Goal: Task Accomplishment & Management: Complete application form

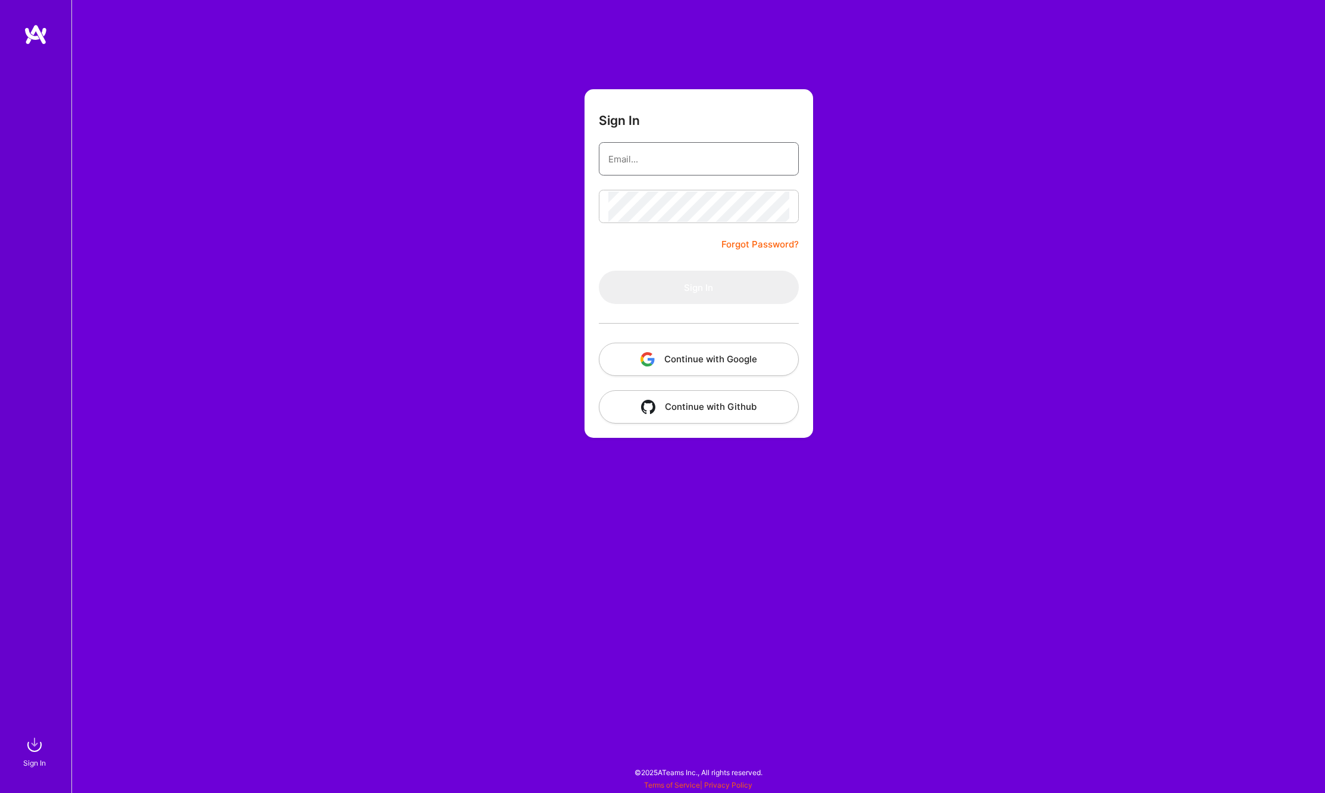
type input "[PERSON_NAME][EMAIL_ADDRESS][PERSON_NAME][DOMAIN_NAME]"
click at [705, 278] on button "Sign In" at bounding box center [699, 287] width 200 height 33
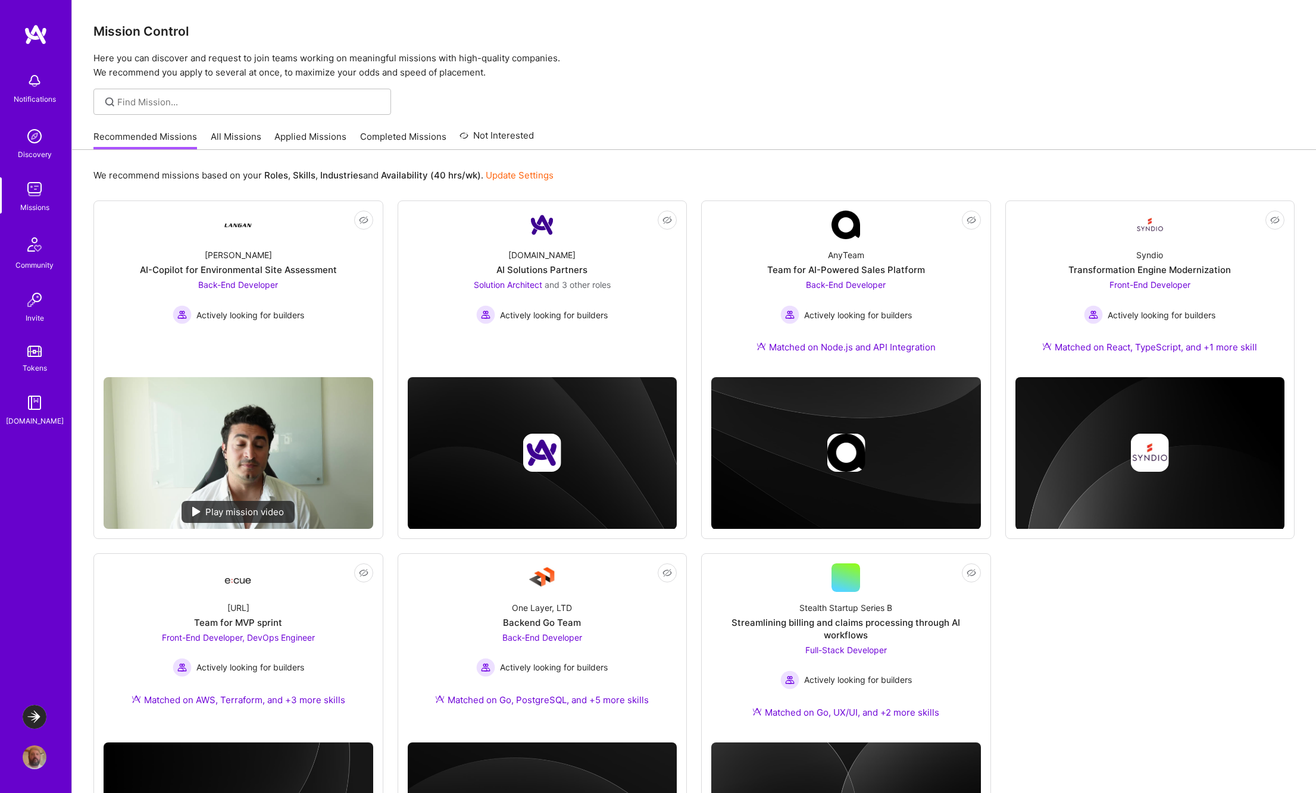
click at [27, 192] on img at bounding box center [35, 189] width 24 height 24
click at [309, 287] on div "[PERSON_NAME]-Copilot for Environmental Site Assessment Back-End Developer Acti…" at bounding box center [239, 281] width 270 height 85
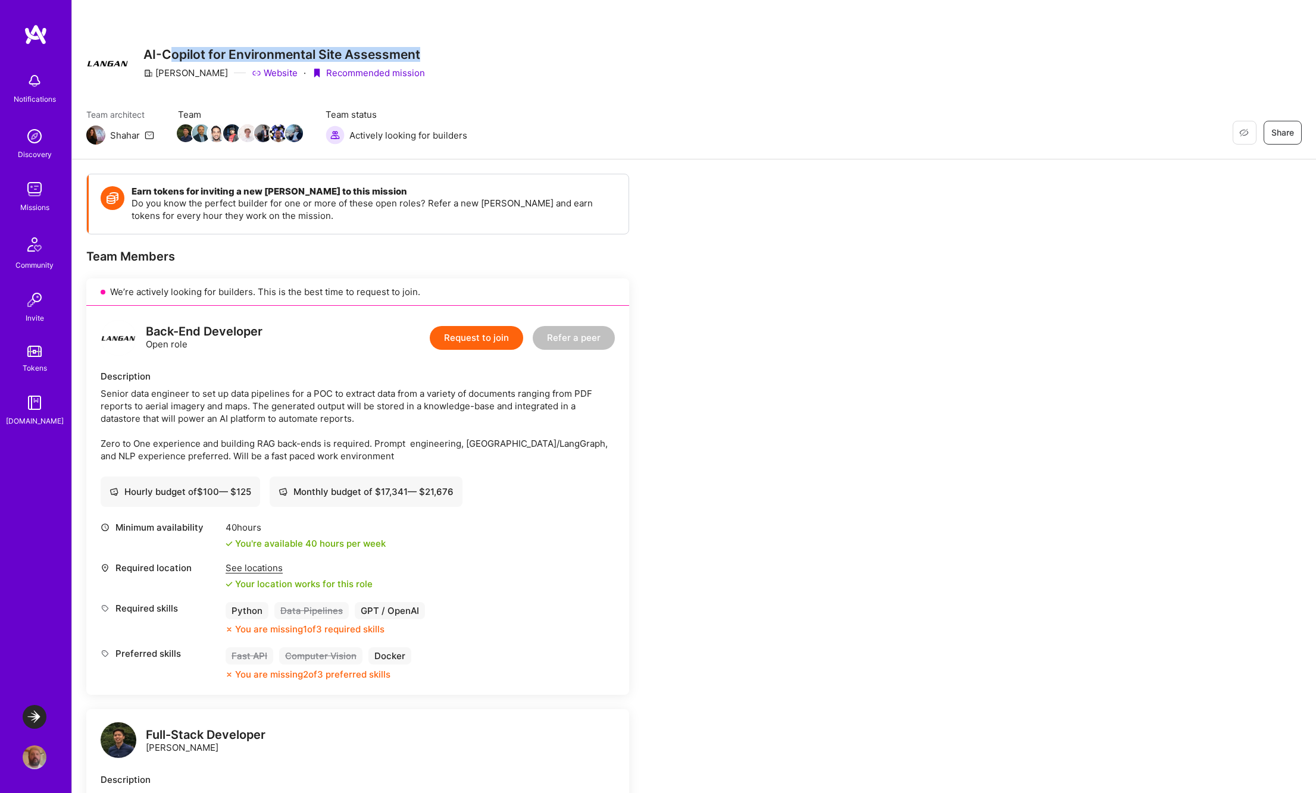
drag, startPoint x: 180, startPoint y: 54, endPoint x: 422, endPoint y: 54, distance: 241.6
click at [422, 54] on div "Restore Not Interested Share AI-Copilot for Environmental Site Assessment Langa…" at bounding box center [693, 63] width 1215 height 43
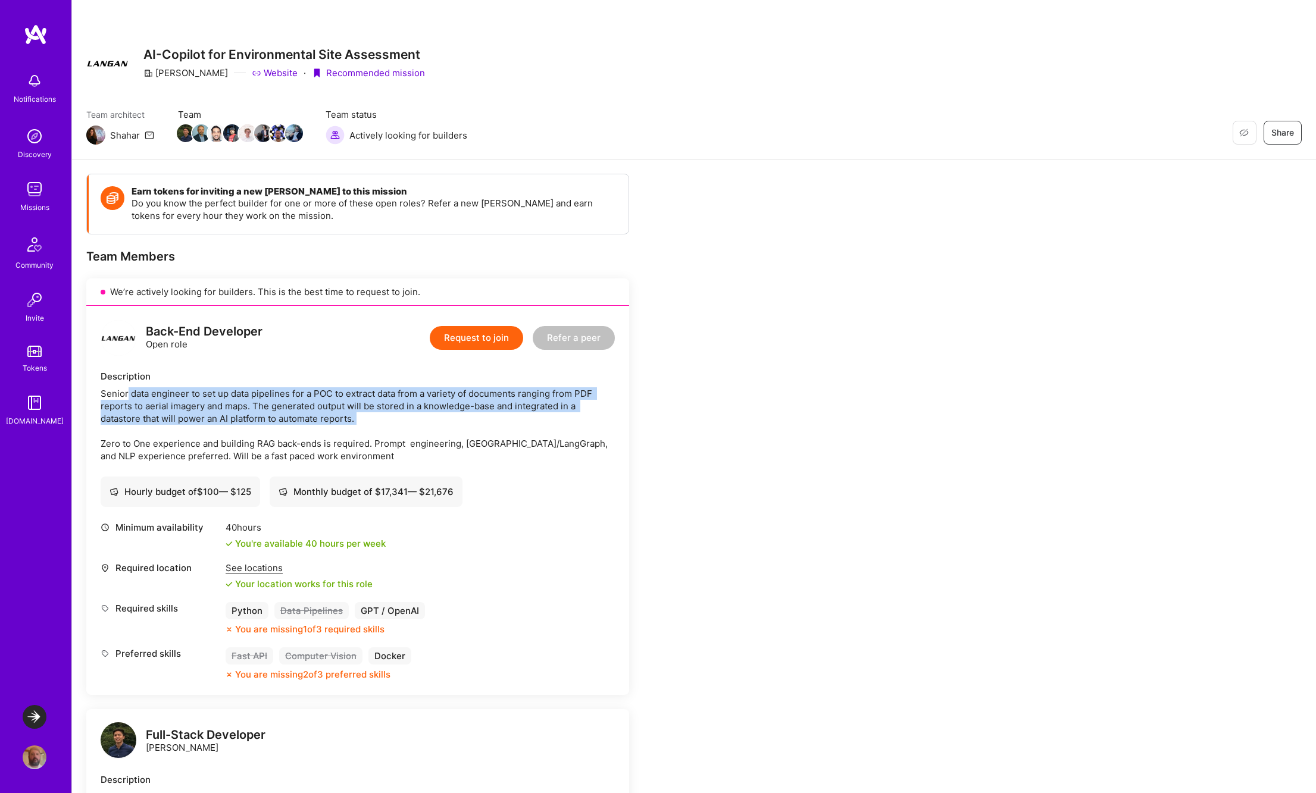
drag, startPoint x: 127, startPoint y: 395, endPoint x: 424, endPoint y: 412, distance: 296.8
click at [424, 412] on div "Senior data engineer to set up data pipelines for a POC to extract data from a …" at bounding box center [358, 424] width 514 height 75
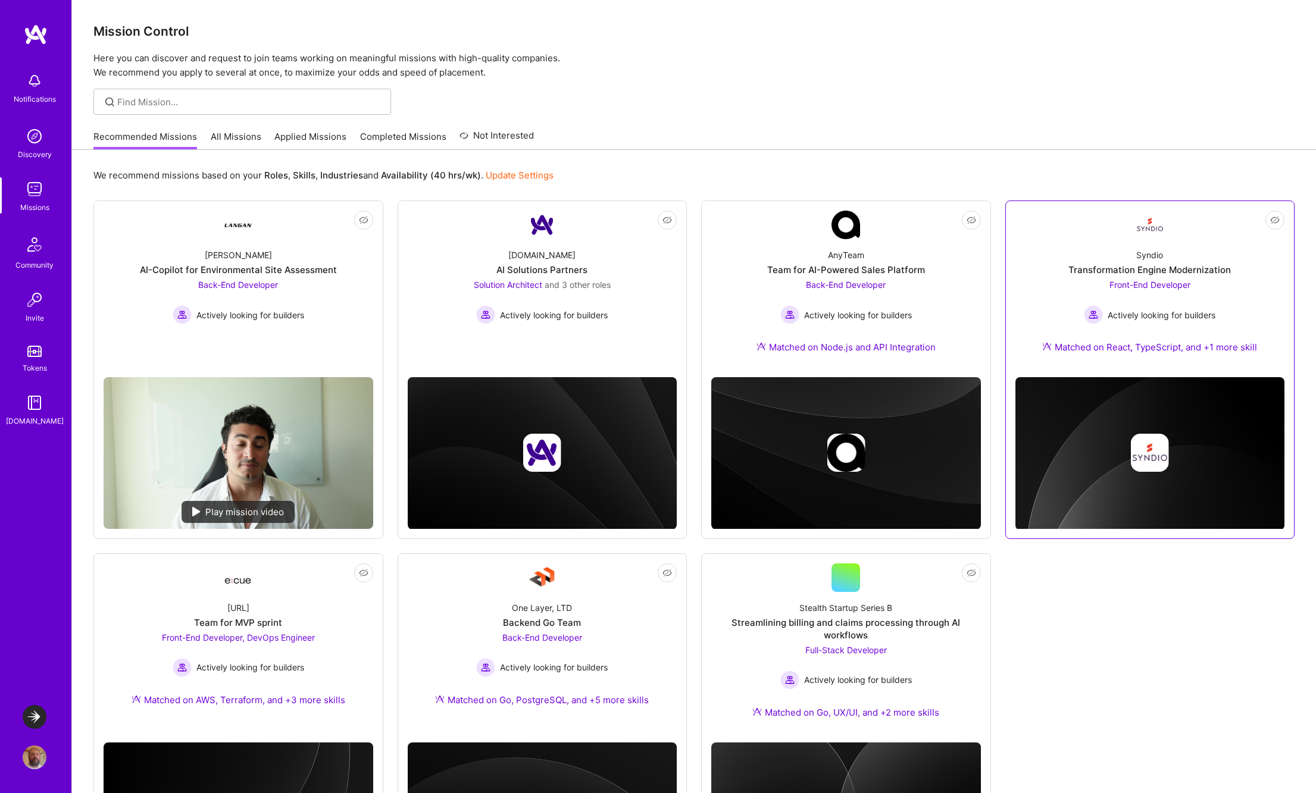
click at [1191, 313] on span "Actively looking for builders" at bounding box center [1161, 315] width 108 height 12
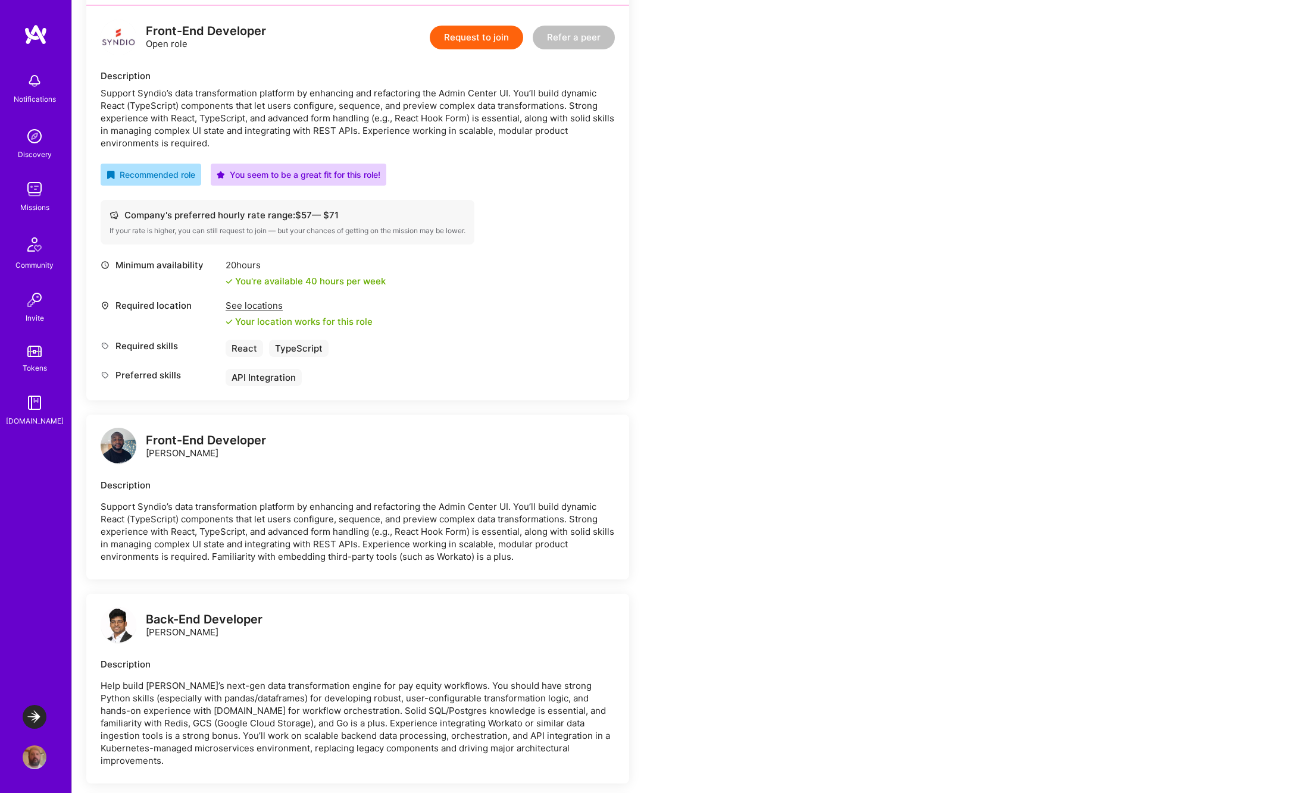
scroll to position [327, 0]
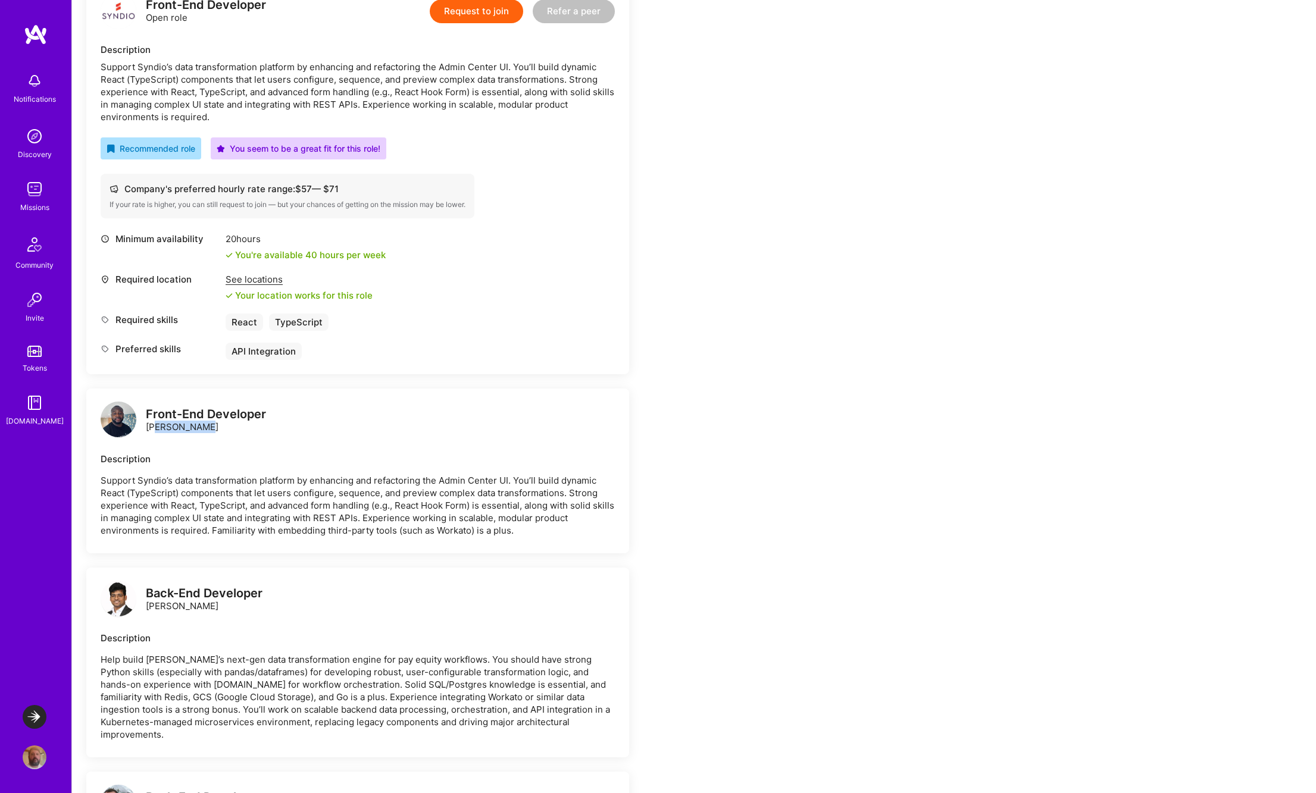
drag, startPoint x: 161, startPoint y: 428, endPoint x: 242, endPoint y: 430, distance: 80.4
click at [240, 427] on div "Front-End Developer Patrick Igwe" at bounding box center [206, 420] width 120 height 25
drag, startPoint x: 157, startPoint y: 607, endPoint x: 255, endPoint y: 610, distance: 97.6
click at [255, 610] on div "Back-End Developer Archit Sharma" at bounding box center [204, 599] width 117 height 25
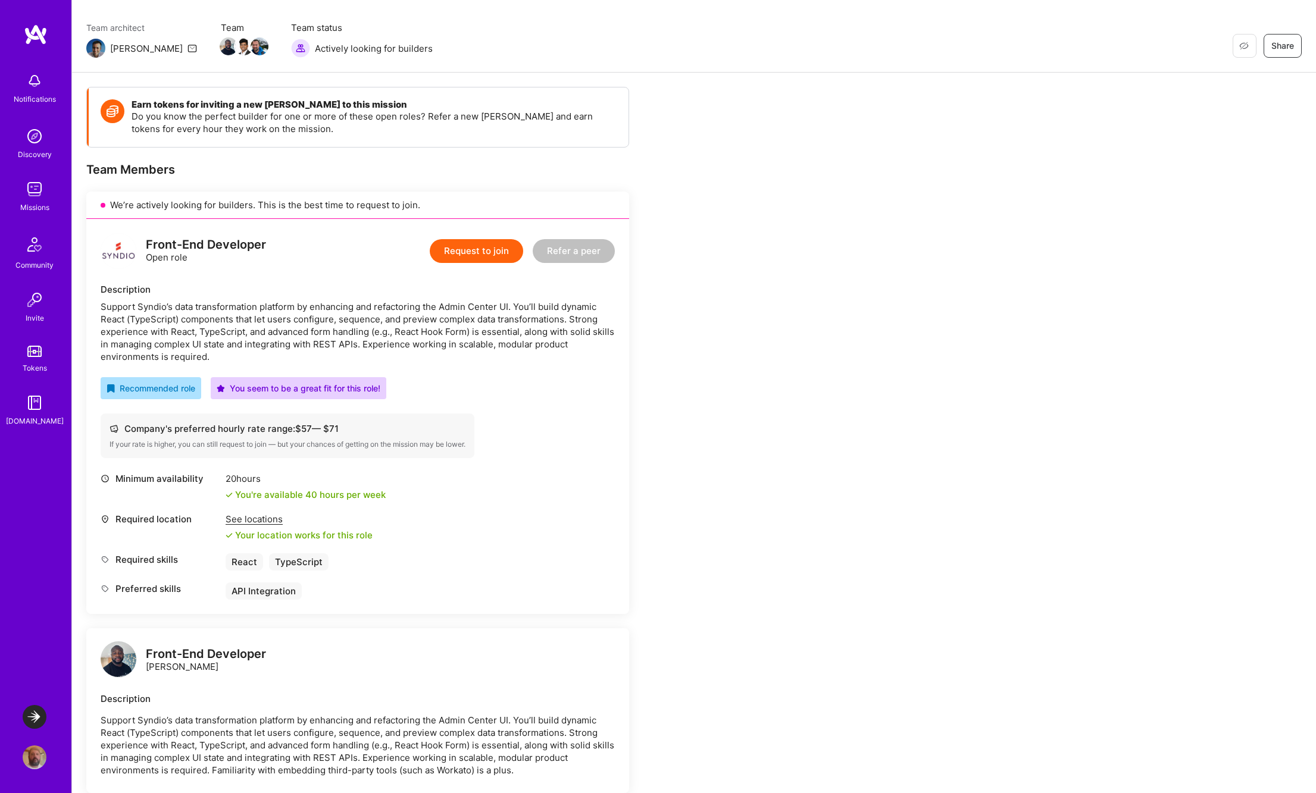
scroll to position [0, 0]
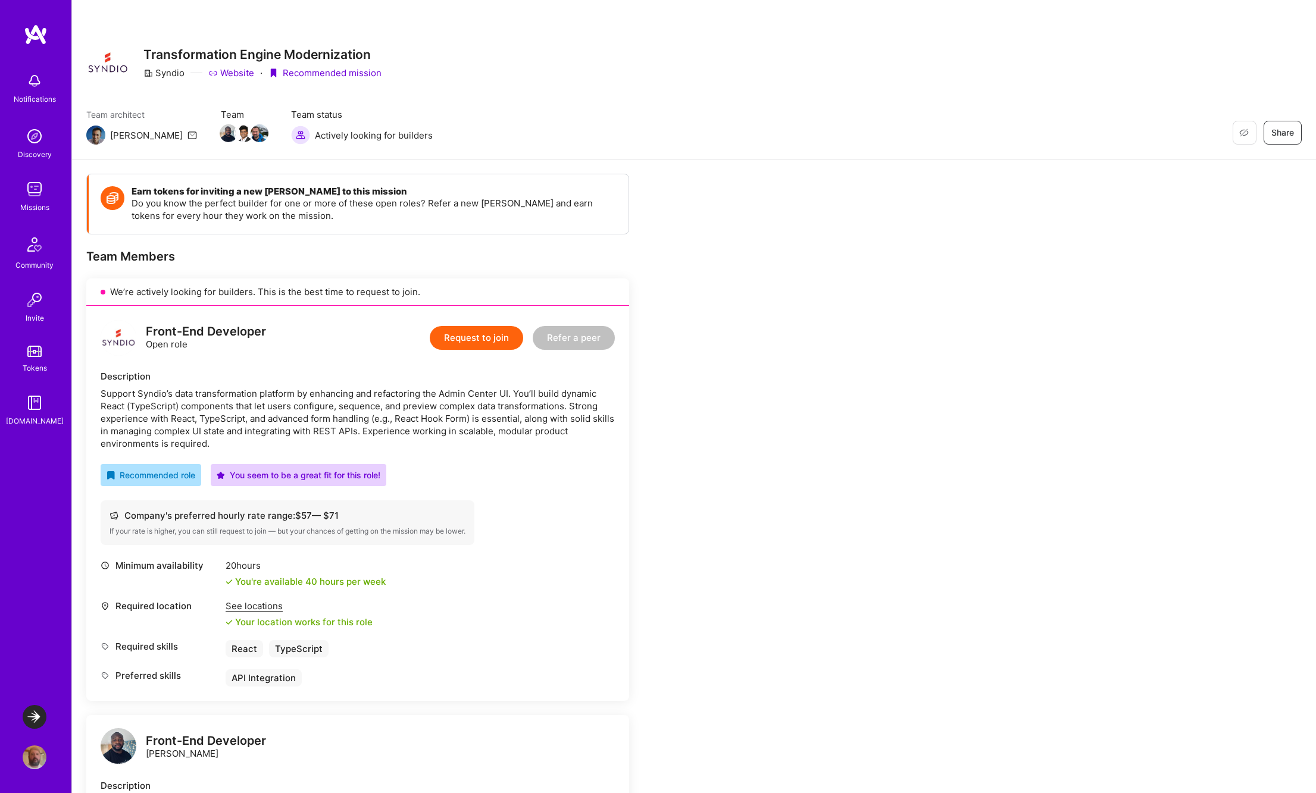
click at [469, 335] on button "Request to join" at bounding box center [476, 338] width 93 height 24
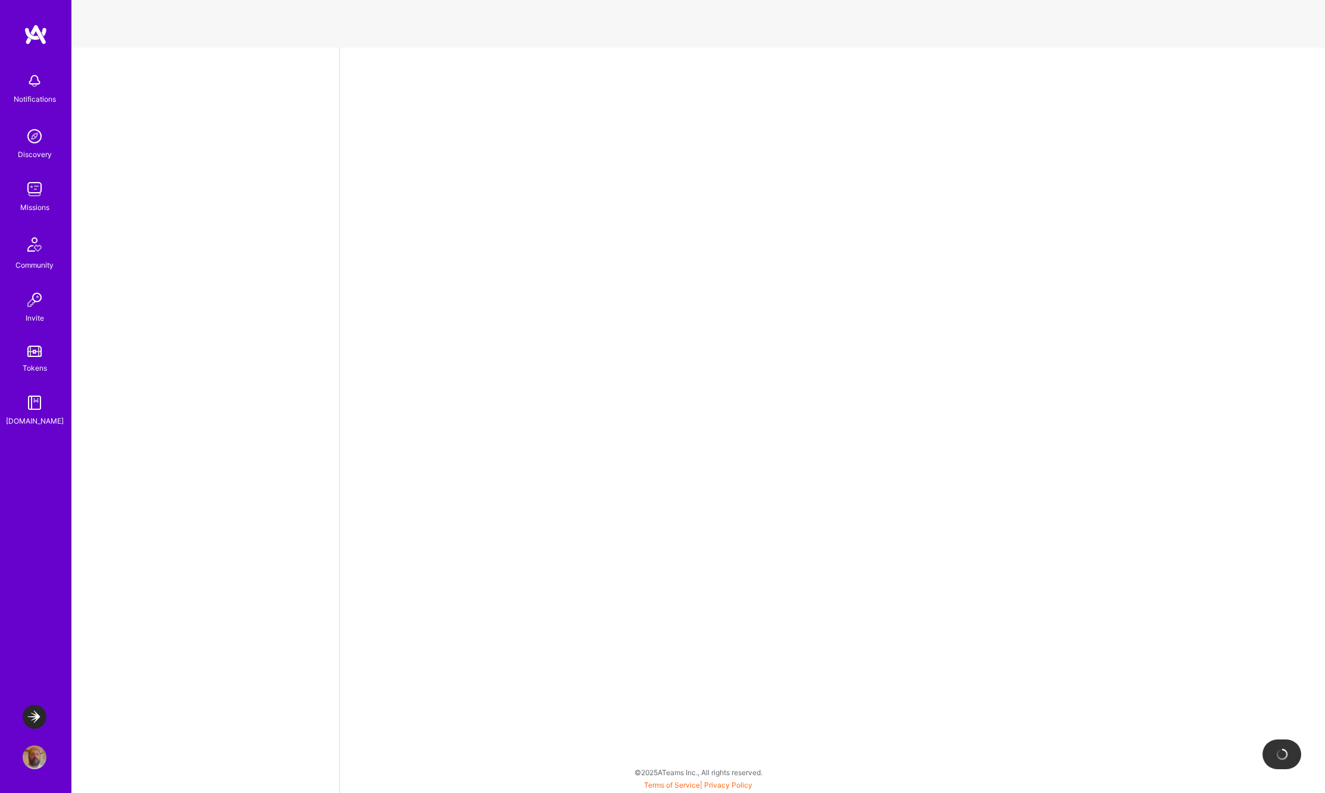
select select "US"
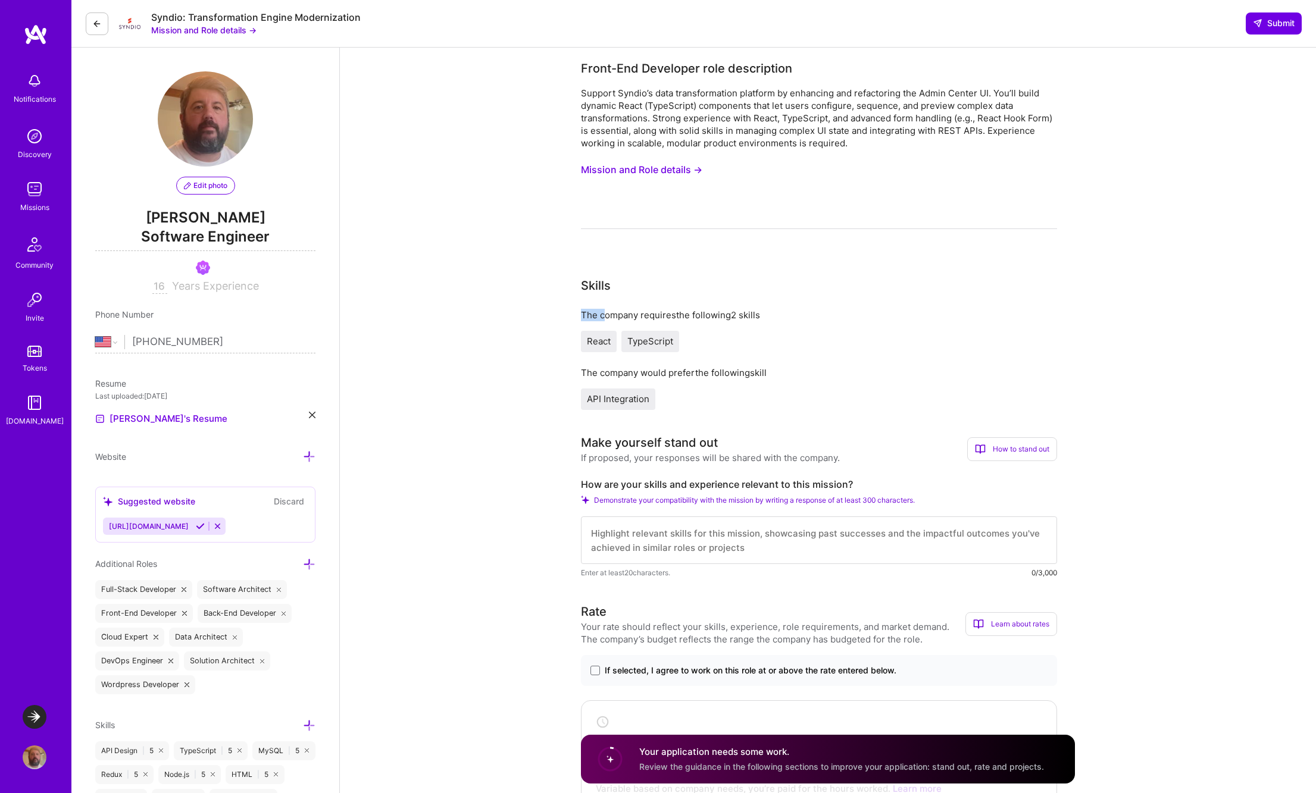
drag, startPoint x: 683, startPoint y: 315, endPoint x: 807, endPoint y: 306, distance: 124.1
click at [807, 306] on div "Skills The company requires the following 2 skills React TypeScript The company…" at bounding box center [819, 343] width 476 height 133
click at [593, 533] on textarea at bounding box center [819, 540] width 476 height 48
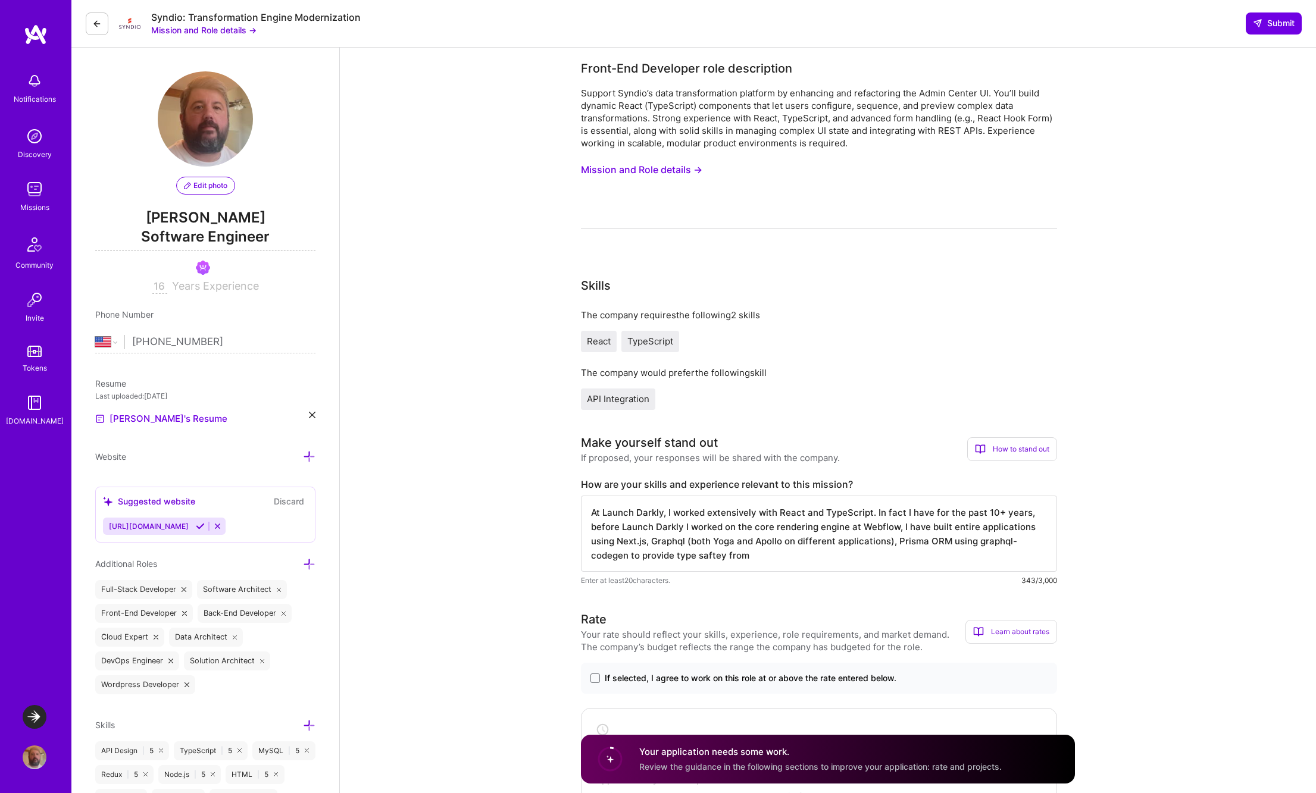
click at [716, 553] on textarea "At Launch Darkly, I worked extensively with React and TypeScript. In fact I hav…" at bounding box center [819, 534] width 476 height 76
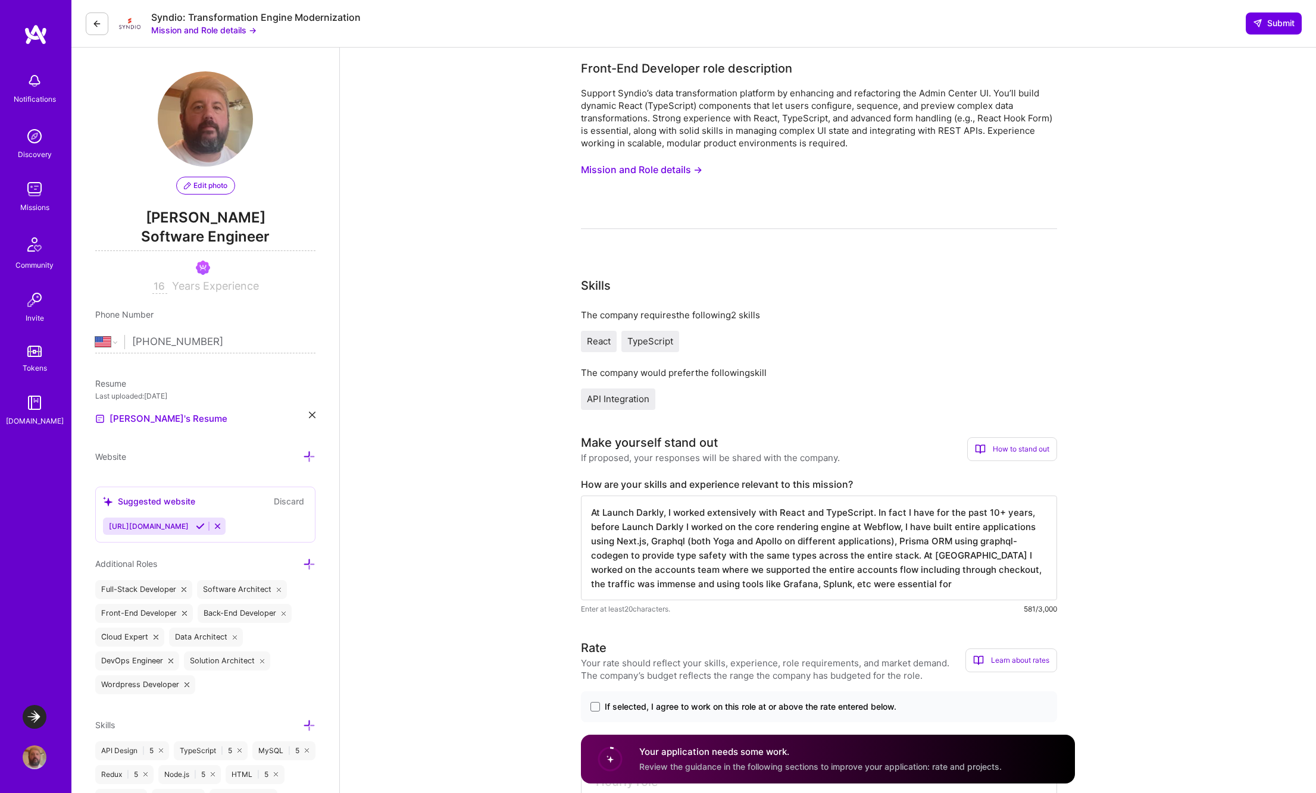
drag, startPoint x: 637, startPoint y: 571, endPoint x: 845, endPoint y: 571, distance: 207.7
click at [844, 571] on textarea "At Launch Darkly, I worked extensively with React and TypeScript. In fact I hav…" at bounding box center [819, 548] width 476 height 105
drag, startPoint x: 890, startPoint y: 571, endPoint x: 897, endPoint y: 578, distance: 9.3
click at [988, 569] on textarea "At Launch Darkly, I worked extensively with React and TypeScript. In fact I hav…" at bounding box center [819, 548] width 476 height 105
drag, startPoint x: 616, startPoint y: 582, endPoint x: 769, endPoint y: 580, distance: 153.5
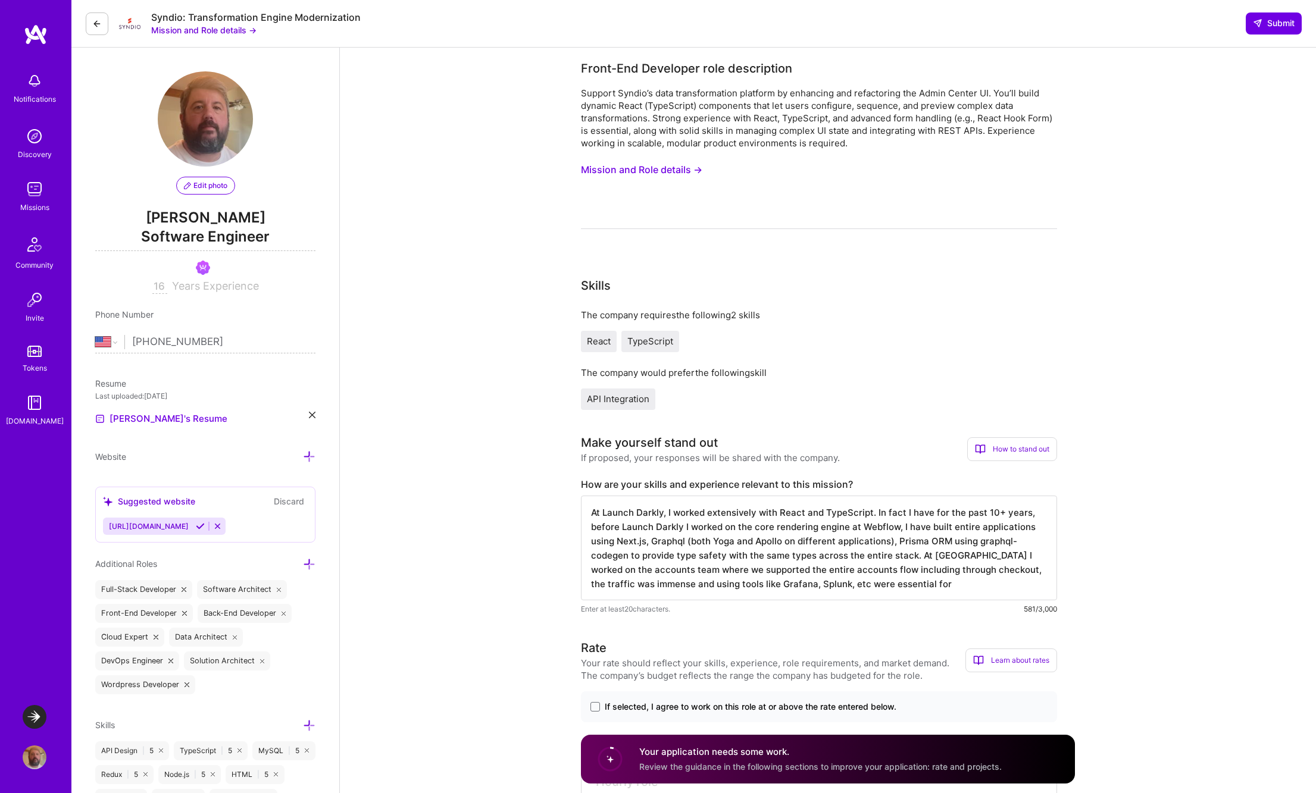
click at [760, 581] on textarea "At Launch Darkly, I worked extensively with React and TypeScript. In fact I hav…" at bounding box center [819, 548] width 476 height 105
click at [895, 584] on textarea "At Launch Darkly, I worked extensively with React and TypeScript. In fact I hav…" at bounding box center [819, 548] width 476 height 105
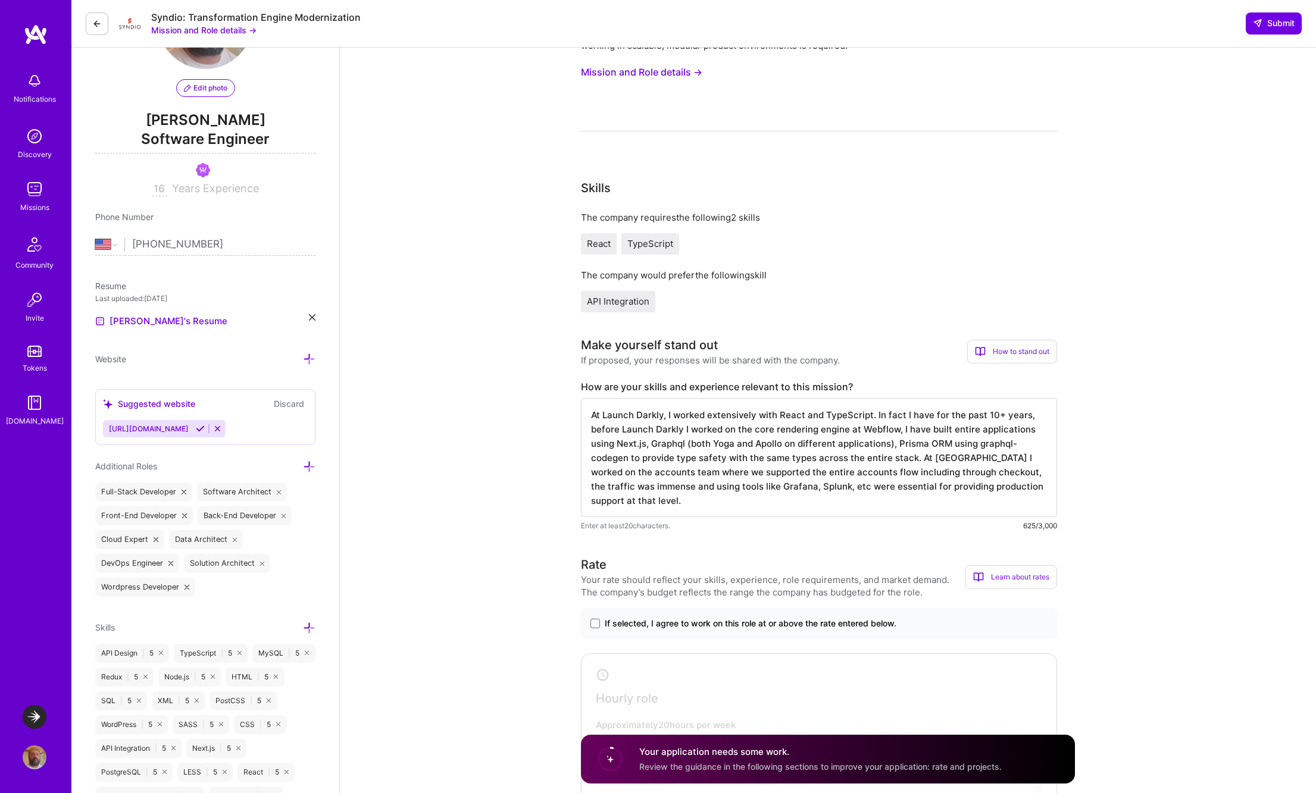
scroll to position [136, 0]
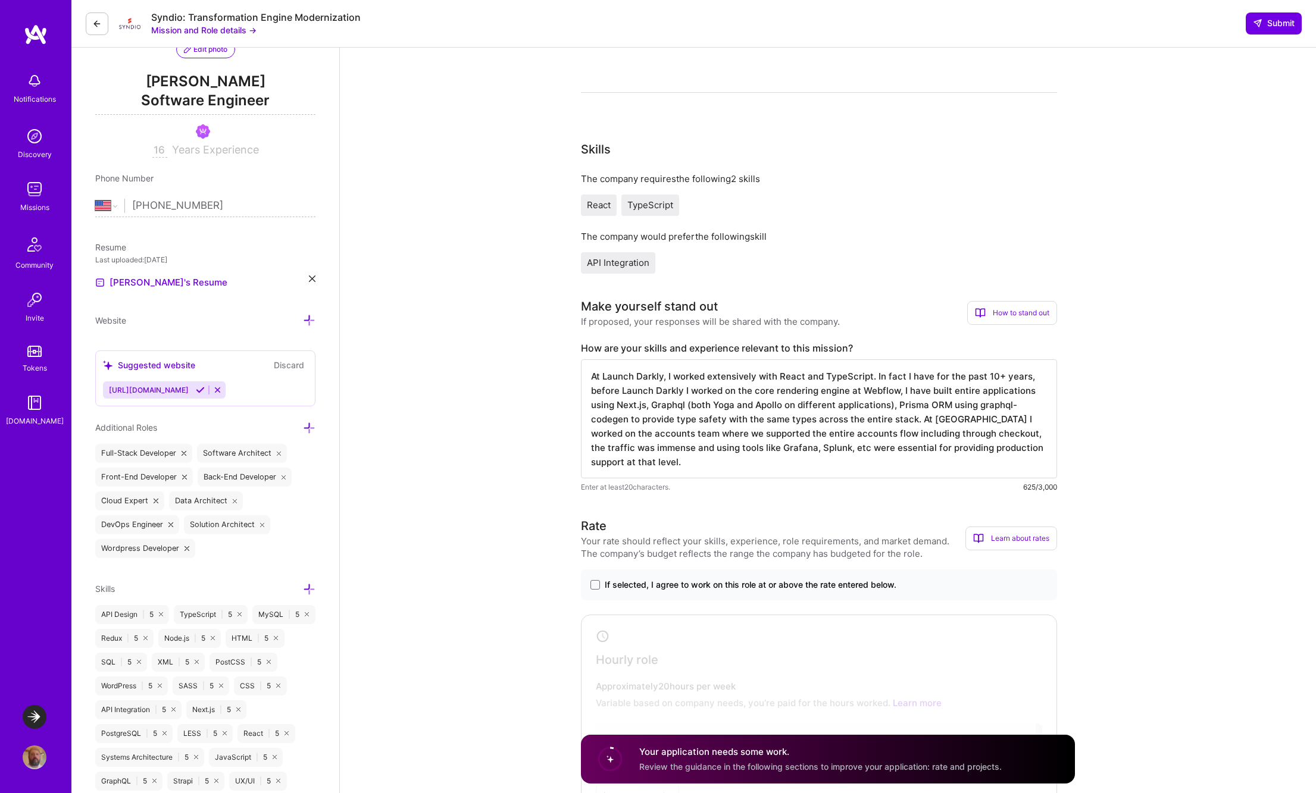
click at [628, 460] on textarea "At Launch Darkly, I worked extensively with React and TypeScript. In fact I hav…" at bounding box center [819, 418] width 476 height 119
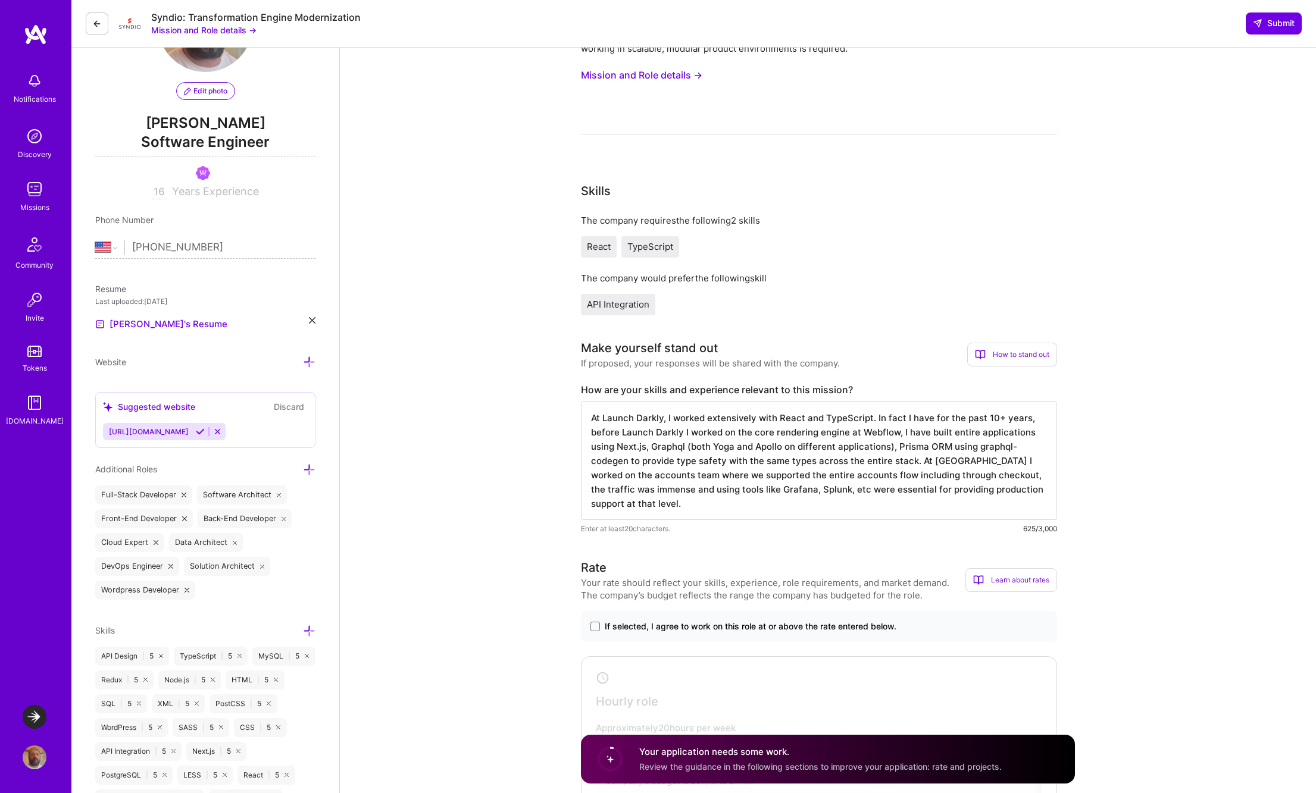
scroll to position [0, 0]
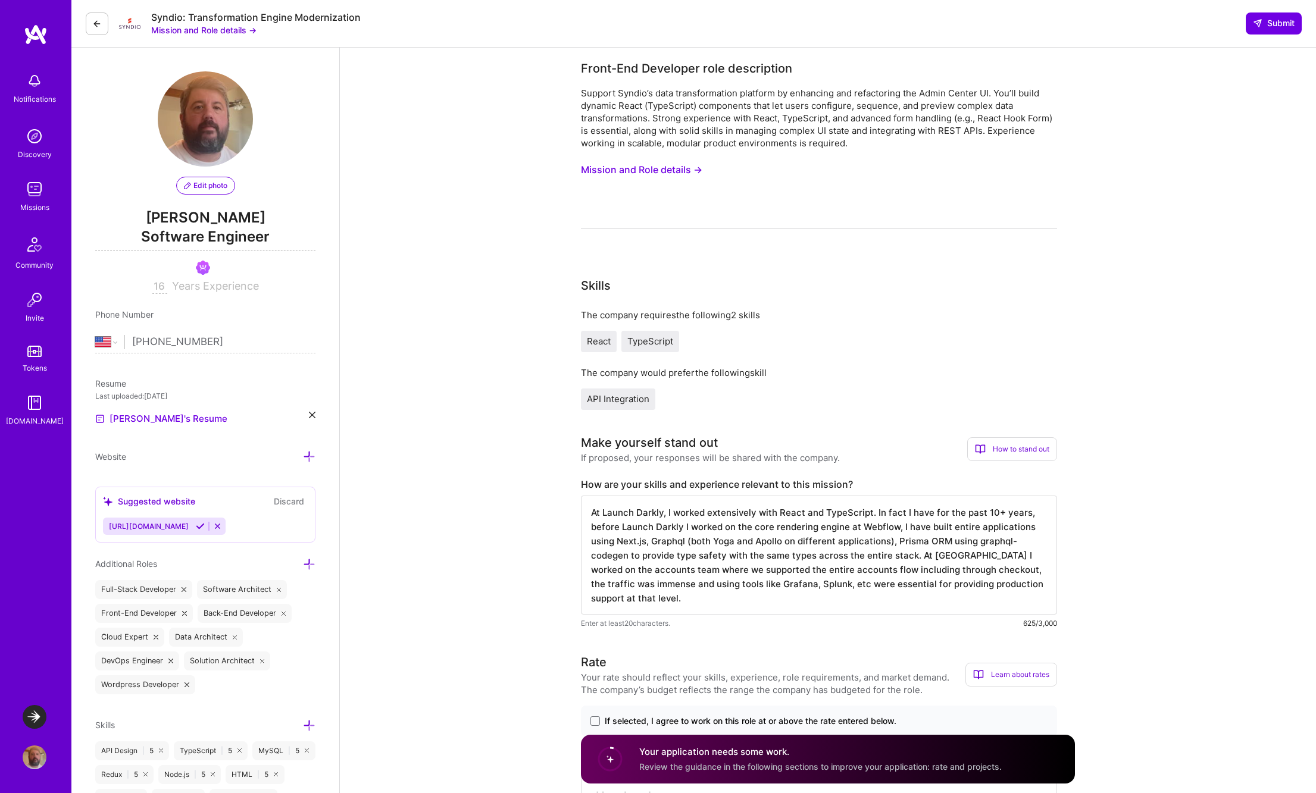
click at [634, 602] on textarea "At Launch Darkly, I worked extensively with React and TypeScript. In fact I hav…" at bounding box center [819, 555] width 476 height 119
type textarea "At Launch Darkly, I worked extensively with React and TypeScript. In fact I hav…"
select select "US"
click at [918, 555] on textarea "At Launch Darkly, I worked extensively with React and TypeScript. In fact I hav…" at bounding box center [819, 555] width 476 height 119
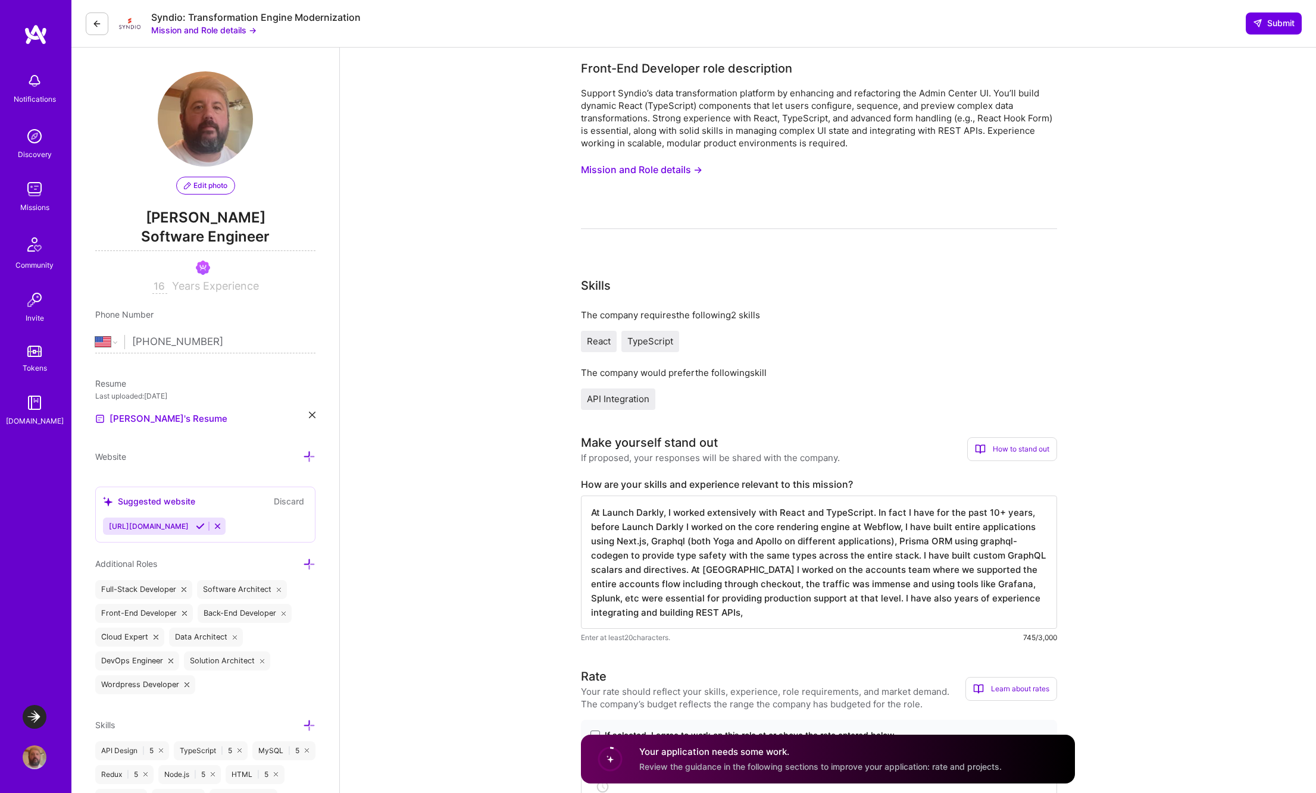
click at [944, 556] on textarea "At Launch Darkly, I worked extensively with React and TypeScript. In fact I hav…" at bounding box center [819, 562] width 476 height 133
click at [766, 615] on textarea "At Launch Darkly, I worked extensively with React and TypeScript. In fact I hav…" at bounding box center [819, 562] width 476 height 133
drag, startPoint x: 760, startPoint y: 617, endPoint x: 588, endPoint y: 515, distance: 200.1
click at [588, 512] on textarea "At Launch Darkly, I worked extensively with React and TypeScript. In fact I hav…" at bounding box center [819, 562] width 476 height 133
click at [869, 513] on textarea "At Launch Darkly, I worked extensively with React and TypeScript. In fact I hav…" at bounding box center [819, 562] width 476 height 133
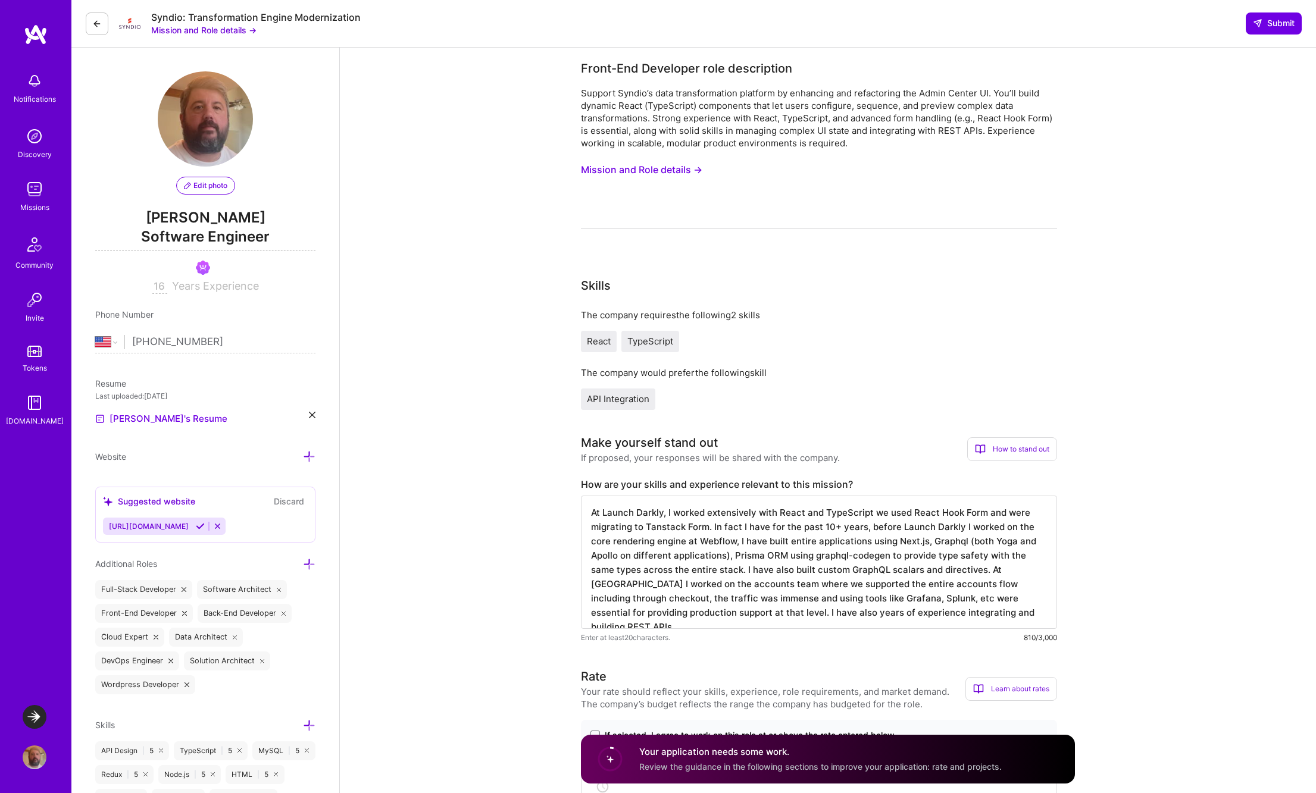
drag, startPoint x: 665, startPoint y: 527, endPoint x: 691, endPoint y: 537, distance: 28.1
click at [665, 527] on textarea "At Launch Darkly, I worked extensively with React and TypeScript we used React …" at bounding box center [819, 562] width 476 height 133
click at [872, 515] on textarea "At Launch Darkly, I worked extensively with React and TypeScript we used React …" at bounding box center [819, 562] width 476 height 133
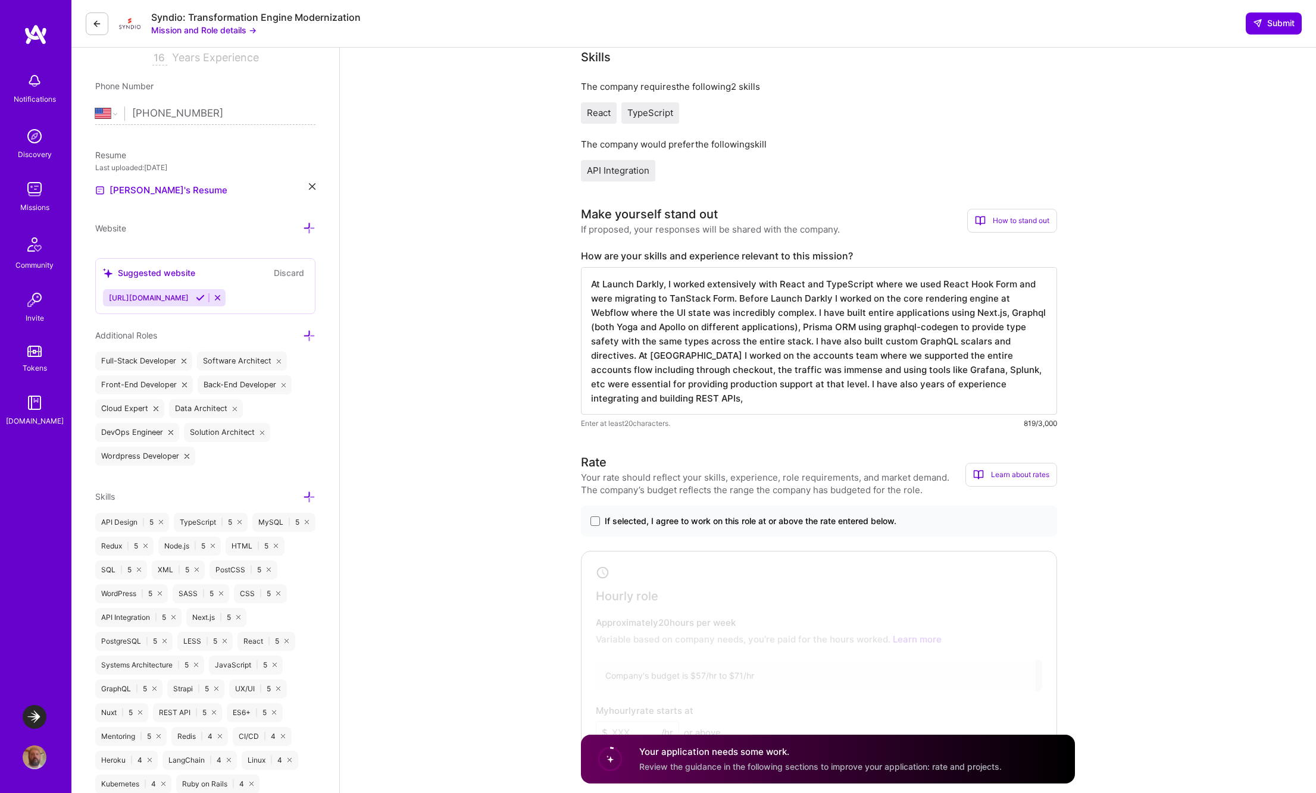
scroll to position [336, 0]
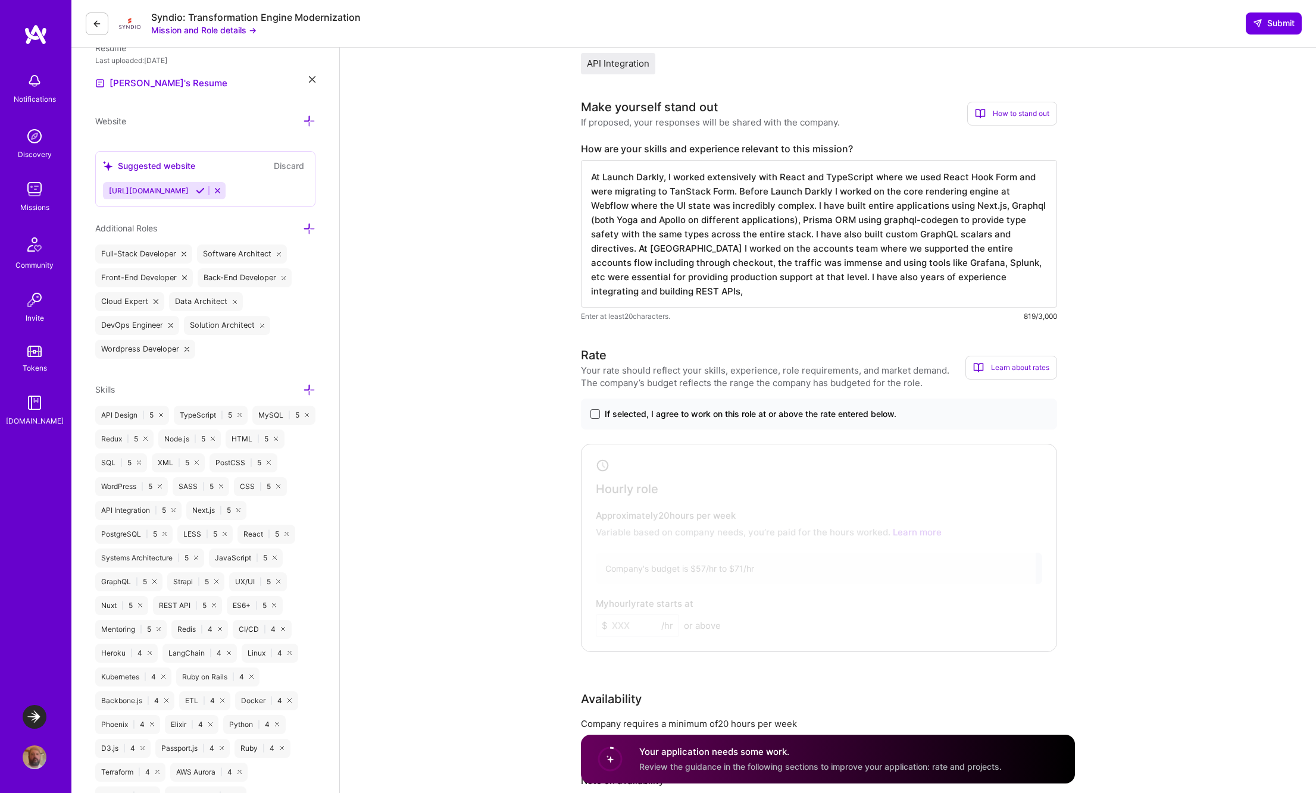
type textarea "At Launch Darkly, I worked extensively with React and TypeScript where we used …"
click at [597, 415] on span at bounding box center [595, 414] width 10 height 10
click at [0, 0] on input "If selected, I agree to work on this role at or above the rate entered below." at bounding box center [0, 0] width 0 height 0
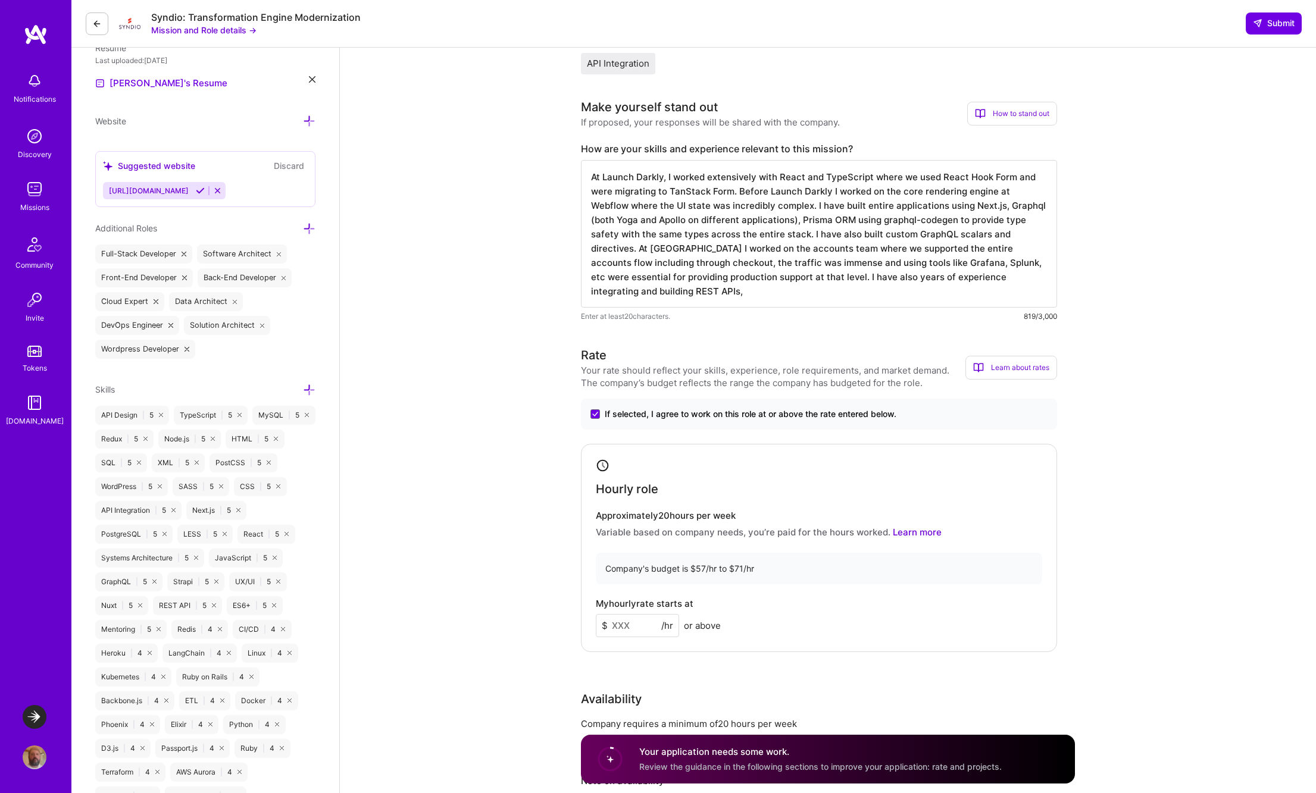
drag, startPoint x: 630, startPoint y: 621, endPoint x: 593, endPoint y: 626, distance: 37.2
click at [593, 626] on div "Hourly role Approximately 20 hours per week Variable based on company needs, yo…" at bounding box center [819, 548] width 476 height 208
type input "65"
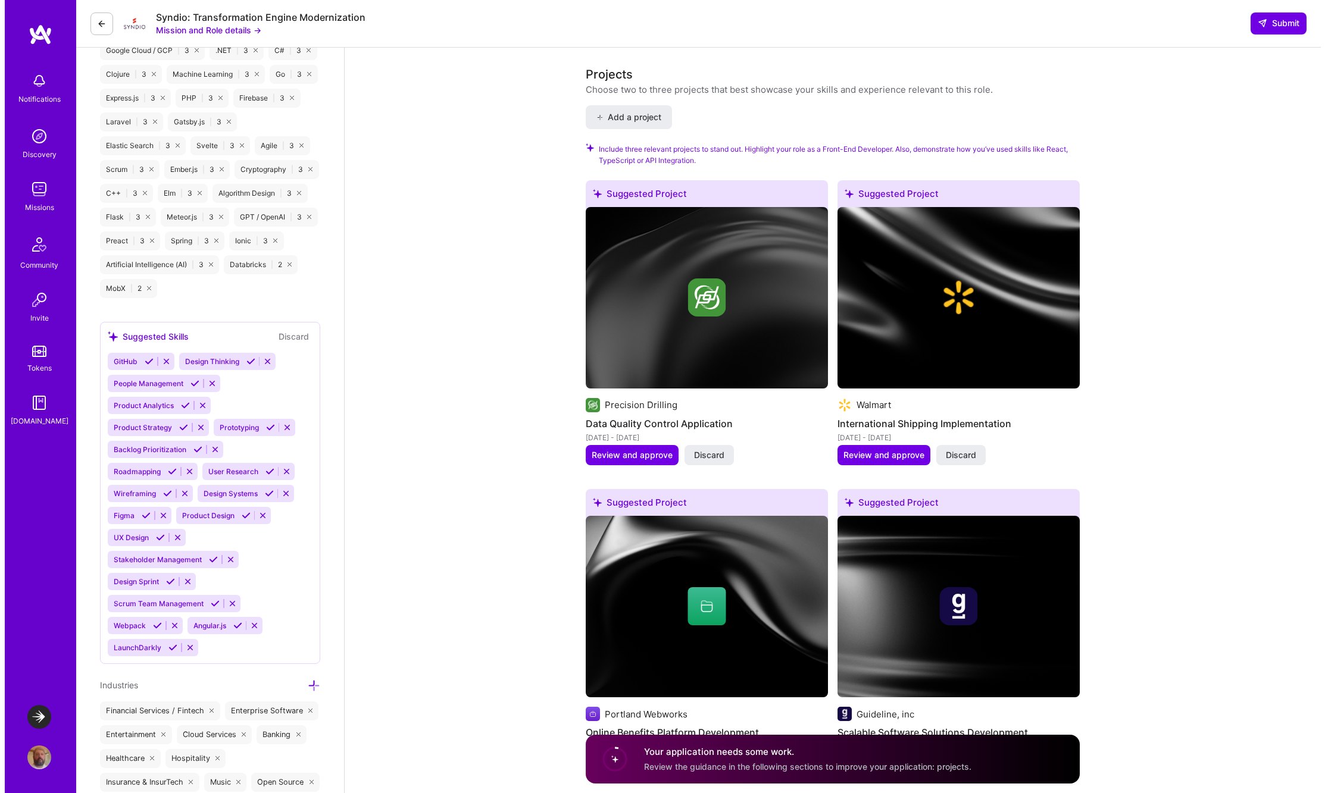
scroll to position [1260, 0]
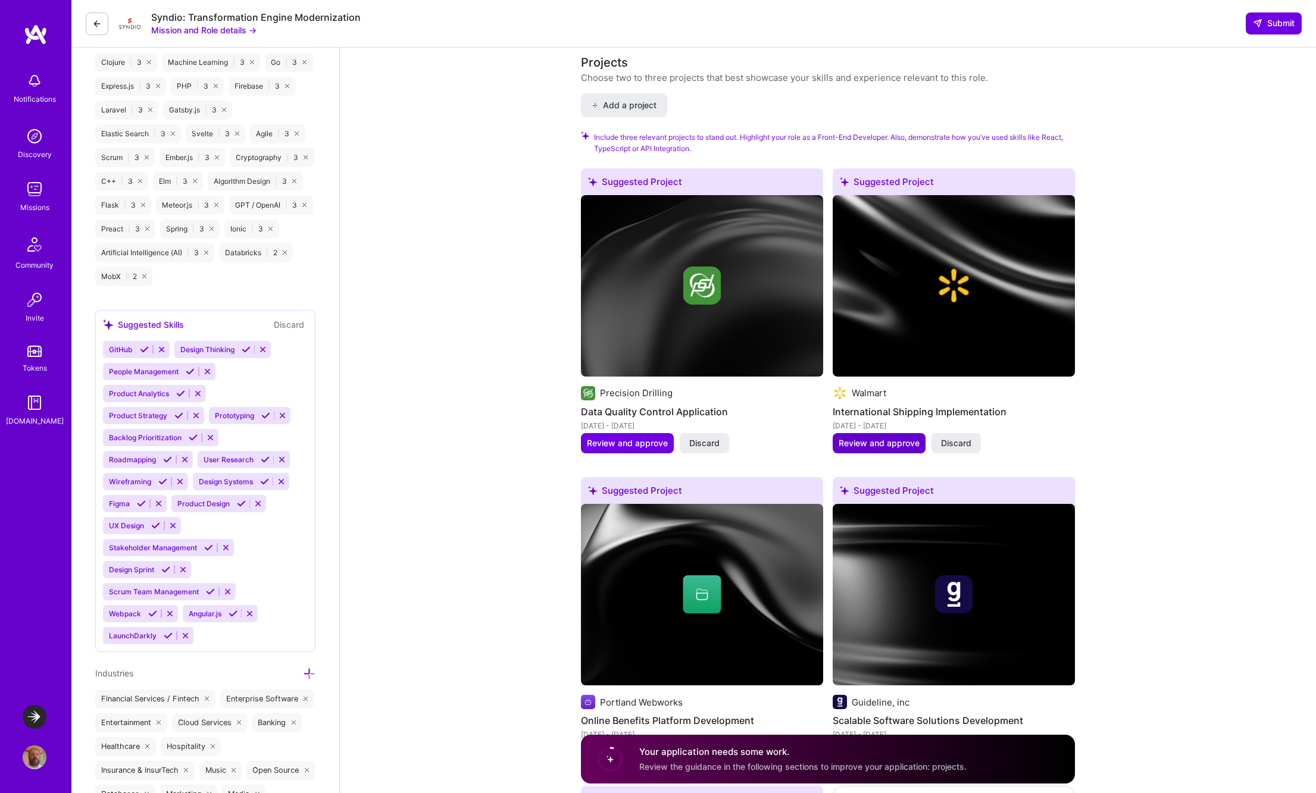
click at [875, 443] on span "Review and approve" at bounding box center [878, 443] width 81 height 12
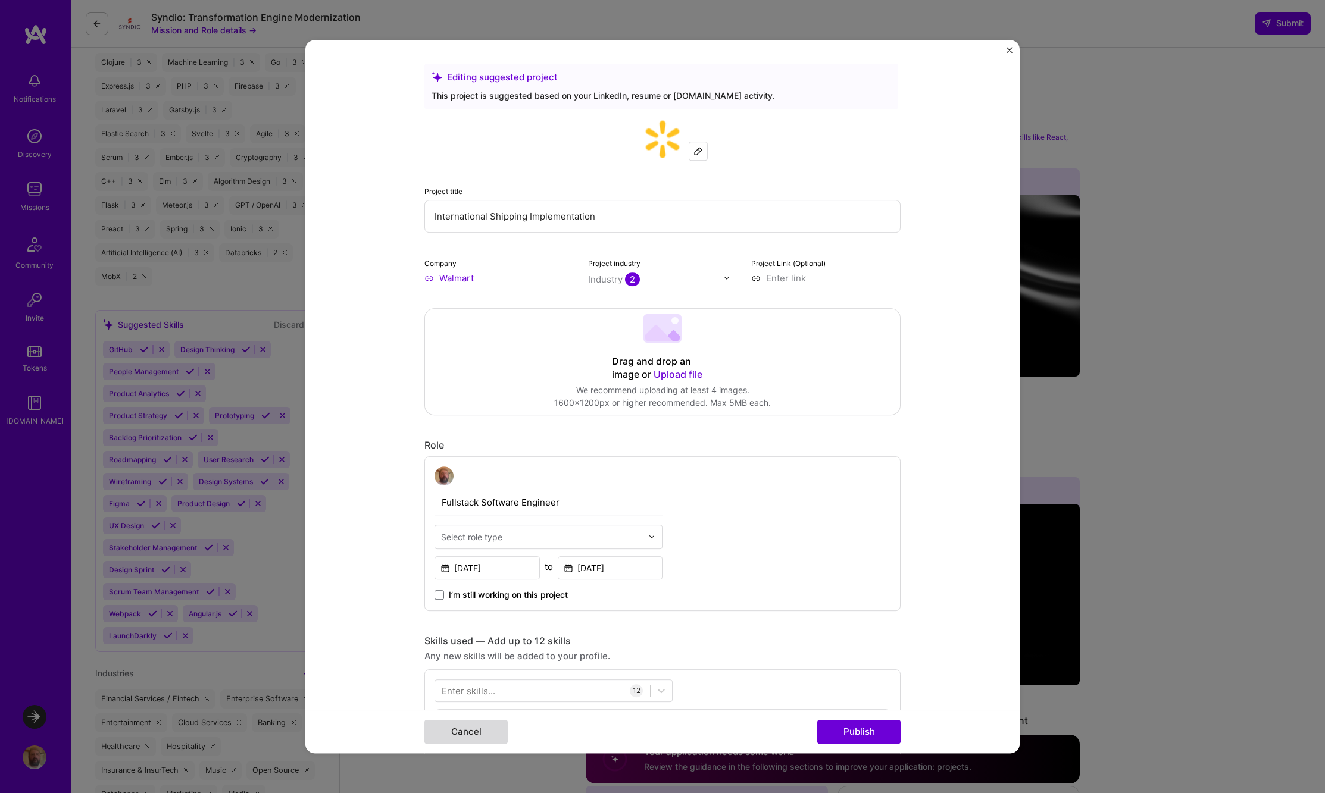
click at [471, 735] on button "Cancel" at bounding box center [465, 732] width 83 height 24
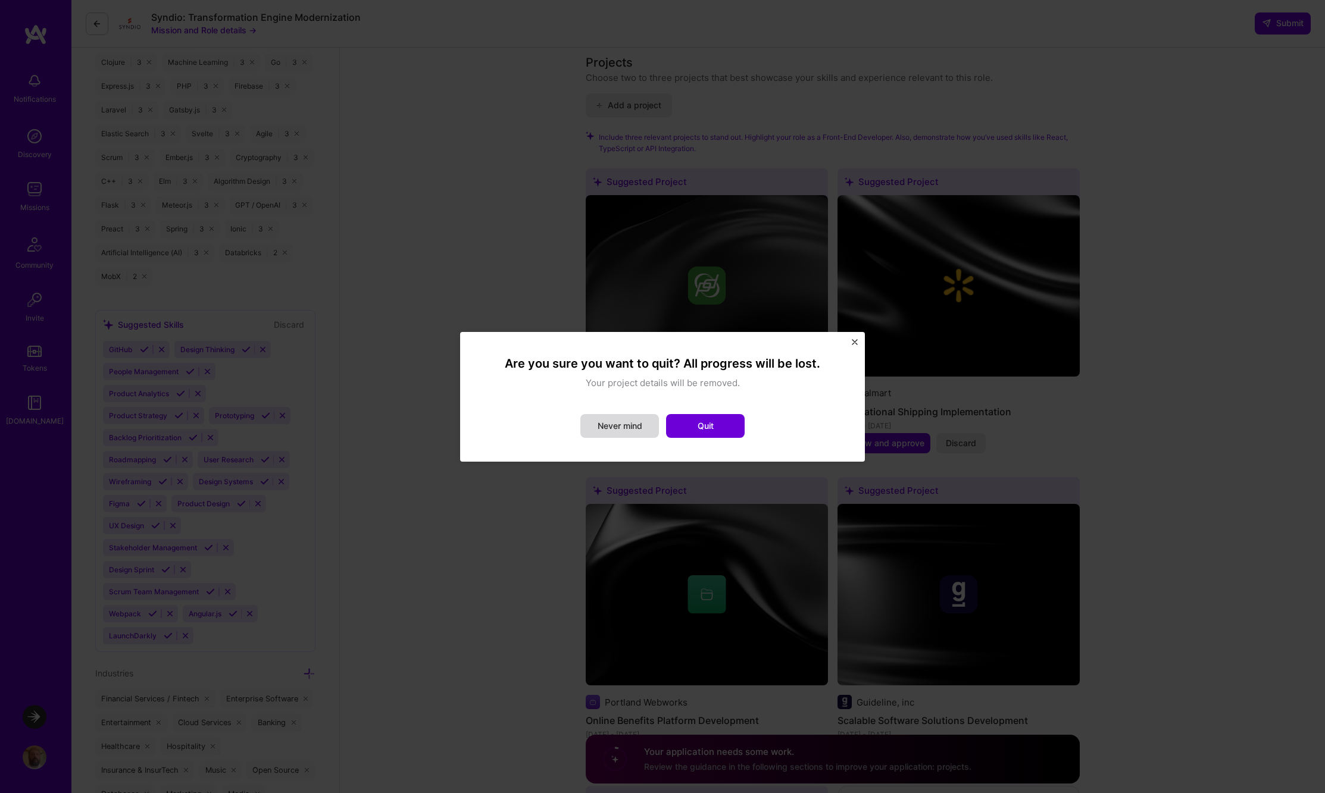
click at [625, 427] on button "Never mind" at bounding box center [619, 426] width 79 height 24
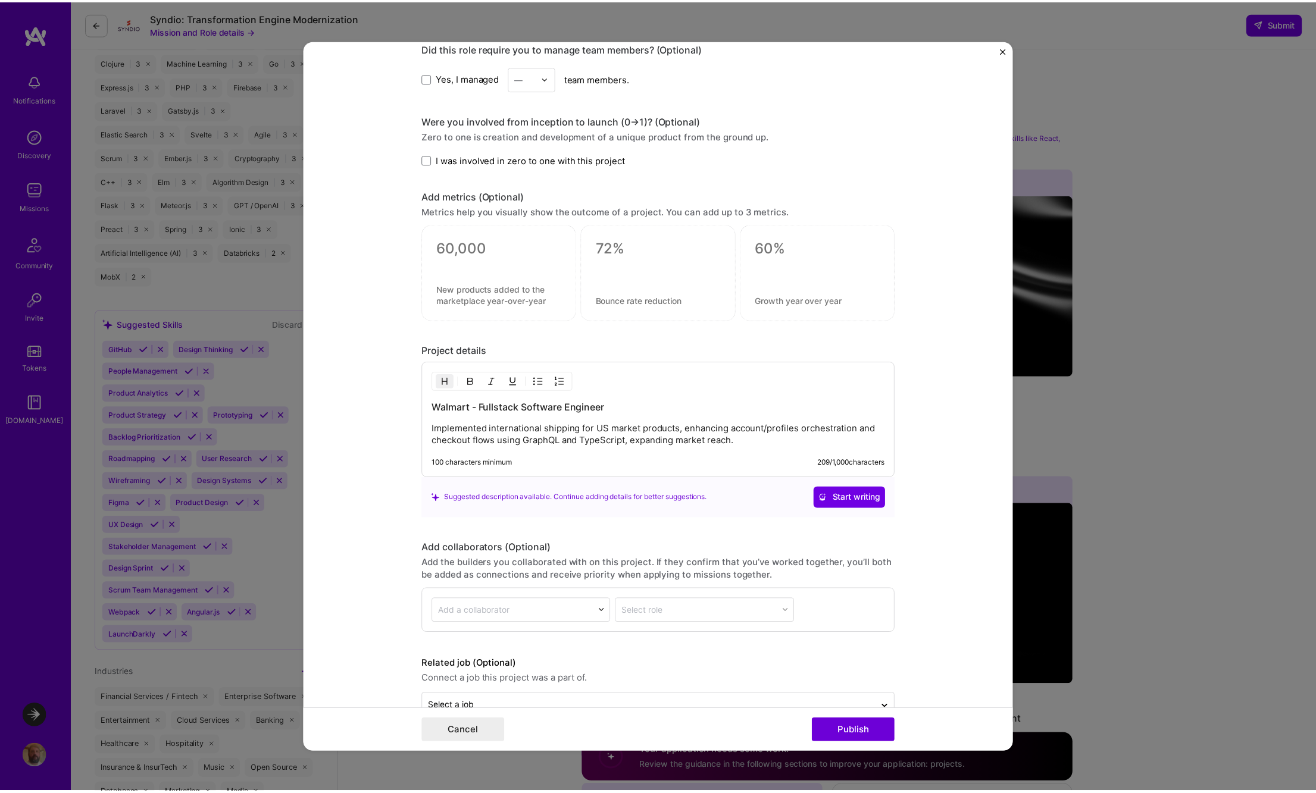
scroll to position [1198, 0]
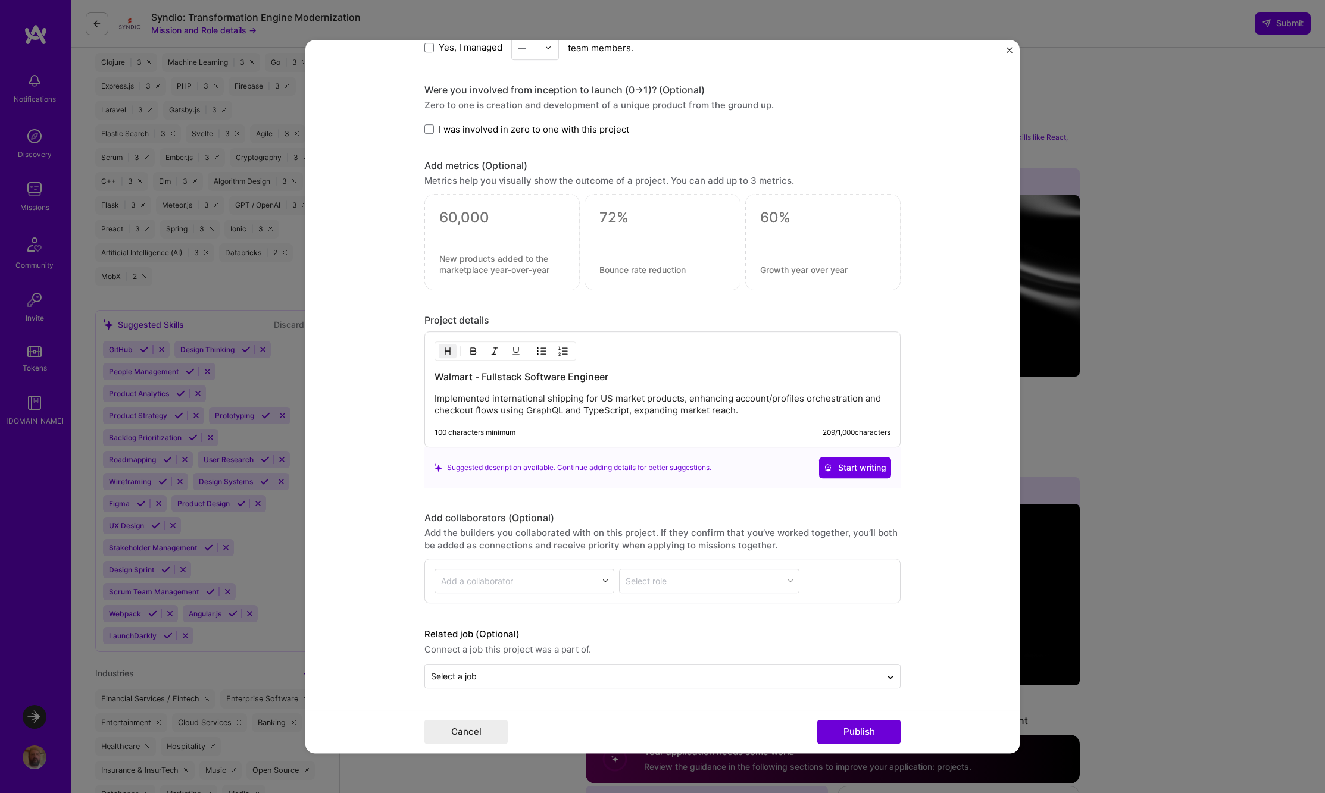
click at [1009, 48] on img "Close" at bounding box center [1009, 50] width 6 height 6
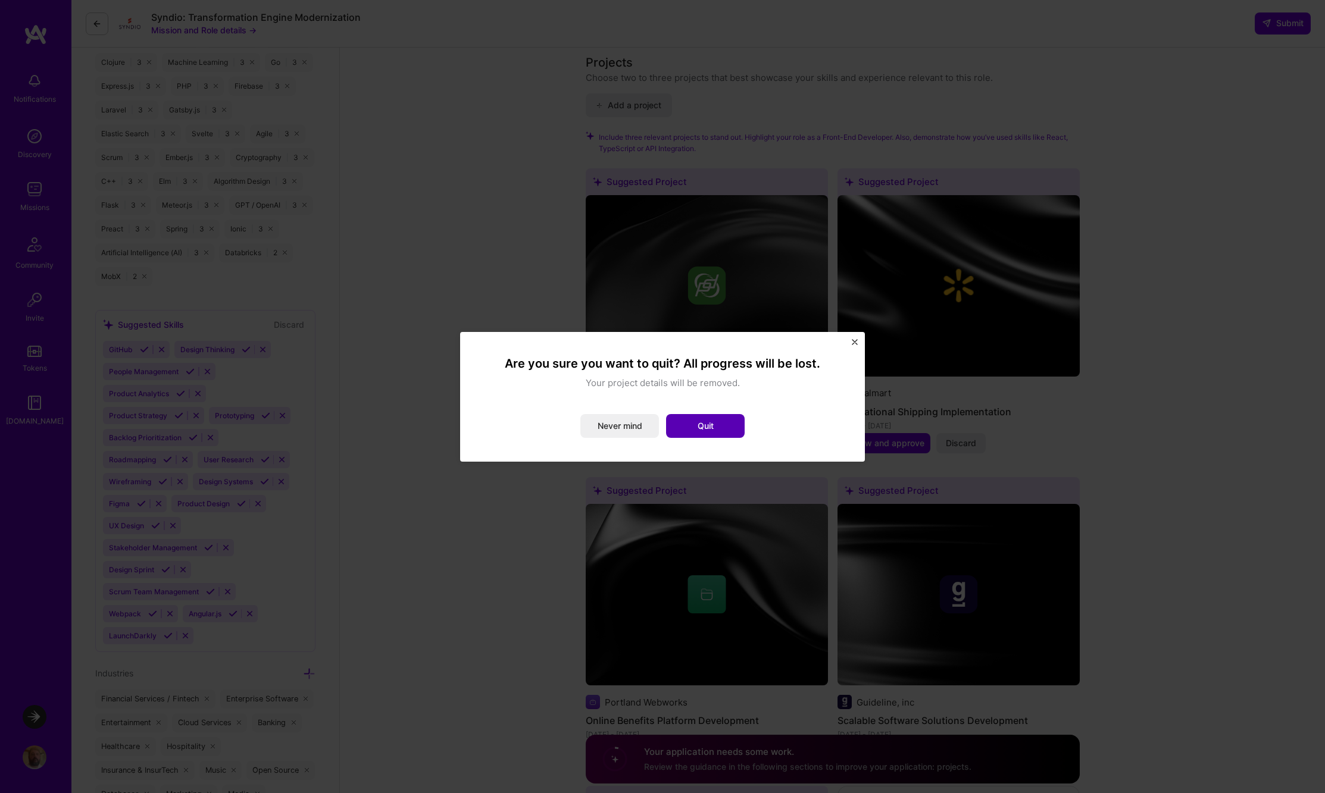
click at [711, 424] on button "Quit" at bounding box center [705, 426] width 79 height 24
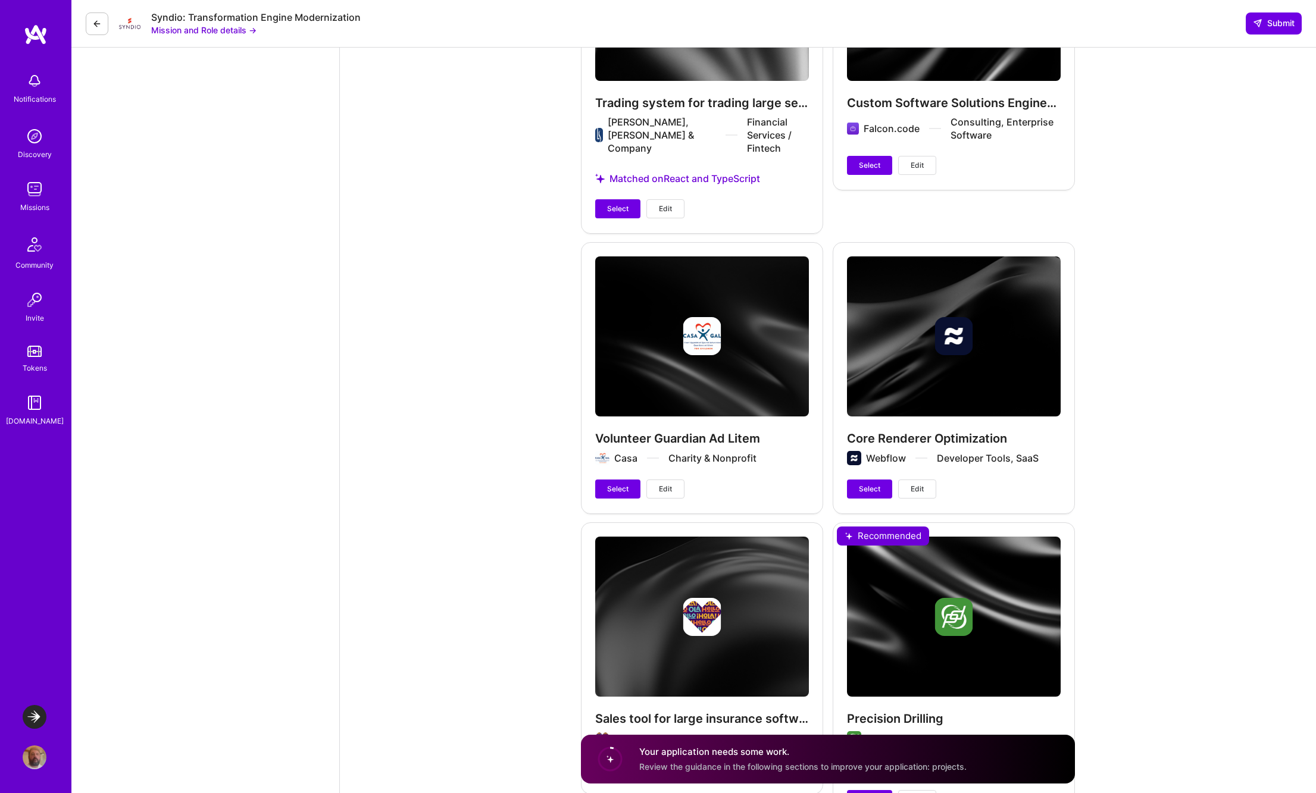
scroll to position [2734, 0]
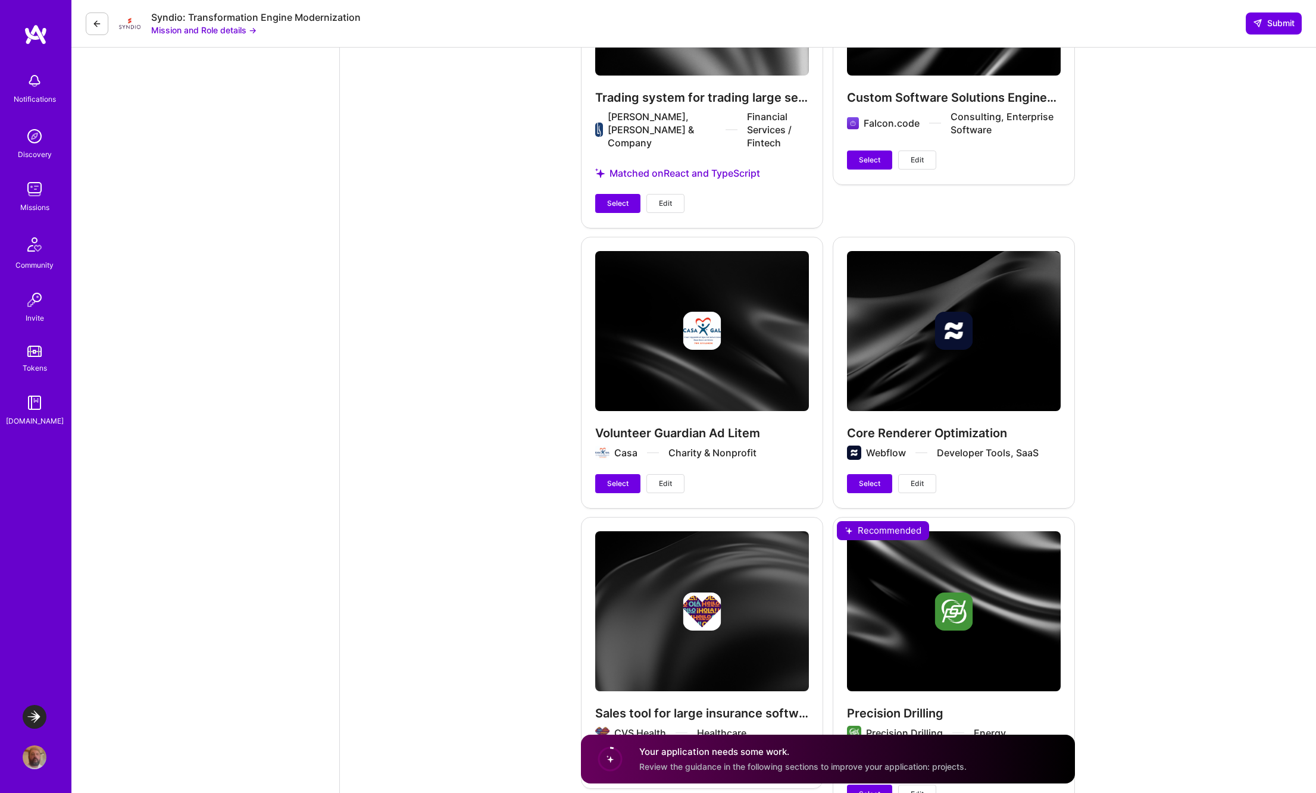
click at [874, 478] on span "Select" at bounding box center [869, 483] width 21 height 11
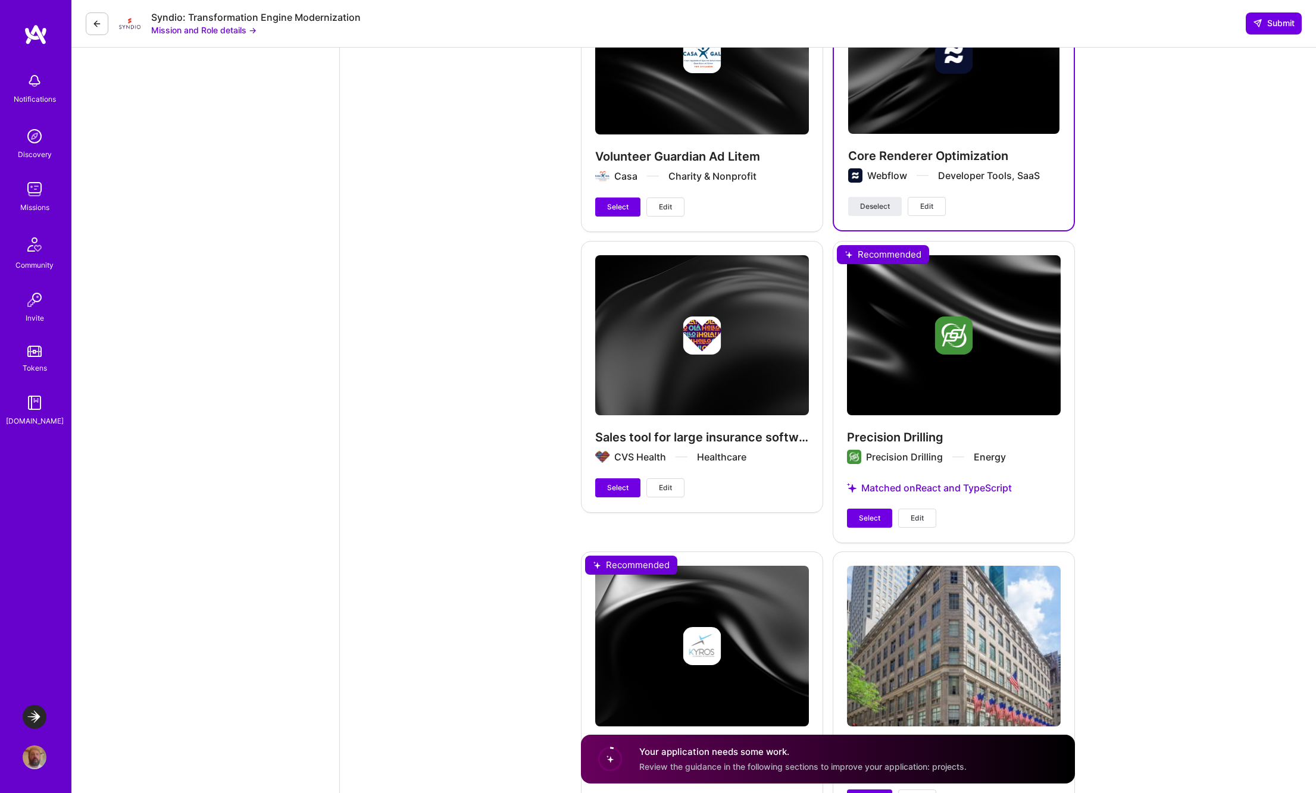
scroll to position [3179, 0]
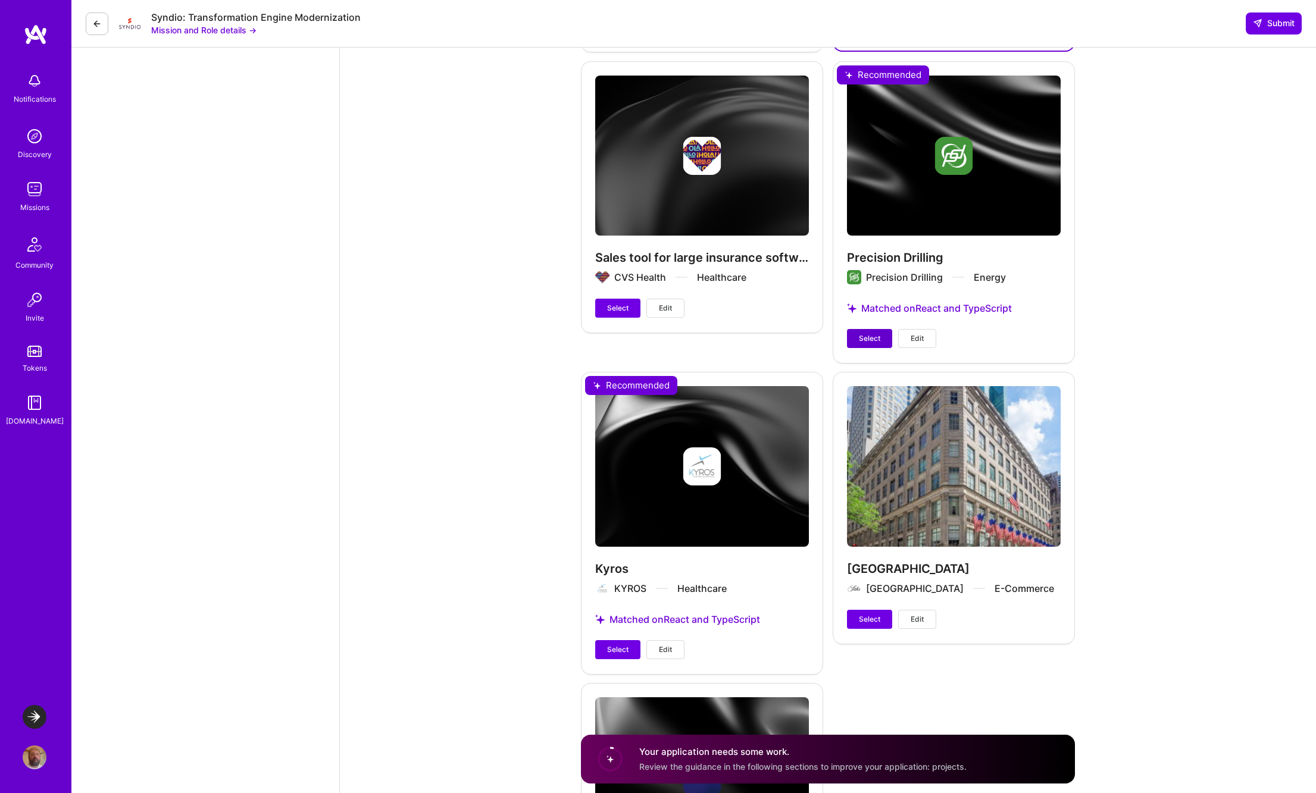
click at [869, 333] on span "Select" at bounding box center [869, 338] width 21 height 11
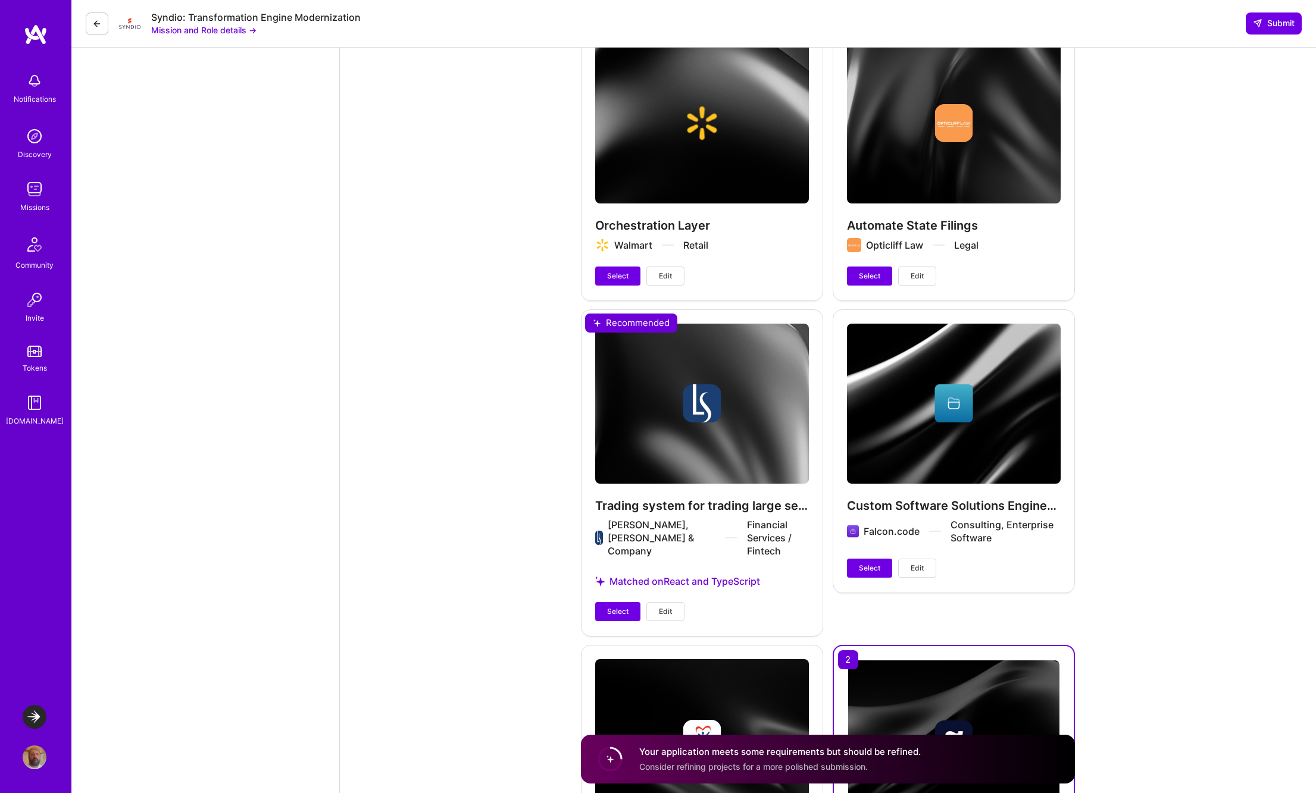
scroll to position [2152, 0]
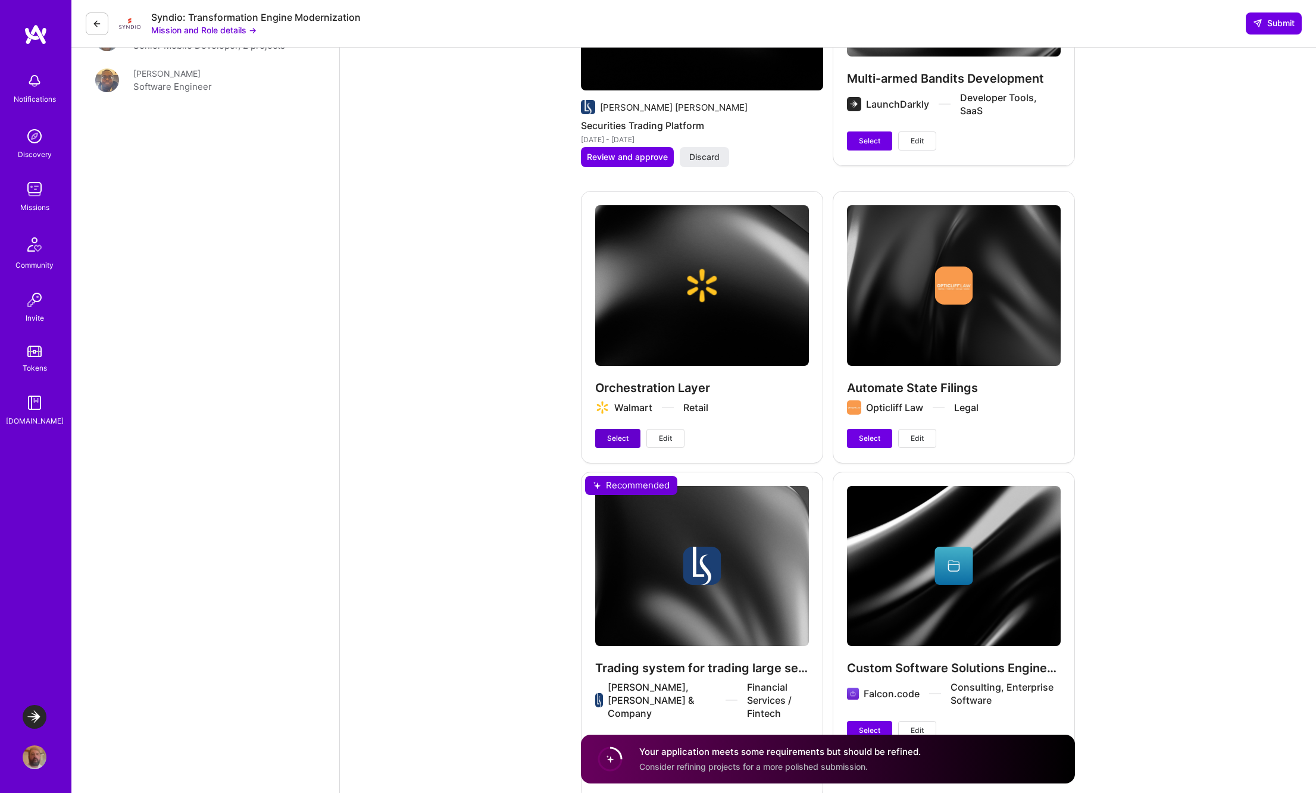
click at [614, 437] on span "Select" at bounding box center [617, 438] width 21 height 11
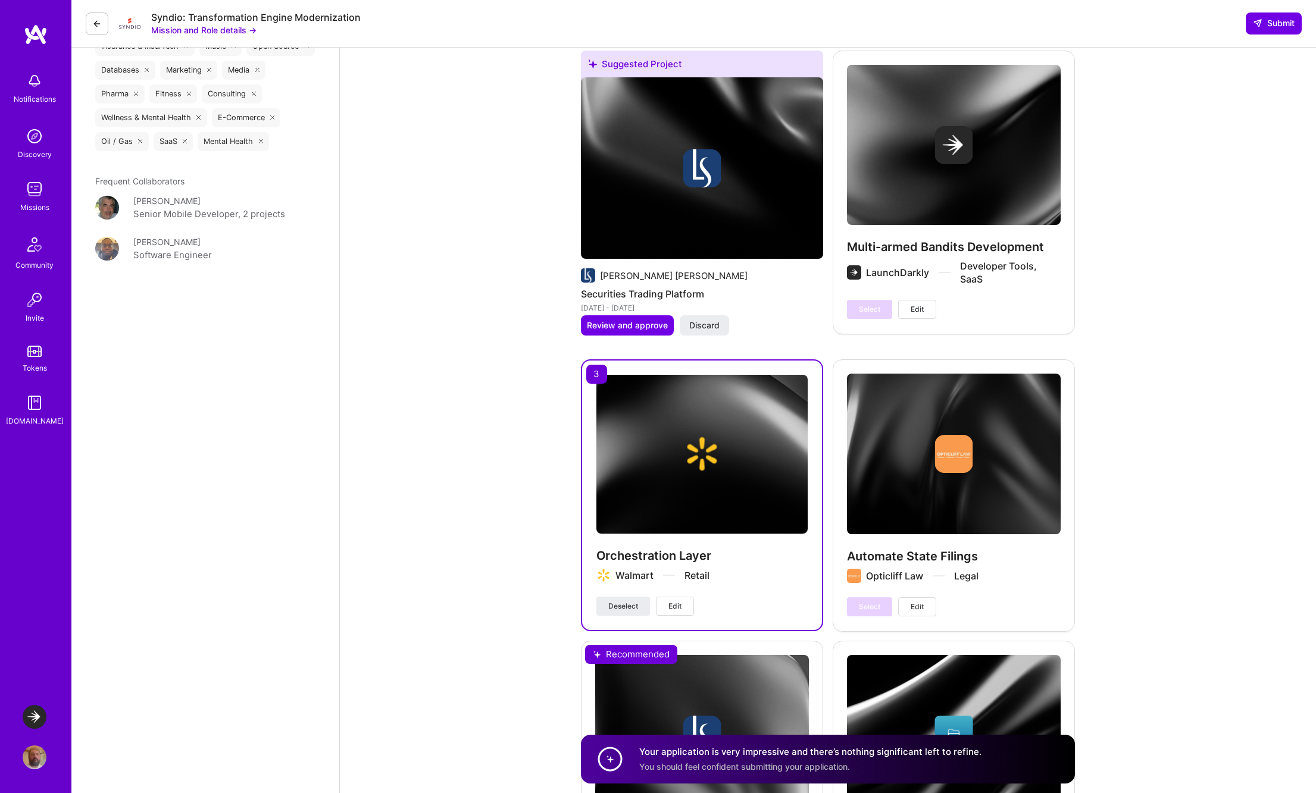
scroll to position [2032, 0]
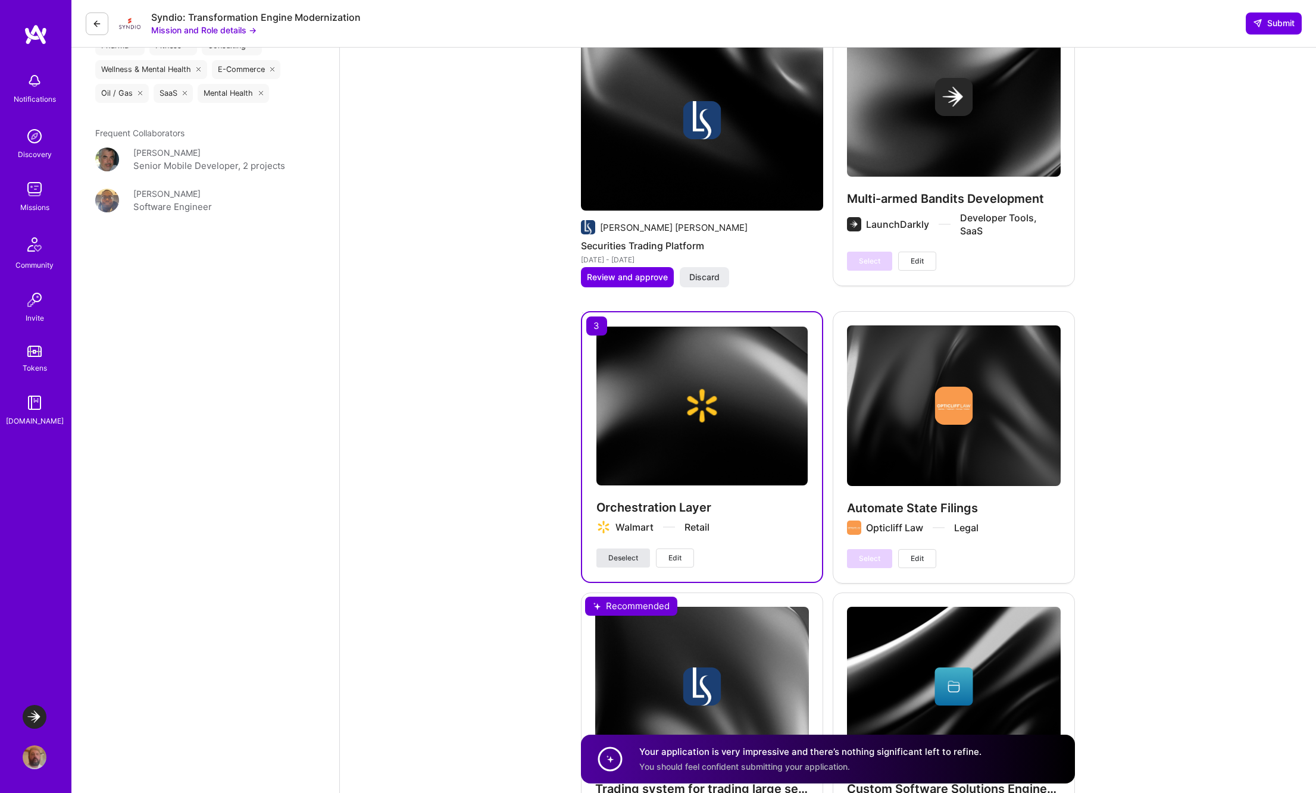
click at [634, 555] on span "Deselect" at bounding box center [623, 558] width 30 height 11
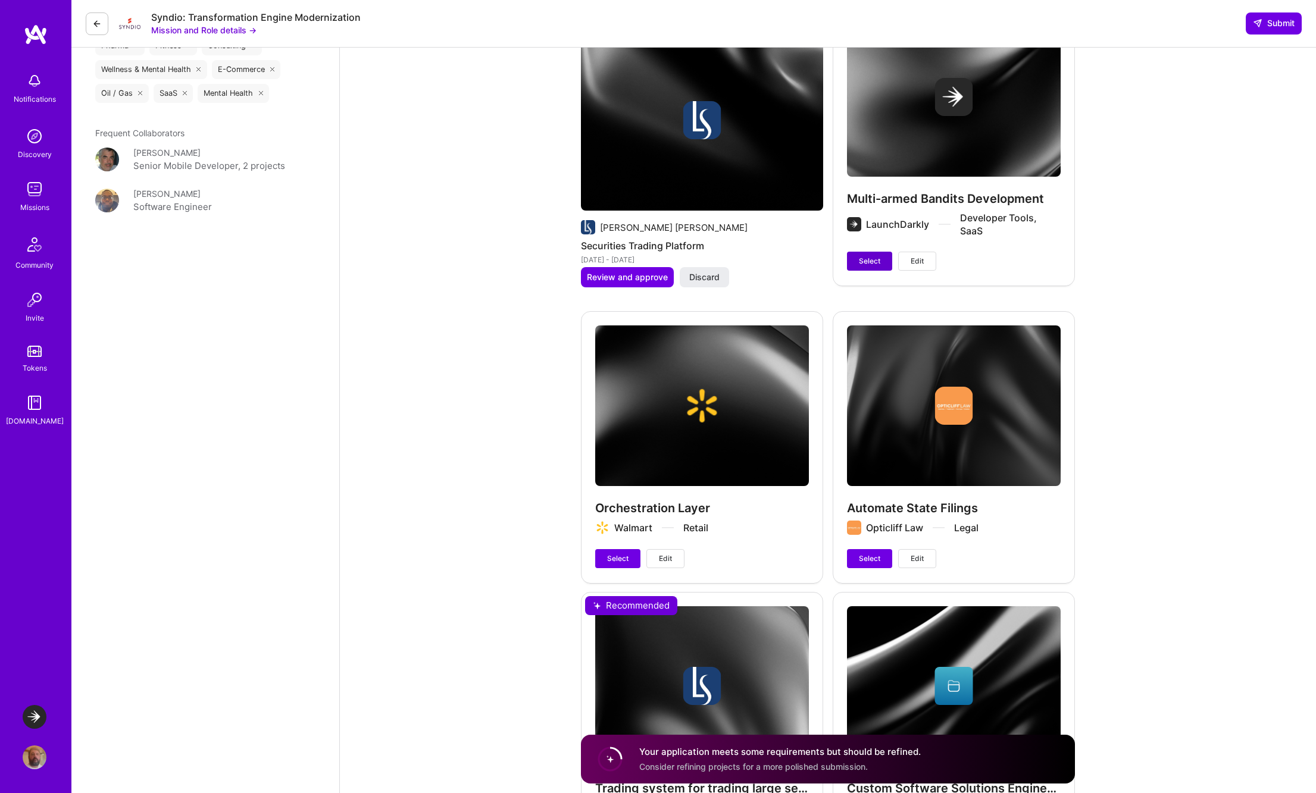
click at [869, 263] on span "Select" at bounding box center [869, 261] width 21 height 11
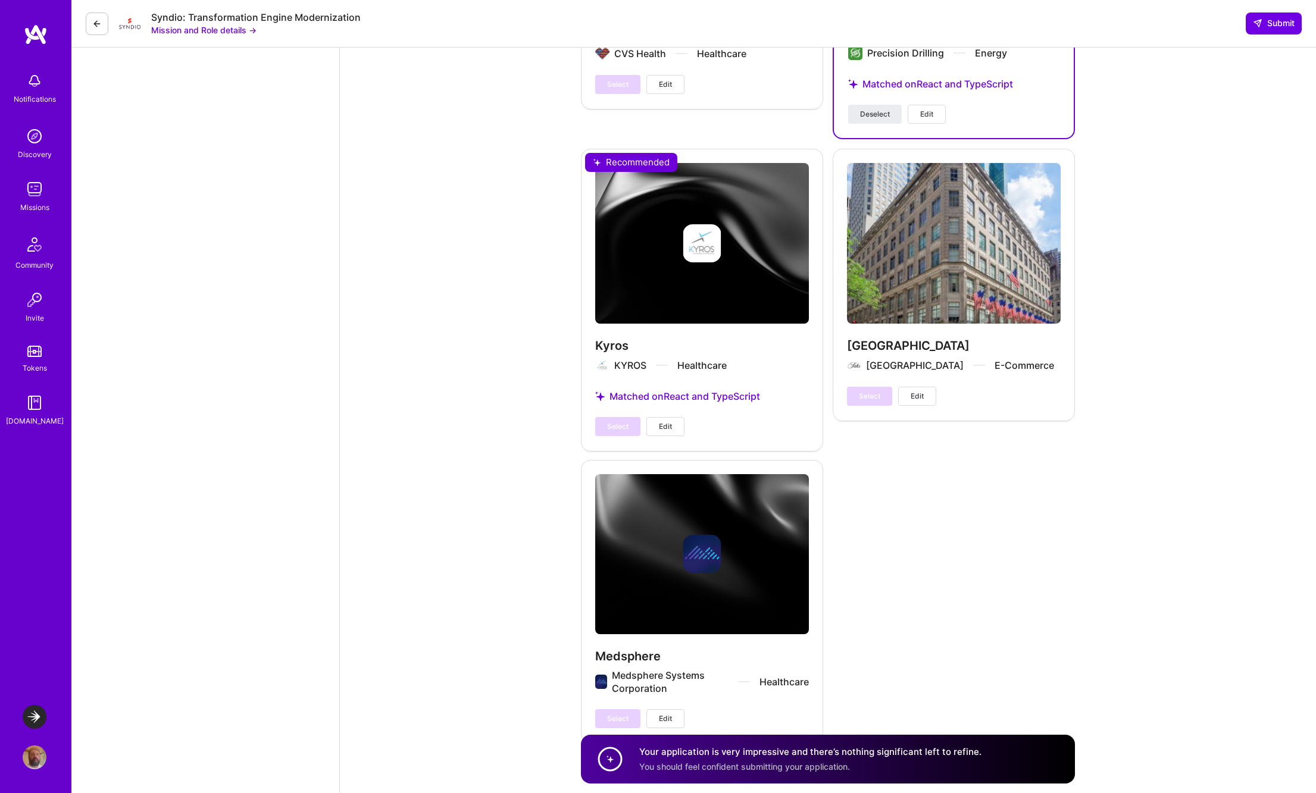
scroll to position [3424, 0]
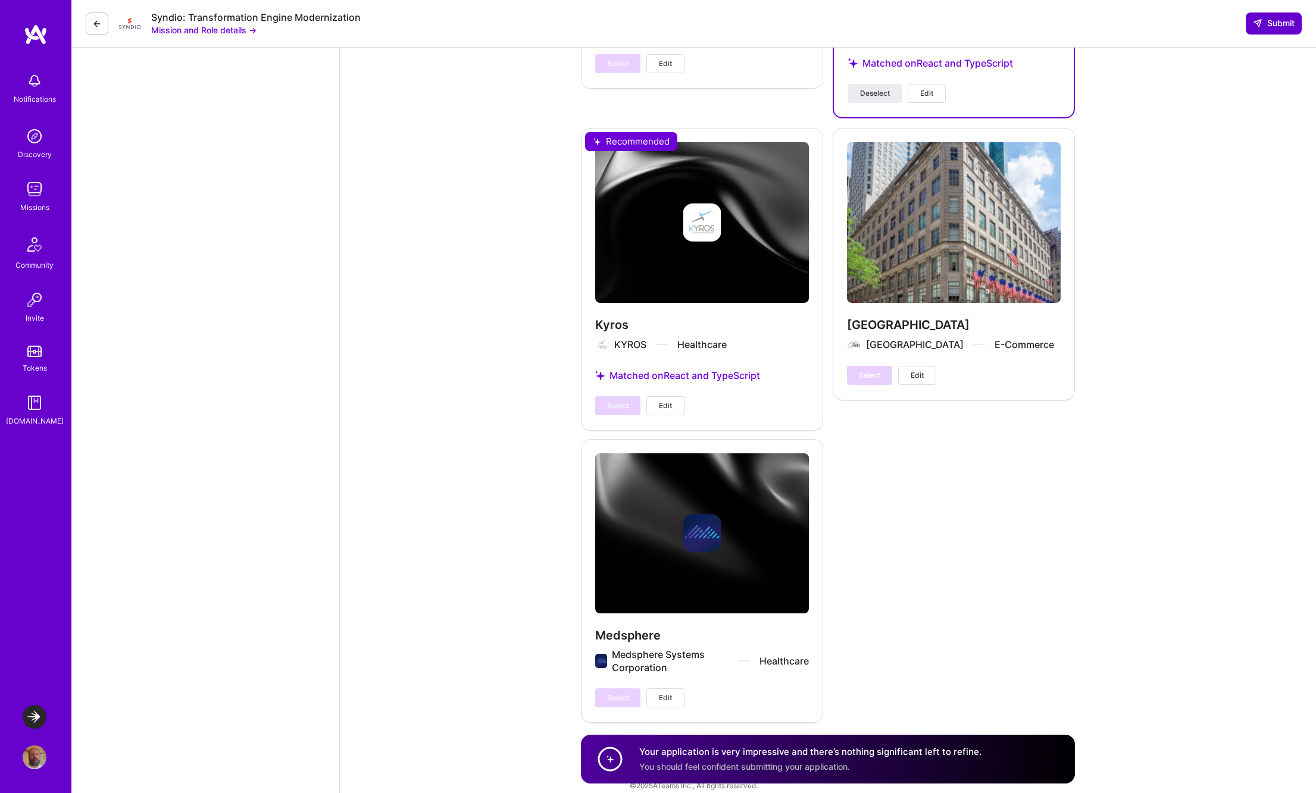
click at [1271, 24] on span "Submit" at bounding box center [1274, 23] width 42 height 12
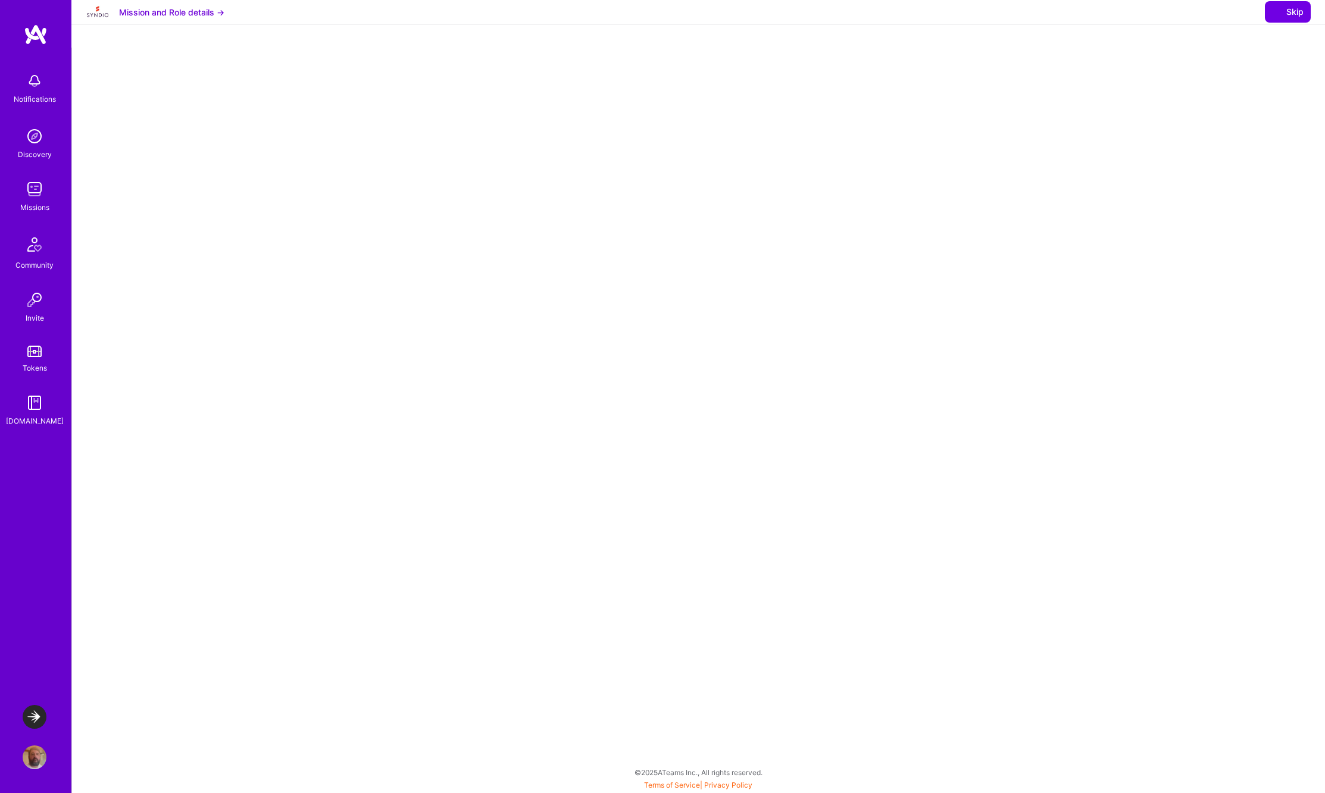
select select "US"
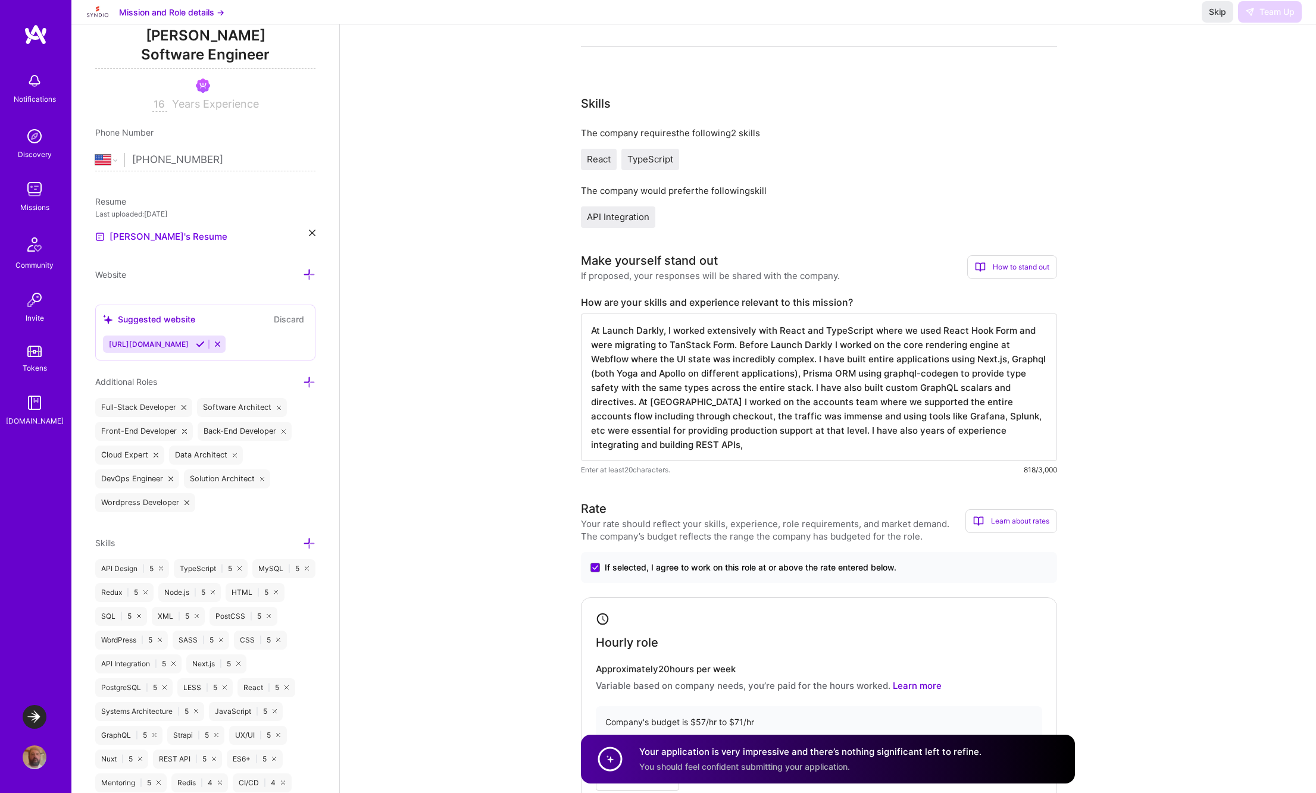
scroll to position [381, 0]
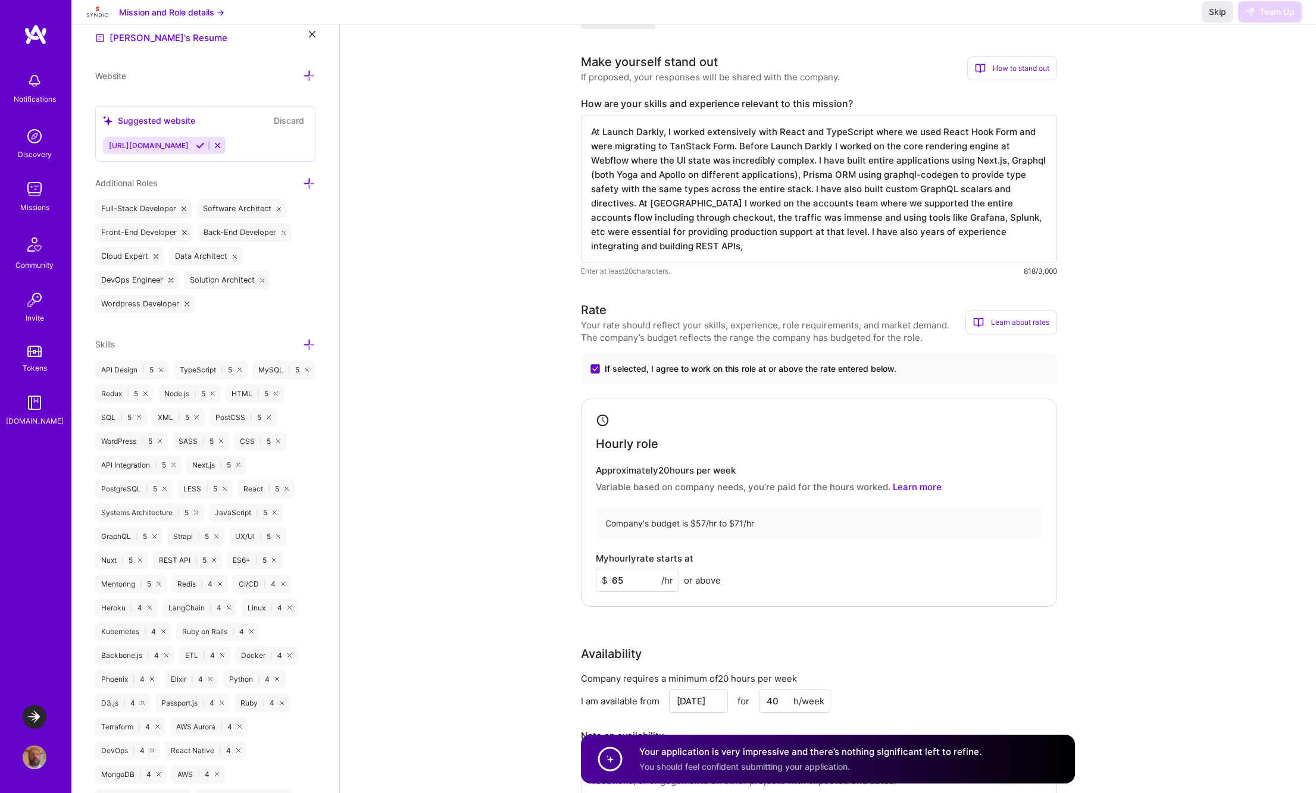
drag, startPoint x: 661, startPoint y: 243, endPoint x: 589, endPoint y: 124, distance: 139.1
click at [589, 124] on textarea "At Launch Darkly, I worked extensively with React and TypeScript where we used …" at bounding box center [819, 189] width 476 height 148
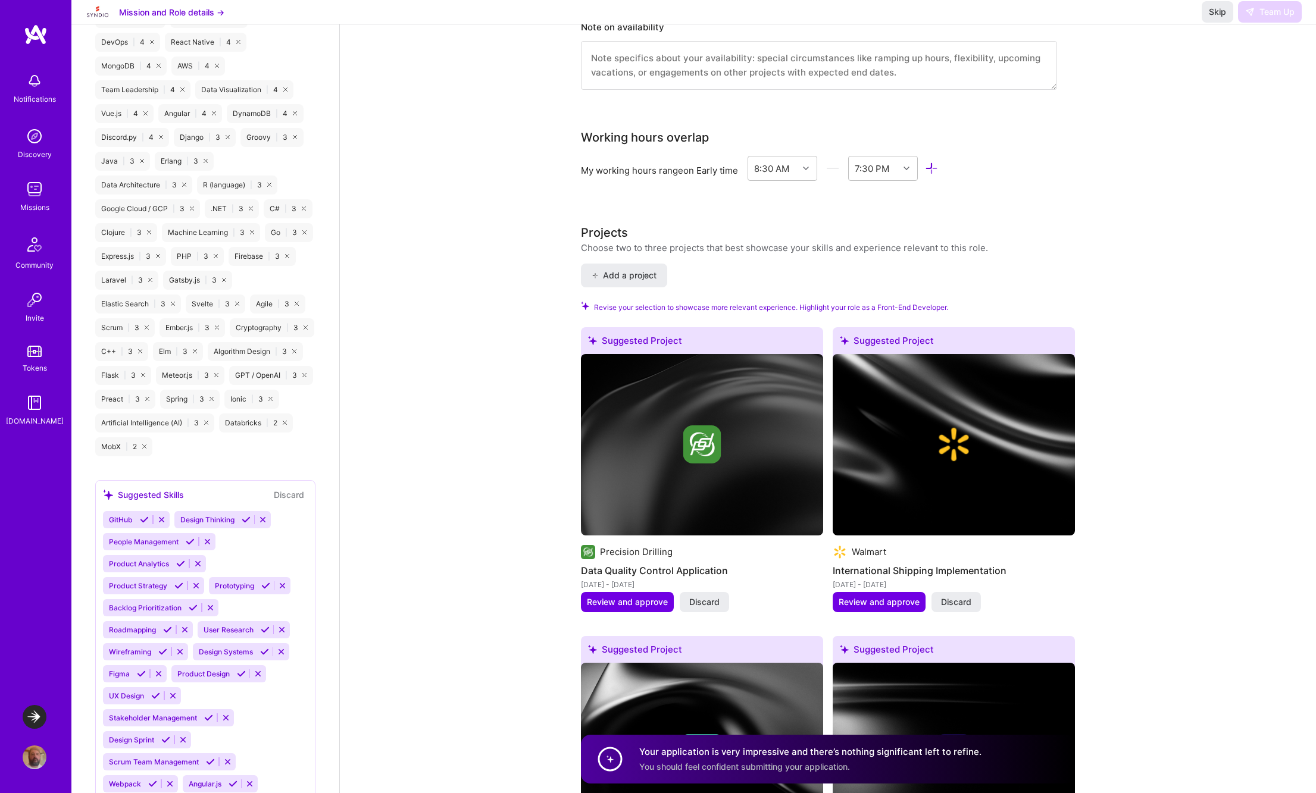
scroll to position [0, 0]
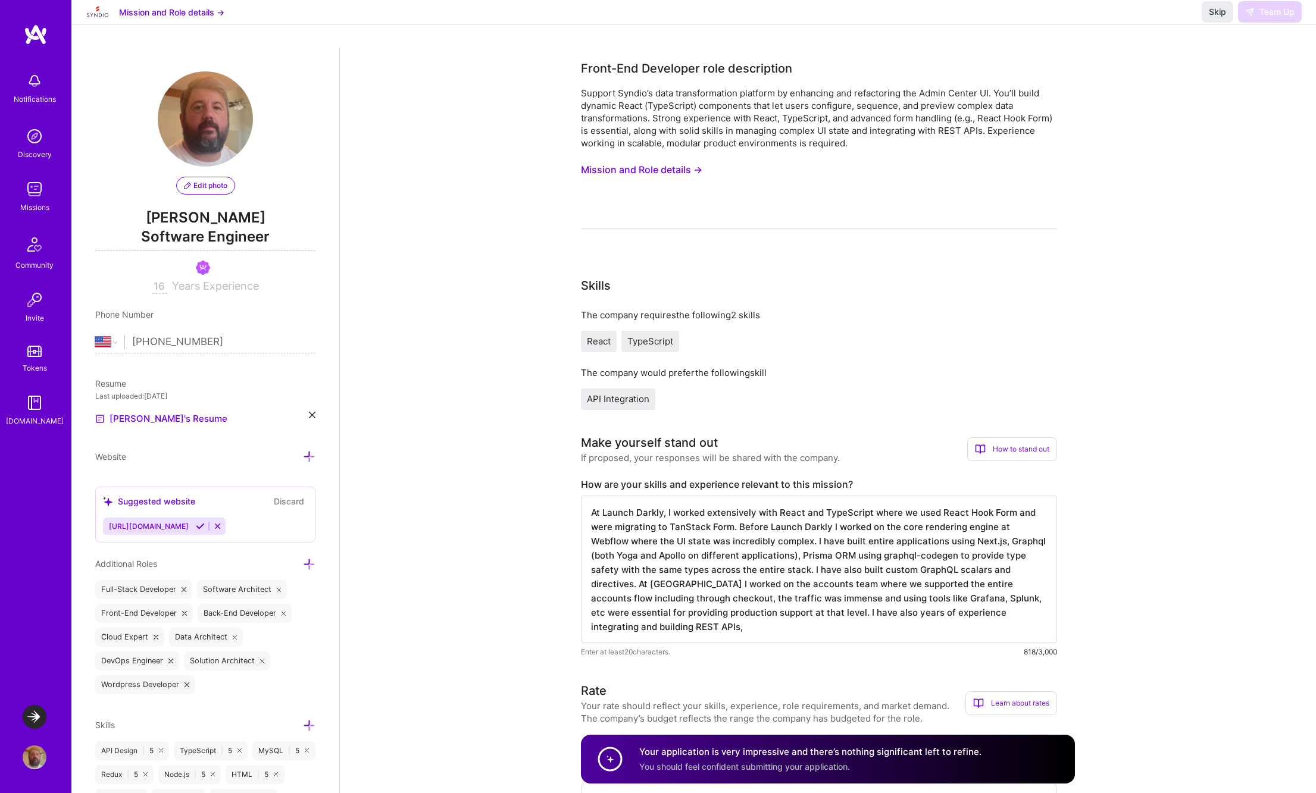
click at [29, 191] on img at bounding box center [35, 189] width 24 height 24
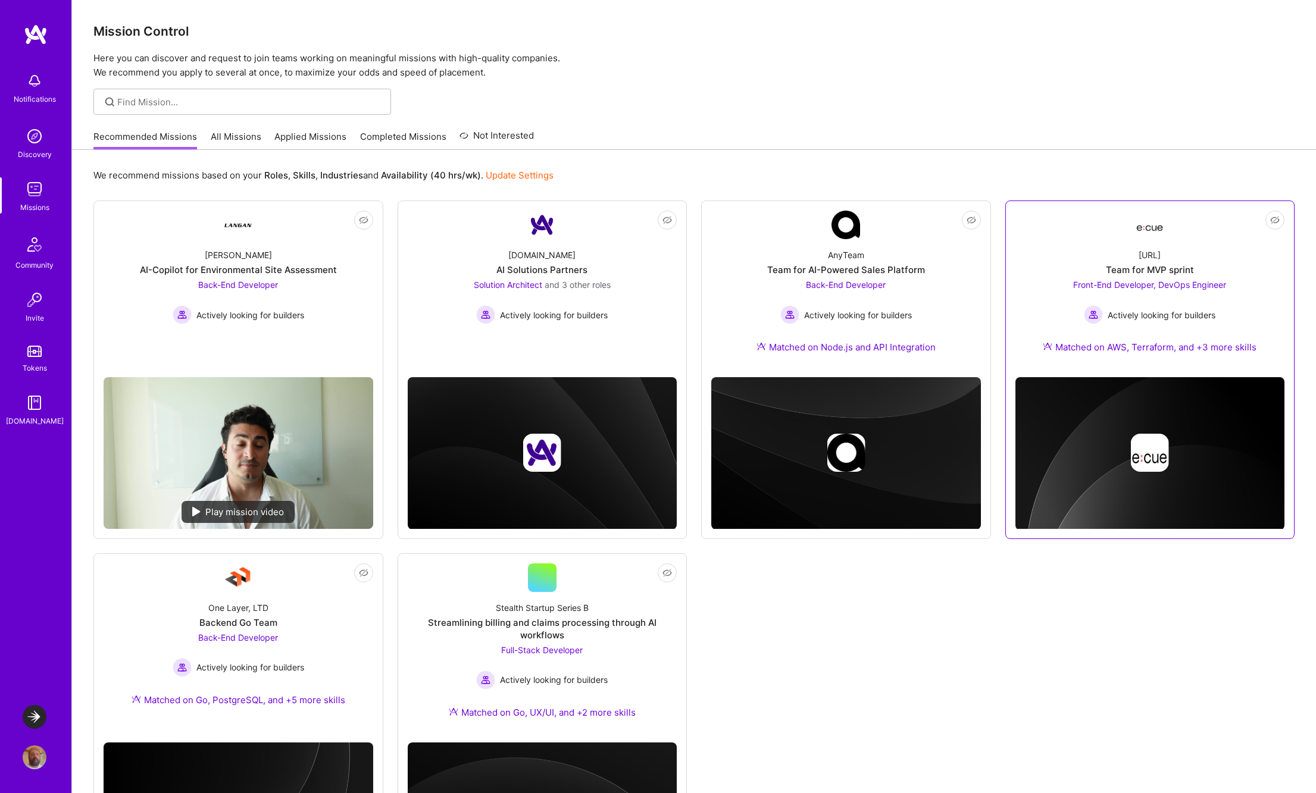
click at [1155, 270] on div "Team for MVP sprint" at bounding box center [1150, 270] width 88 height 12
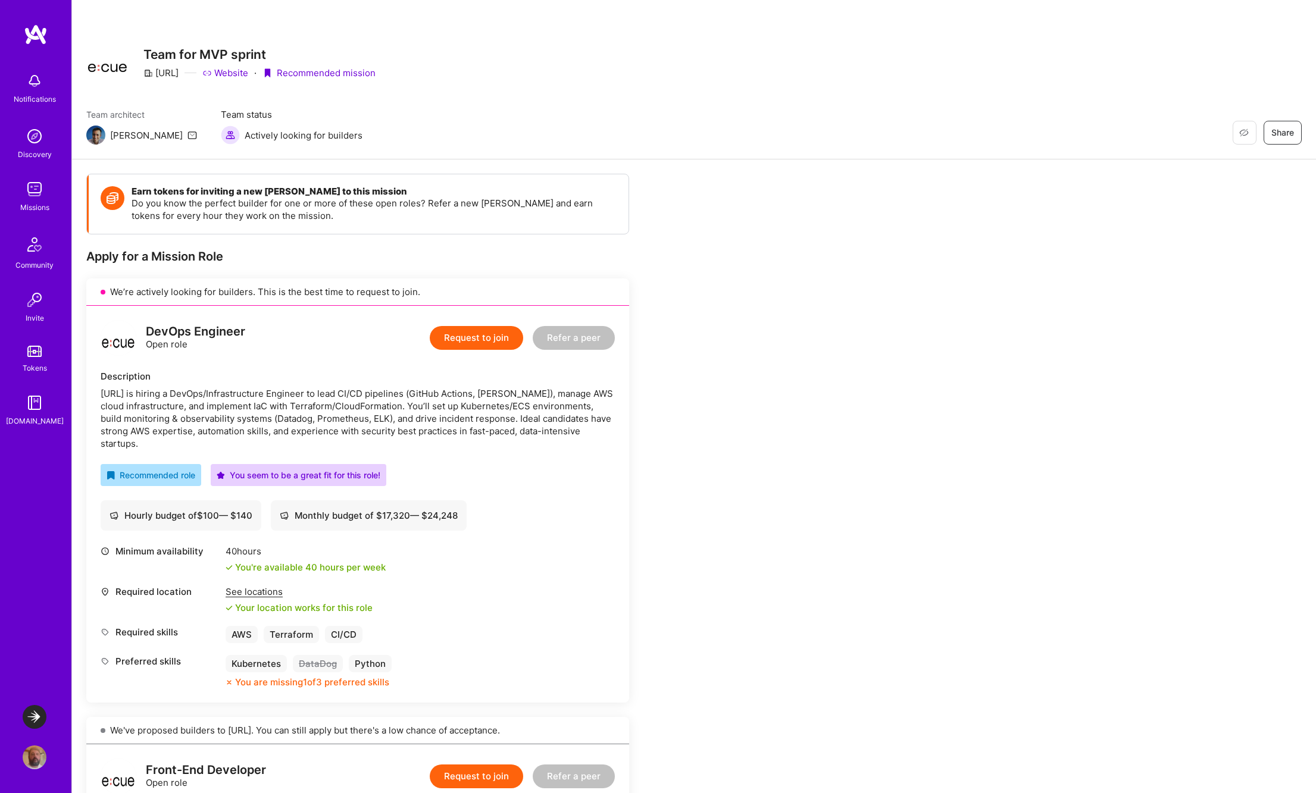
click at [486, 341] on button "Request to join" at bounding box center [476, 338] width 93 height 24
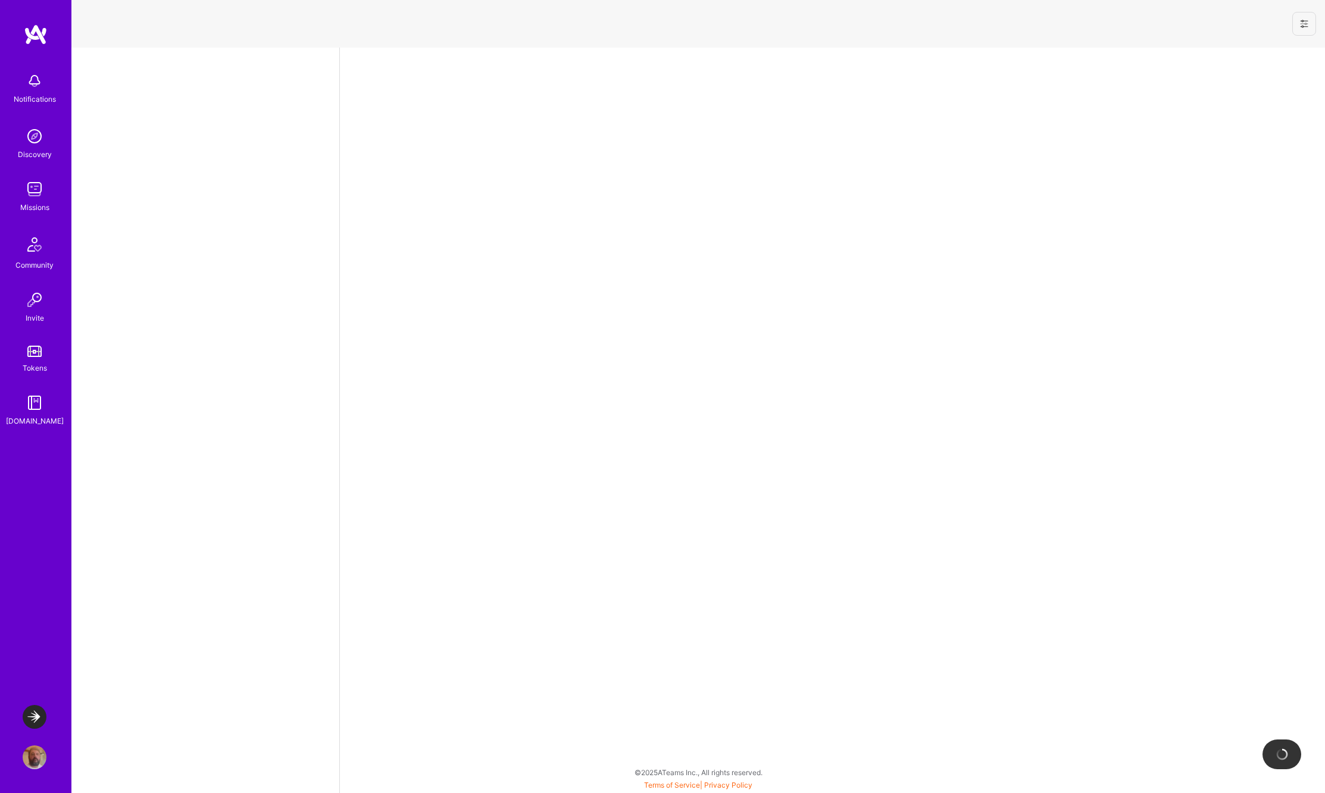
select select "US"
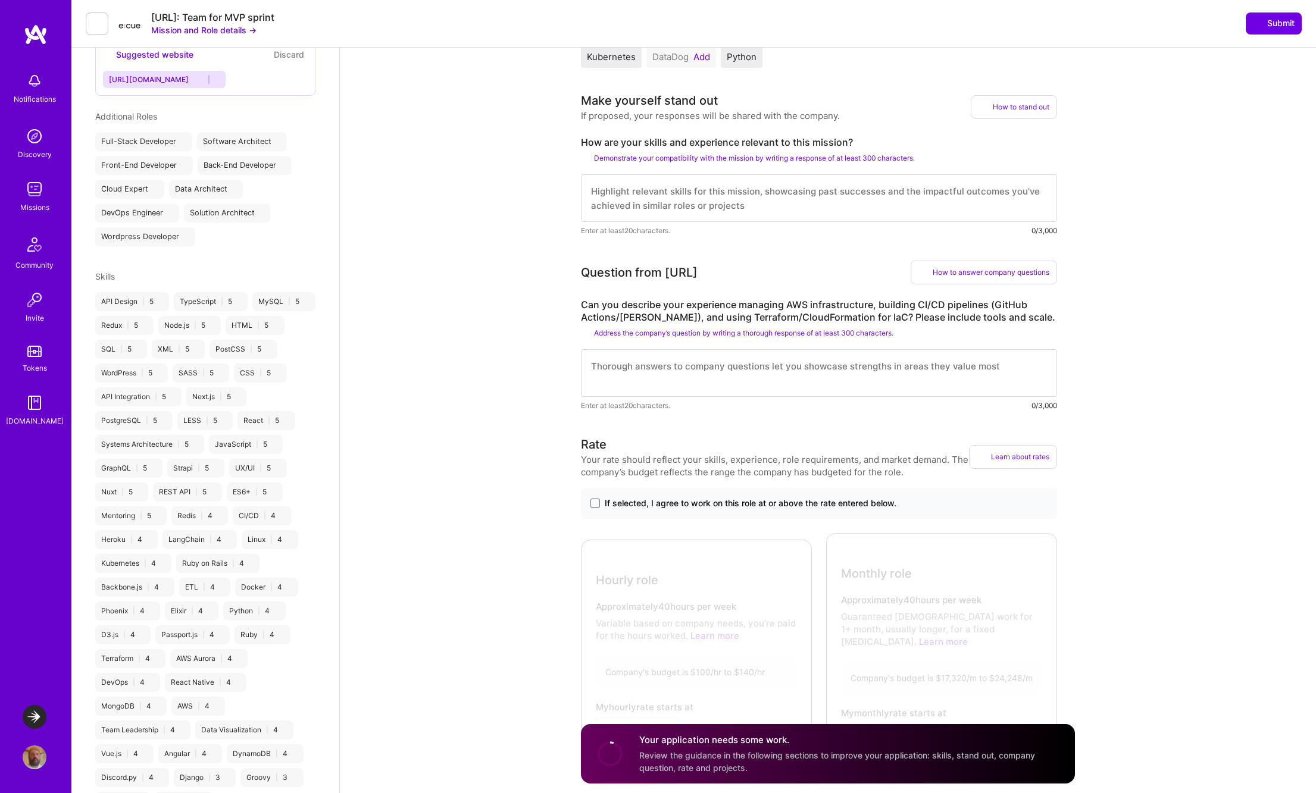
scroll to position [396, 0]
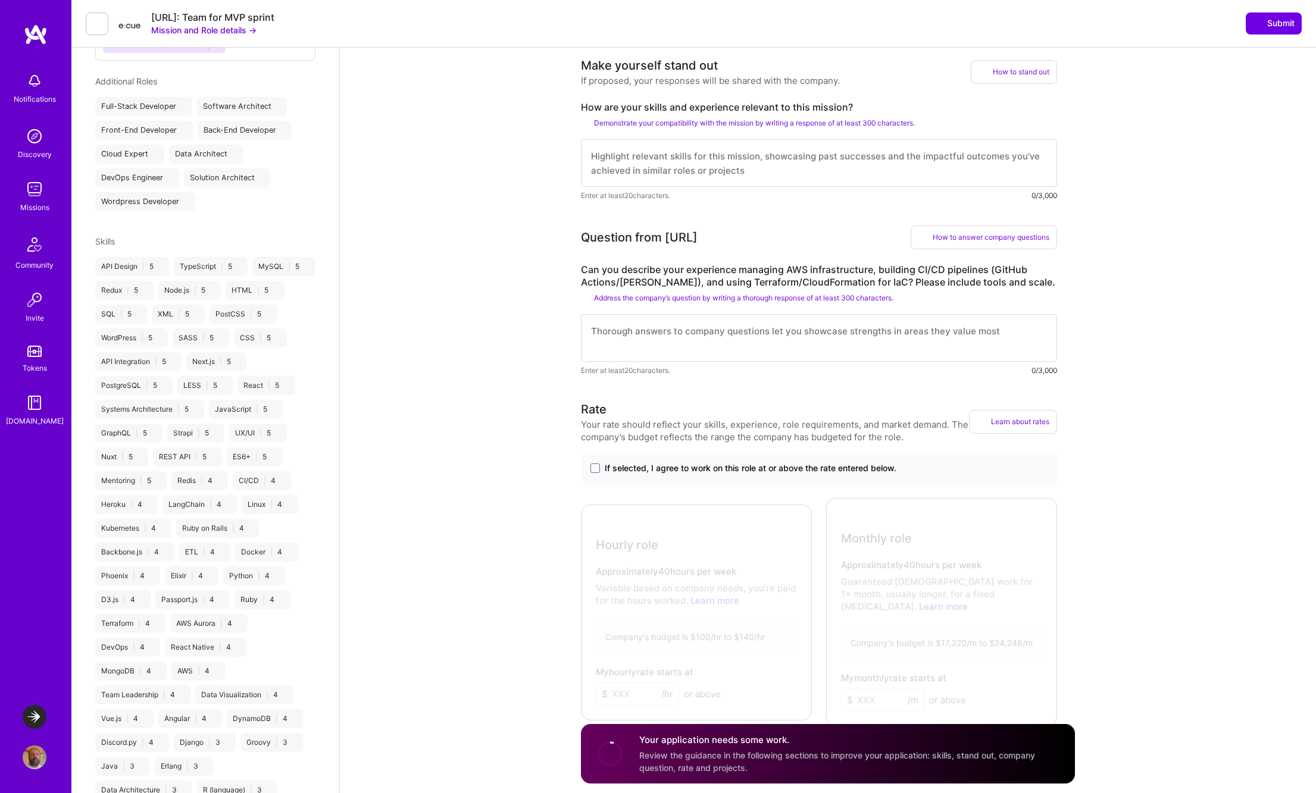
click at [609, 158] on textarea at bounding box center [819, 163] width 476 height 48
paste textarea "At Launch Darkly, I worked extensively with React and TypeScript where we used …"
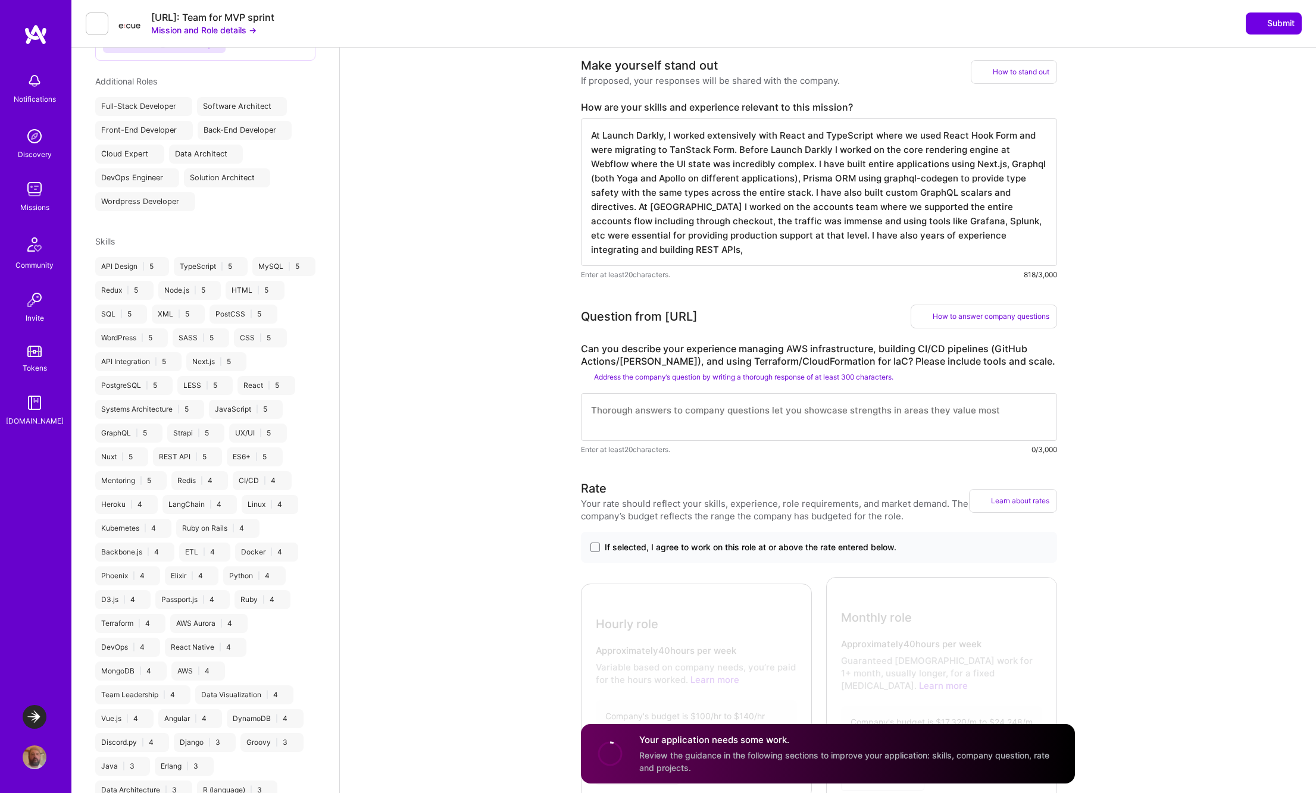
type textarea "At Launch Darkly, I worked extensively with React and TypeScript where we used …"
drag, startPoint x: 631, startPoint y: 351, endPoint x: 779, endPoint y: 349, distance: 148.8
click at [765, 350] on label "Can you describe your experience managing AWS infrastructure, building CI/CD pi…" at bounding box center [819, 355] width 476 height 25
drag, startPoint x: 843, startPoint y: 347, endPoint x: 835, endPoint y: 356, distance: 11.4
click at [931, 350] on label "Can you describe your experience managing AWS infrastructure, building CI/CD pi…" at bounding box center [819, 355] width 476 height 25
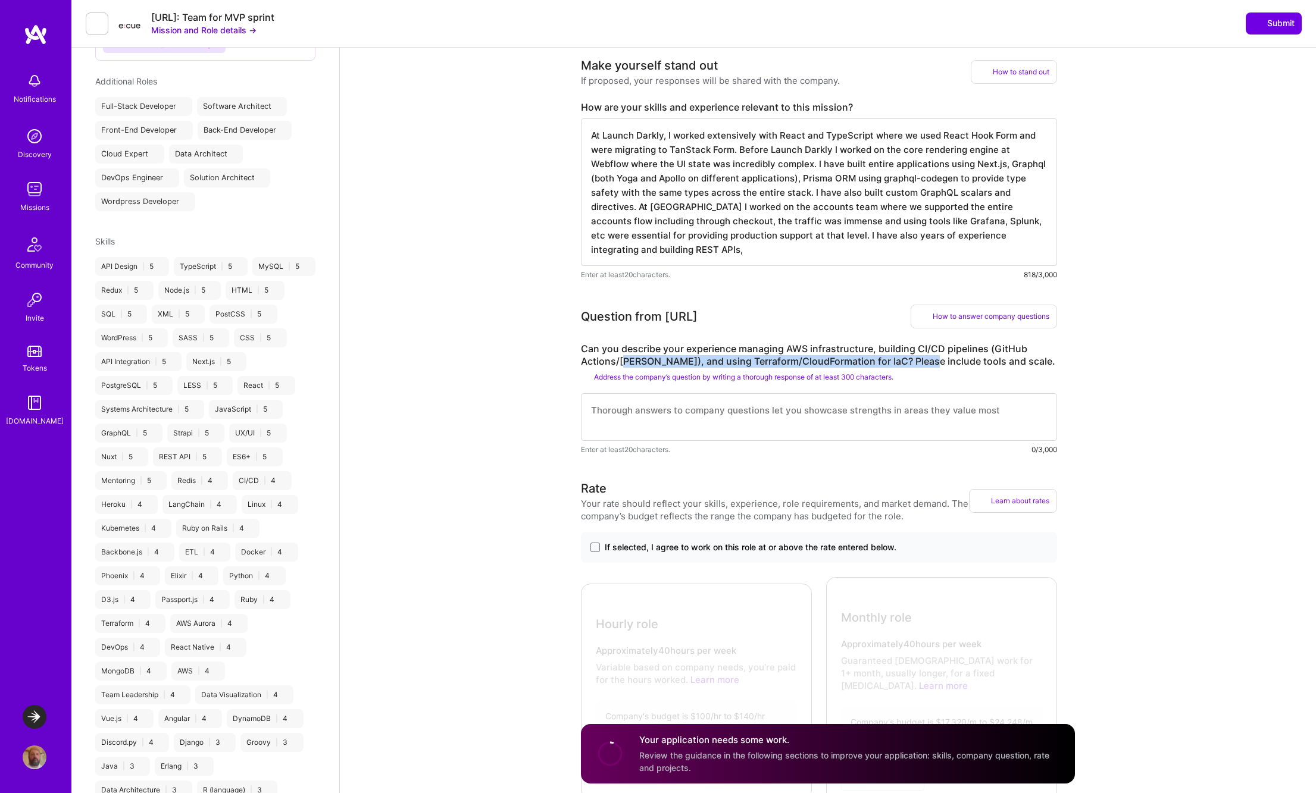
drag, startPoint x: 622, startPoint y: 363, endPoint x: 918, endPoint y: 356, distance: 296.4
click at [918, 356] on label "Can you describe your experience managing AWS infrastructure, building CI/CD pi…" at bounding box center [819, 355] width 476 height 25
click at [635, 406] on textarea at bounding box center [819, 417] width 476 height 48
type textarea "A"
click at [609, 409] on textarea at bounding box center [819, 417] width 476 height 48
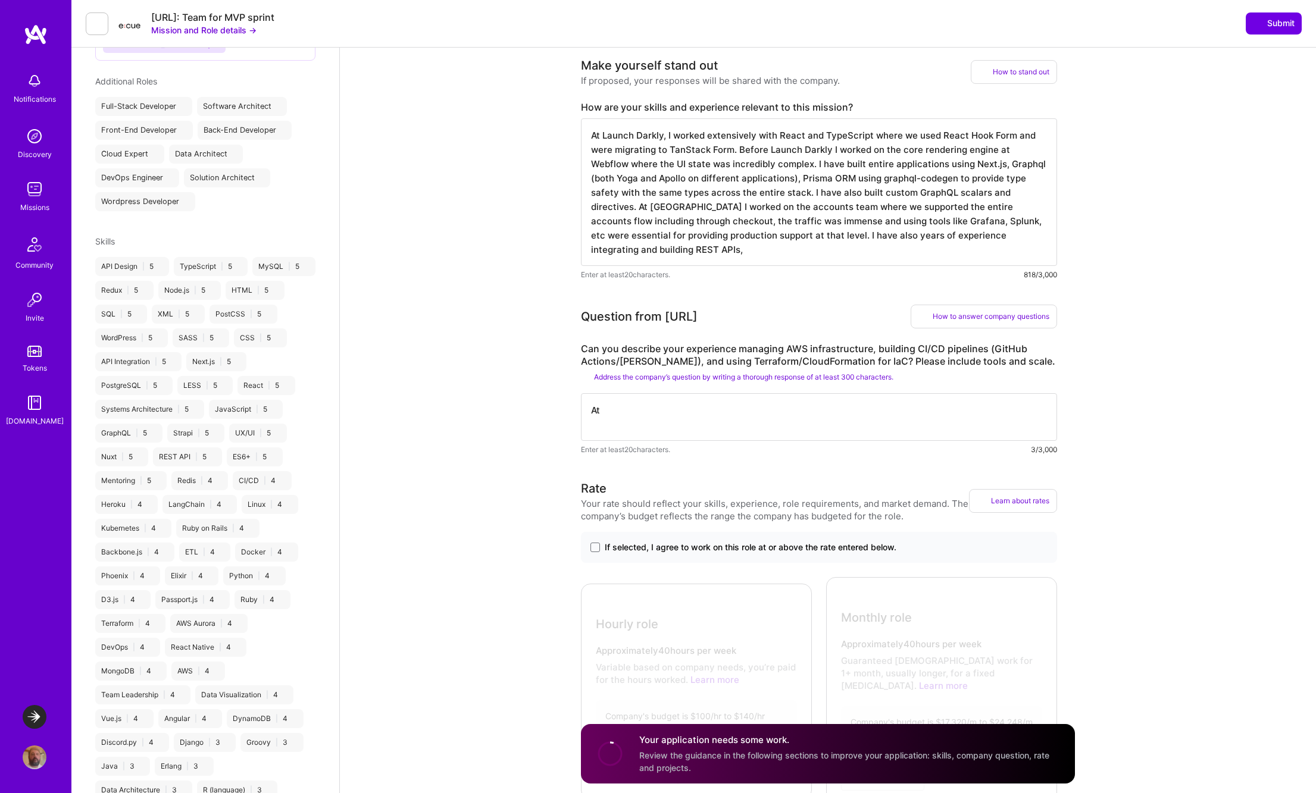
type textarea "A"
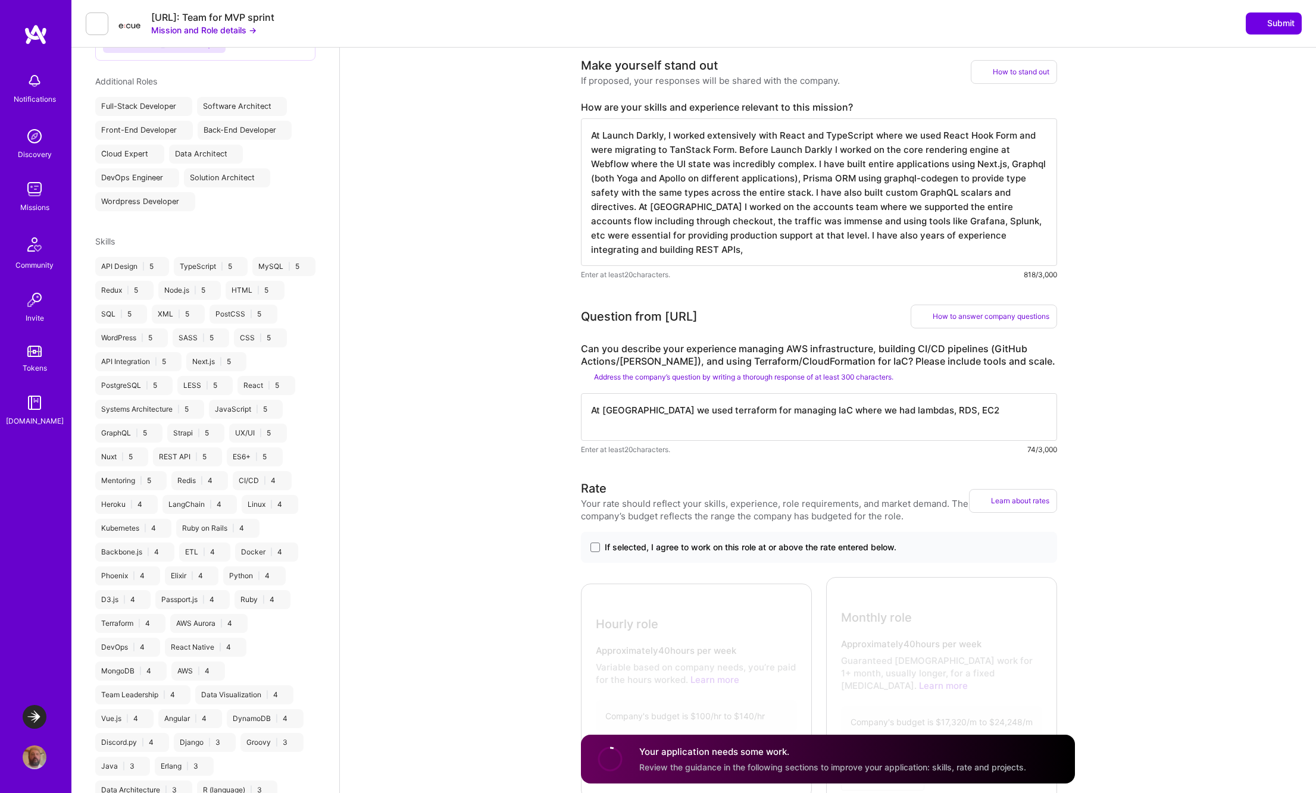
drag, startPoint x: 858, startPoint y: 412, endPoint x: 904, endPoint y: 408, distance: 46.5
click at [904, 408] on textarea "At [GEOGRAPHIC_DATA] we used terraform for managing IaC where we had lambdas, R…" at bounding box center [819, 417] width 476 height 48
drag, startPoint x: 931, startPoint y: 411, endPoint x: 1044, endPoint y: 414, distance: 113.1
click at [931, 411] on textarea "At [GEOGRAPHIC_DATA] we used terraform for managing IaC where we had lambdas, R…" at bounding box center [819, 417] width 476 height 48
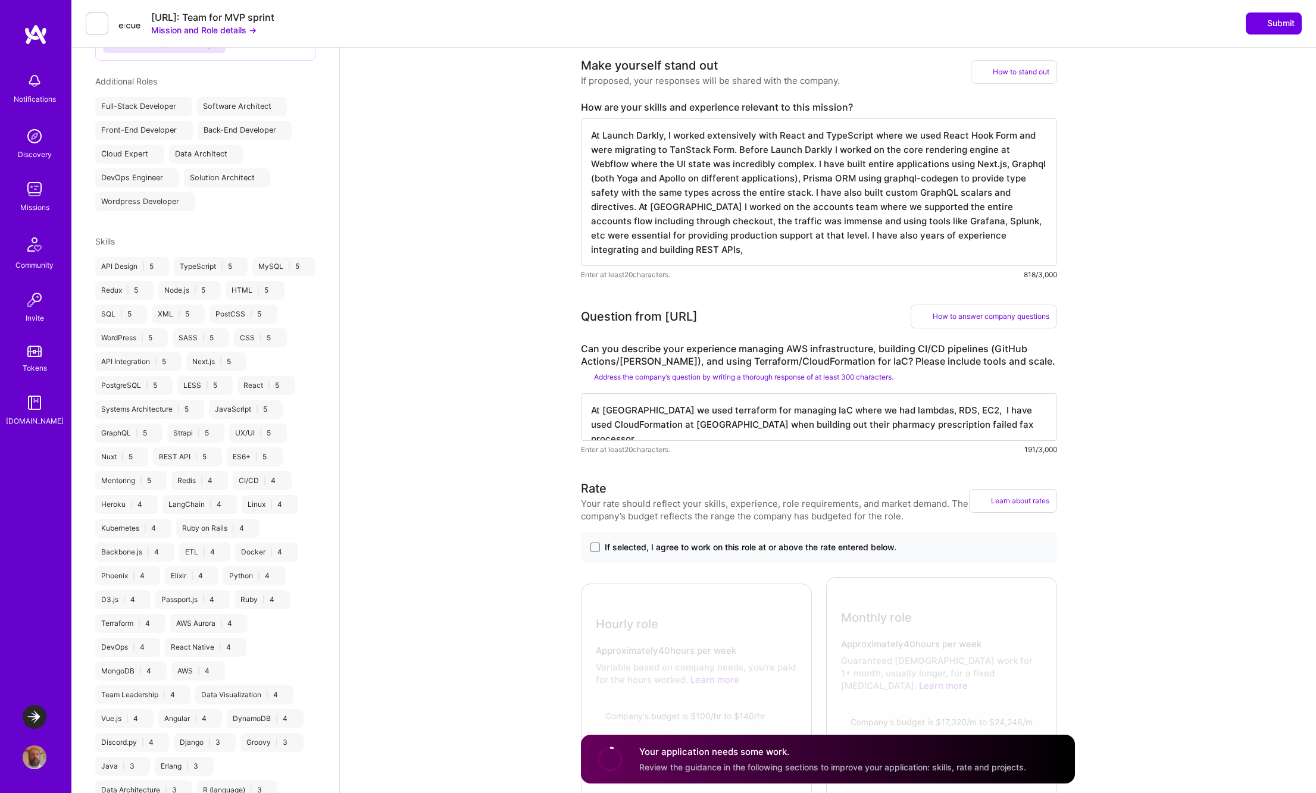
drag, startPoint x: 1025, startPoint y: 426, endPoint x: 1117, endPoint y: 421, distance: 93.0
click at [1025, 426] on textarea "At [GEOGRAPHIC_DATA] we used terraform for managing IaC where we had lambdas, R…" at bounding box center [819, 417] width 476 height 48
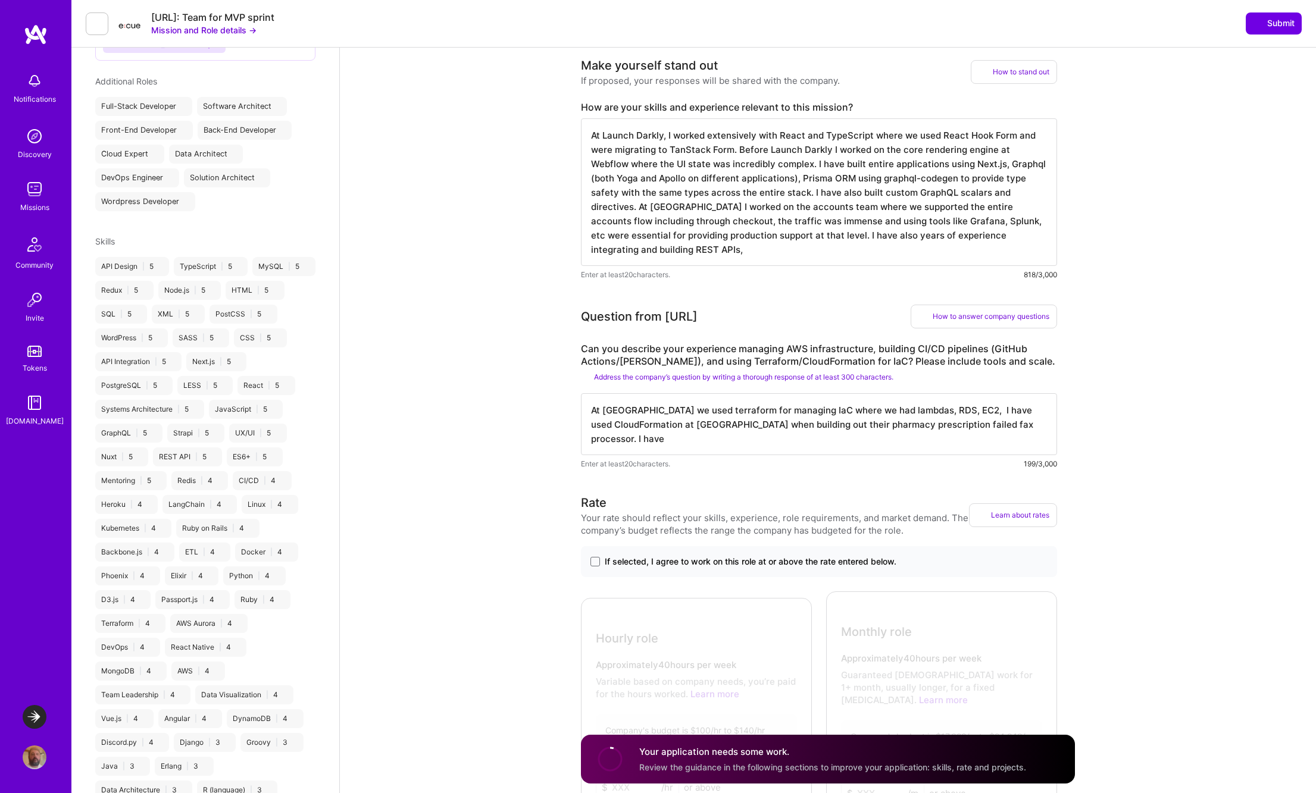
drag, startPoint x: 731, startPoint y: 411, endPoint x: 812, endPoint y: 410, distance: 80.9
click at [812, 410] on textarea "At [GEOGRAPHIC_DATA] we used terraform for managing IaC where we had lambdas, R…" at bounding box center [819, 424] width 476 height 62
click at [674, 411] on textarea "At [GEOGRAPHIC_DATA] we used terraform for managing IaC where we had lambdas, R…" at bounding box center [819, 424] width 476 height 62
click at [853, 411] on textarea "At [GEOGRAPHIC_DATA] we used Terraform for managing IaC where we had lambdas, R…" at bounding box center [819, 424] width 476 height 62
click at [759, 426] on textarea "At [GEOGRAPHIC_DATA] we used Terraform for managing IaC where we had lLambdas, …" at bounding box center [819, 424] width 476 height 62
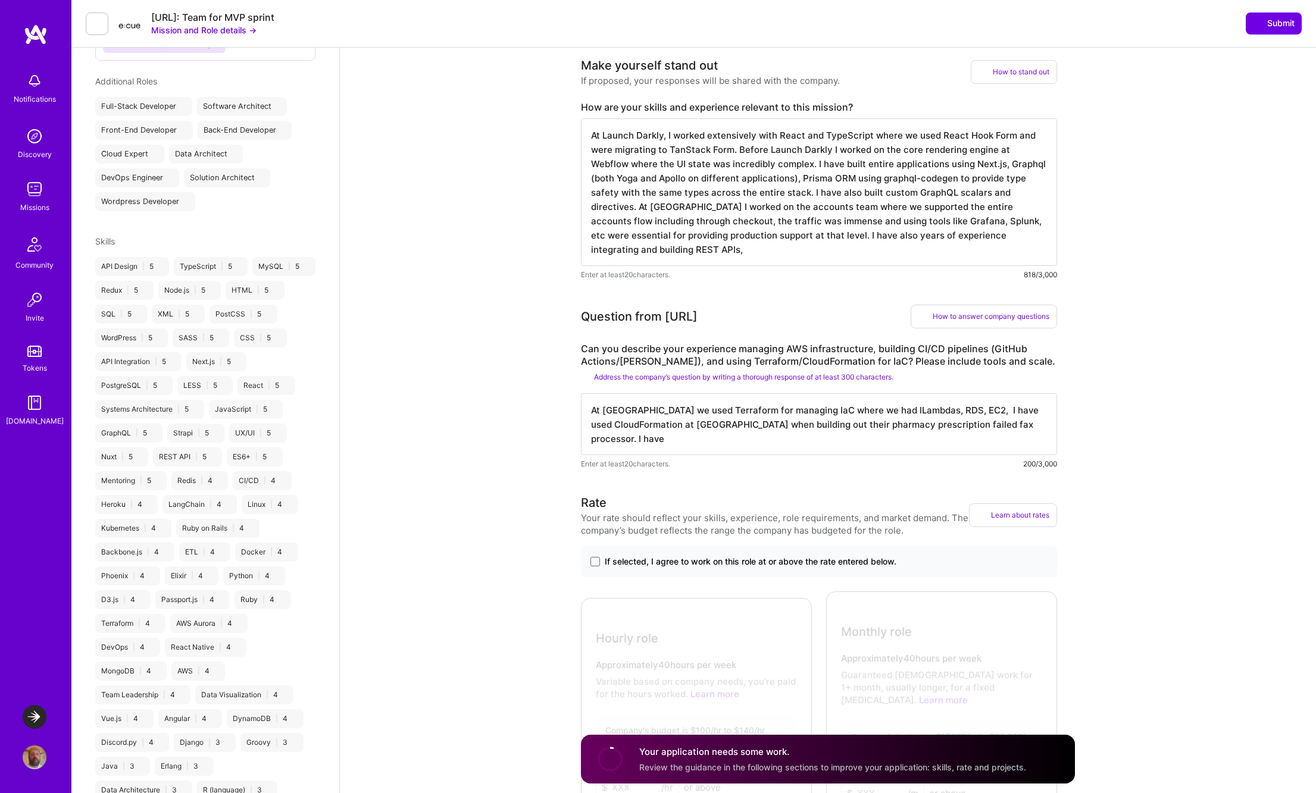
click at [759, 426] on textarea "At [GEOGRAPHIC_DATA] we used Terraform for managing IaC where we had lLambdas, …" at bounding box center [819, 424] width 476 height 62
click at [1020, 425] on textarea "At [GEOGRAPHIC_DATA] we used Terraform for managing IaC where we had lLambdas, …" at bounding box center [819, 424] width 476 height 62
click at [851, 441] on textarea "At [GEOGRAPHIC_DATA] we used Terraform for managing IaC where we had lLambdas, …" at bounding box center [819, 424] width 476 height 62
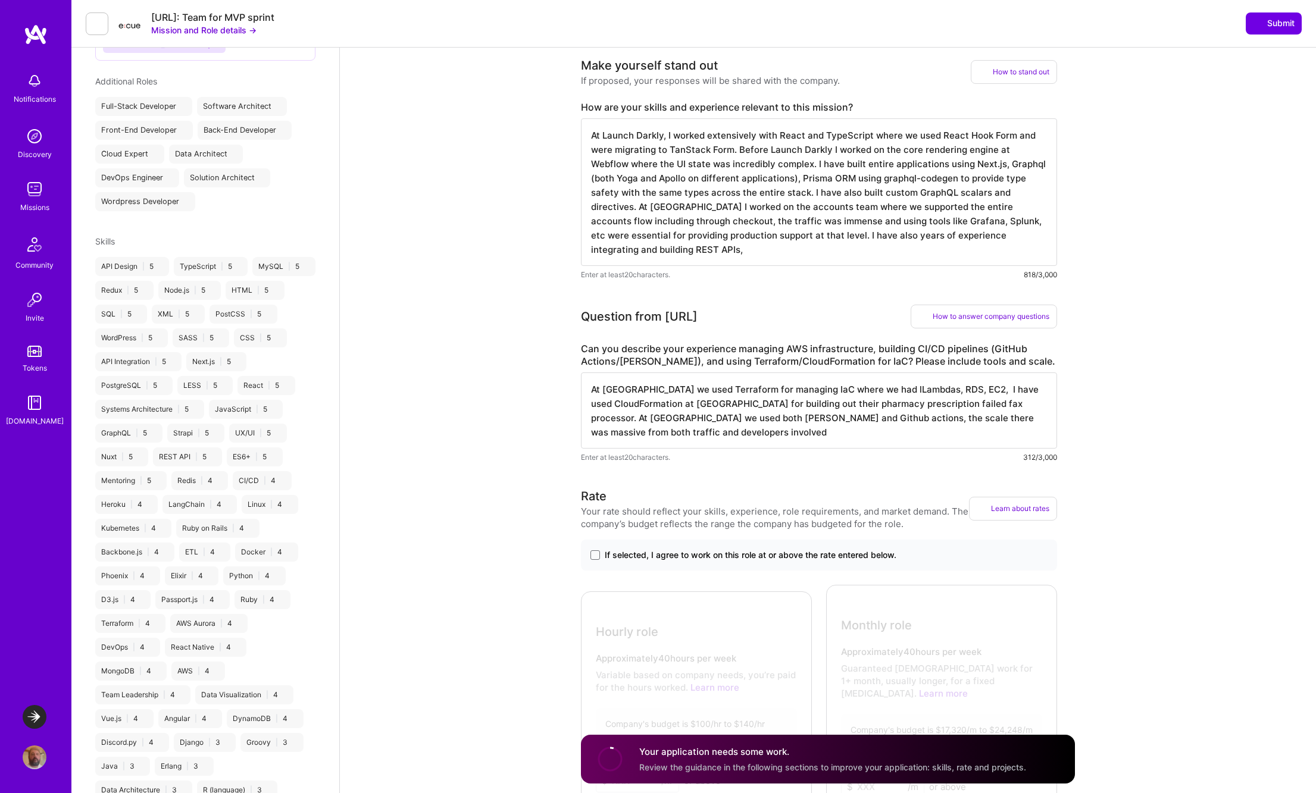
click at [977, 417] on textarea "At [GEOGRAPHIC_DATA] we used Terraform for managing IaC where we had lLambdas, …" at bounding box center [819, 410] width 476 height 76
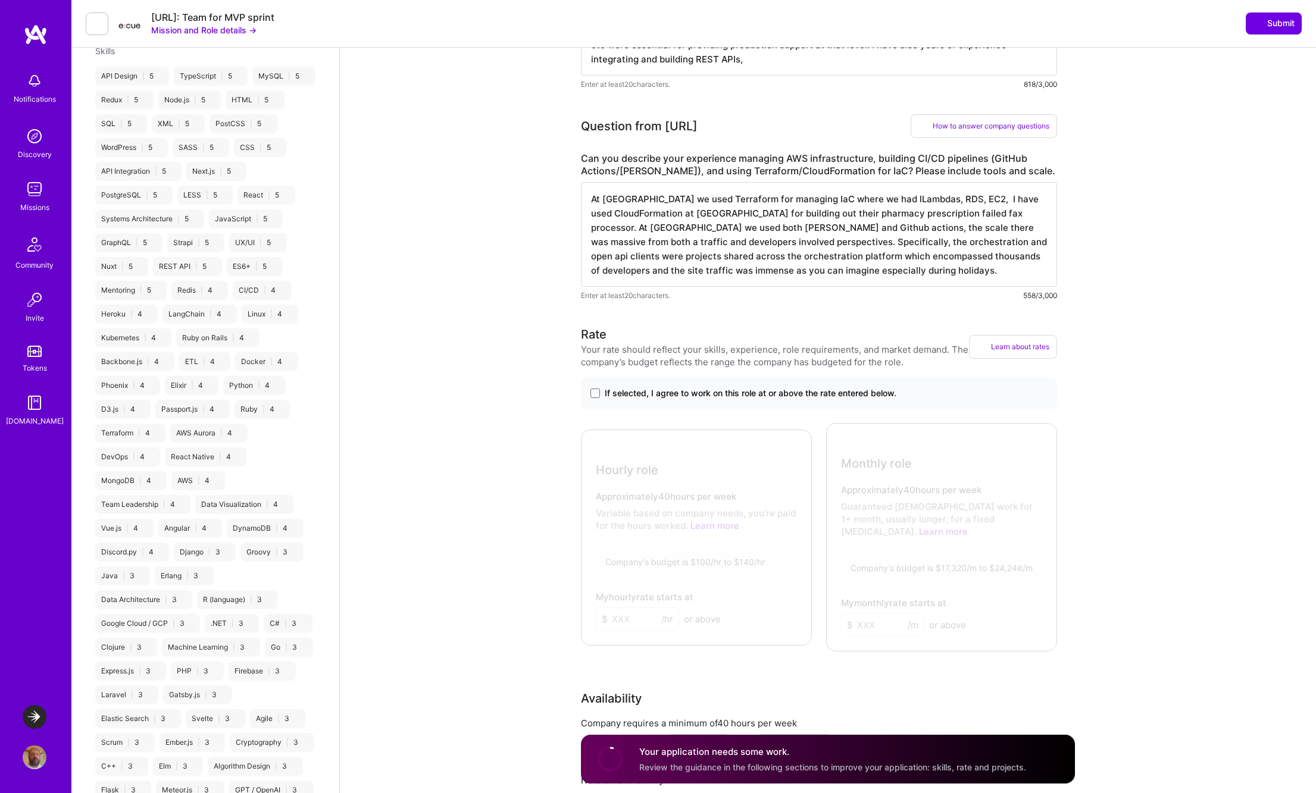
scroll to position [589, 0]
type textarea "At [GEOGRAPHIC_DATA] we used Terraform for managing IaC where we had lLambdas, …"
click at [597, 390] on span at bounding box center [595, 391] width 10 height 10
click at [0, 0] on input "If selected, I agree to work on this role at or above the rate entered below." at bounding box center [0, 0] width 0 height 0
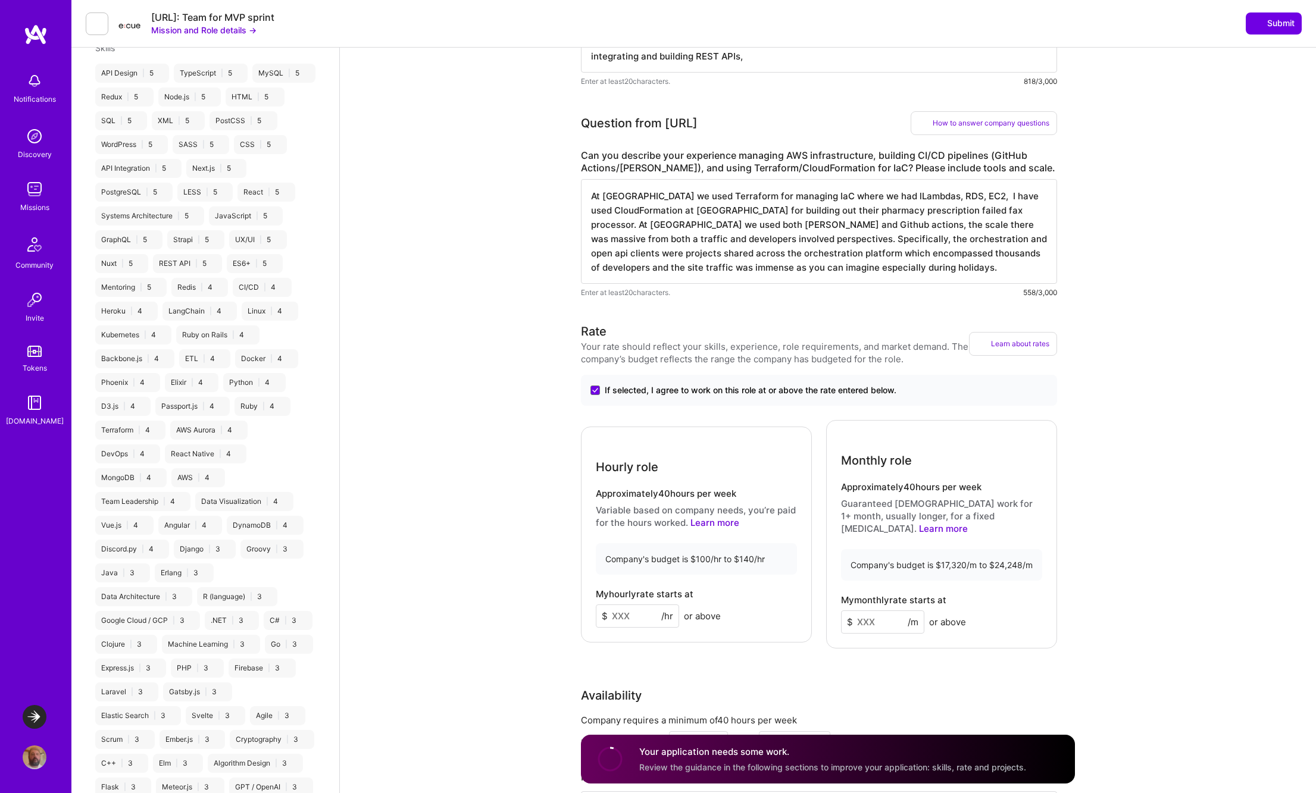
drag, startPoint x: 631, startPoint y: 618, endPoint x: 555, endPoint y: 618, distance: 76.2
type input "105"
click at [878, 618] on input at bounding box center [882, 621] width 83 height 23
type input "18000"
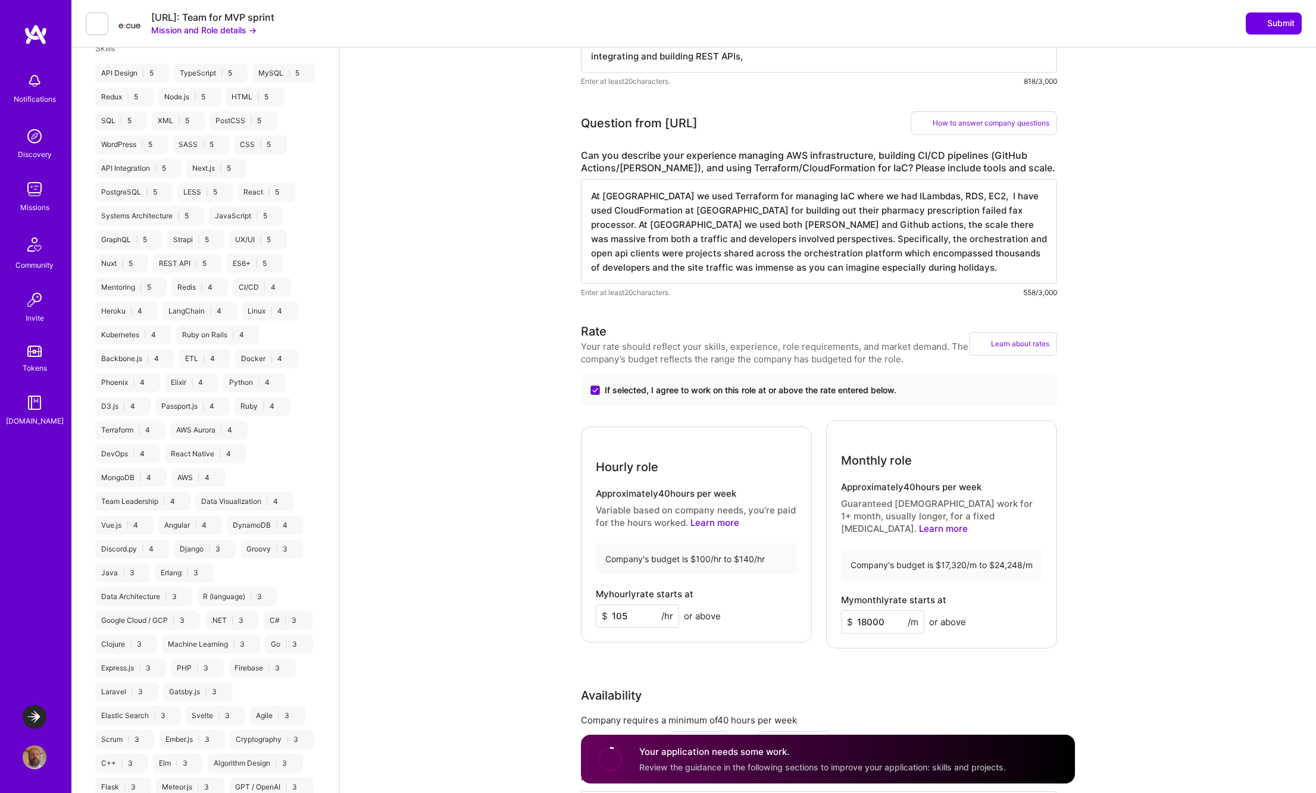
click at [746, 662] on div "Rate Your rate should reflect your skills, experience, role requirements, and m…" at bounding box center [828, 589] width 494 height 533
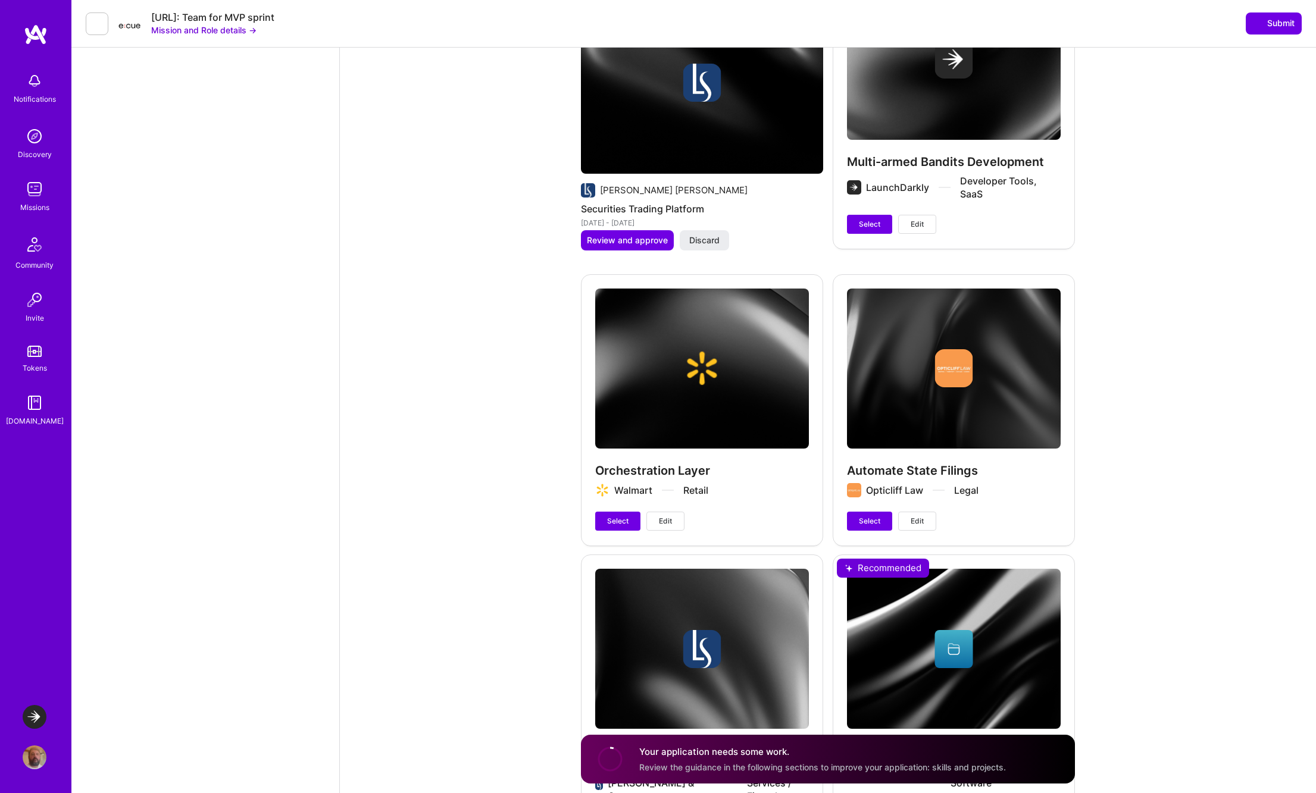
scroll to position [2331, 0]
click at [869, 218] on span "Select" at bounding box center [869, 223] width 21 height 11
click at [623, 511] on button "Select" at bounding box center [617, 520] width 45 height 19
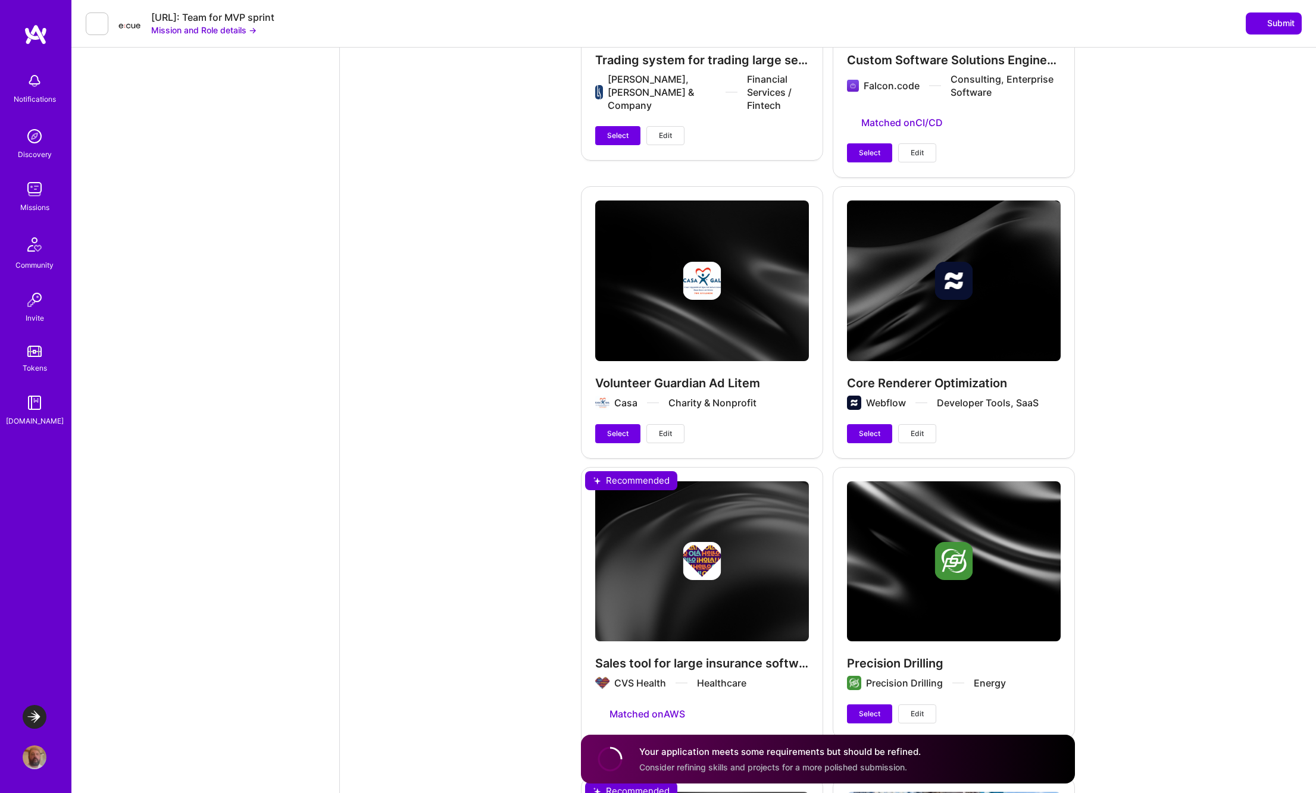
scroll to position [3026, 0]
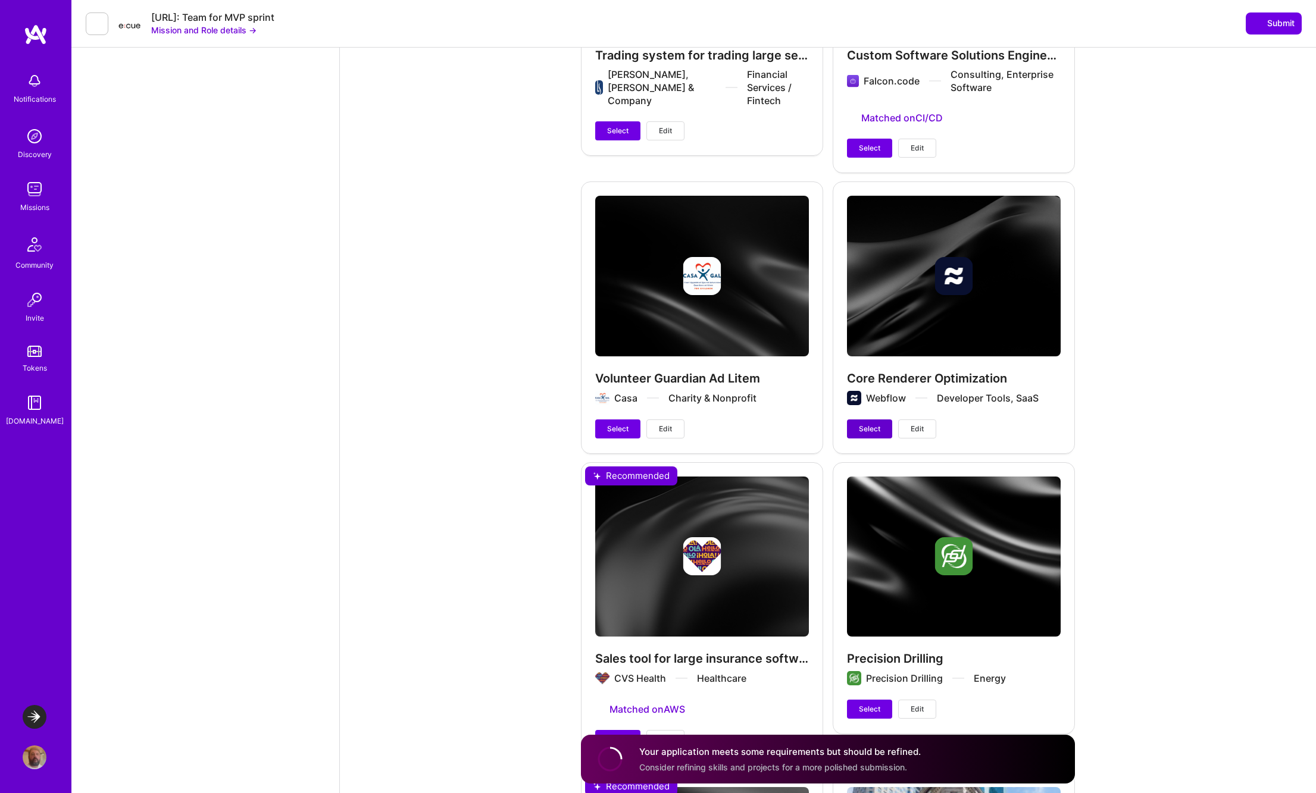
drag, startPoint x: 875, startPoint y: 424, endPoint x: 869, endPoint y: 428, distance: 6.8
click at [874, 424] on span "Select" at bounding box center [869, 429] width 21 height 11
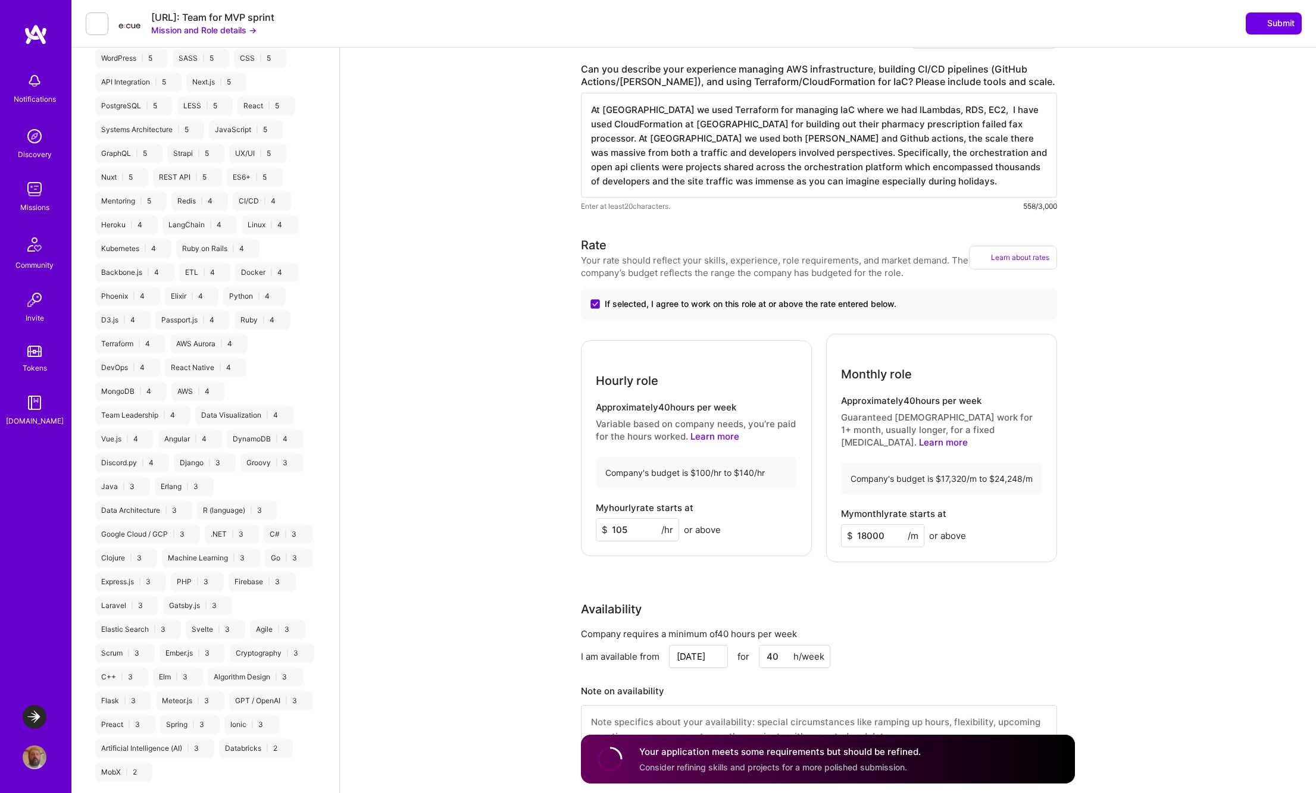
scroll to position [0, 0]
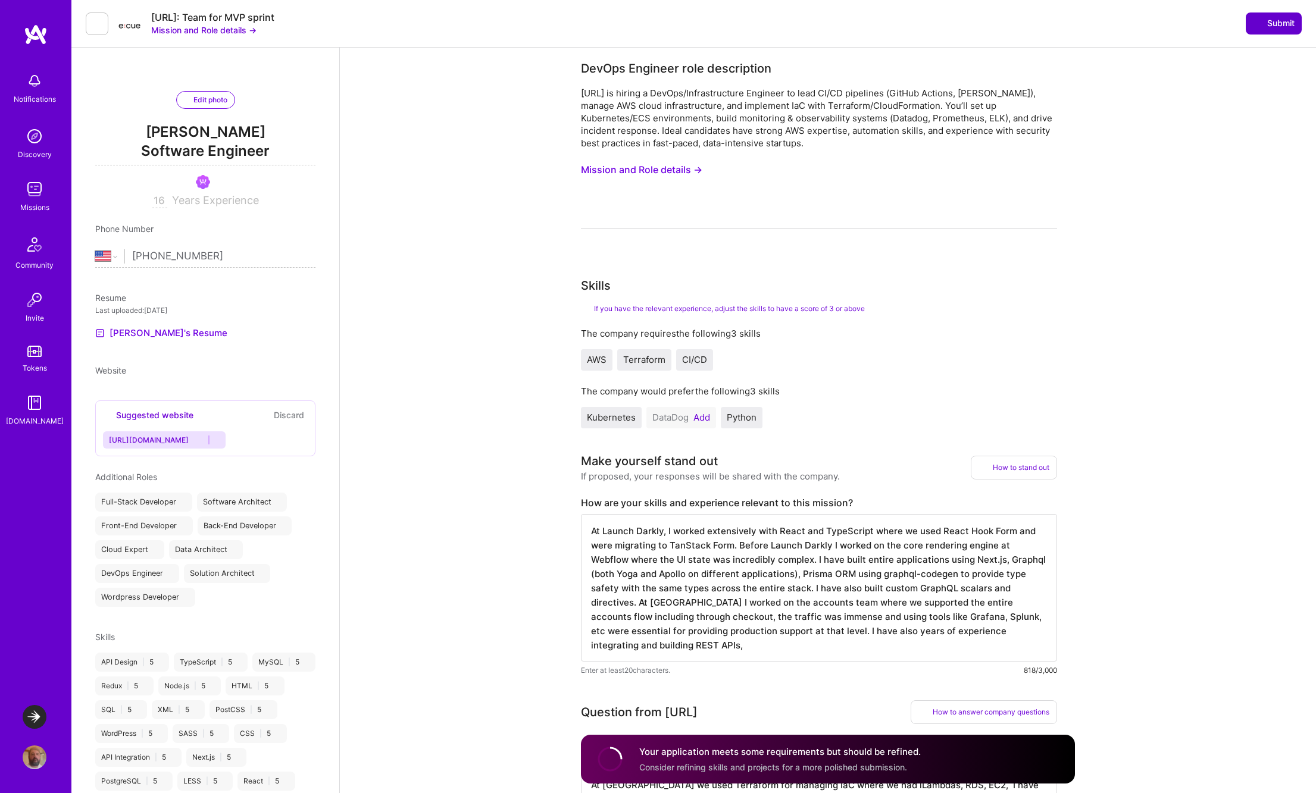
click at [1278, 24] on span "Submit" at bounding box center [1274, 23] width 42 height 12
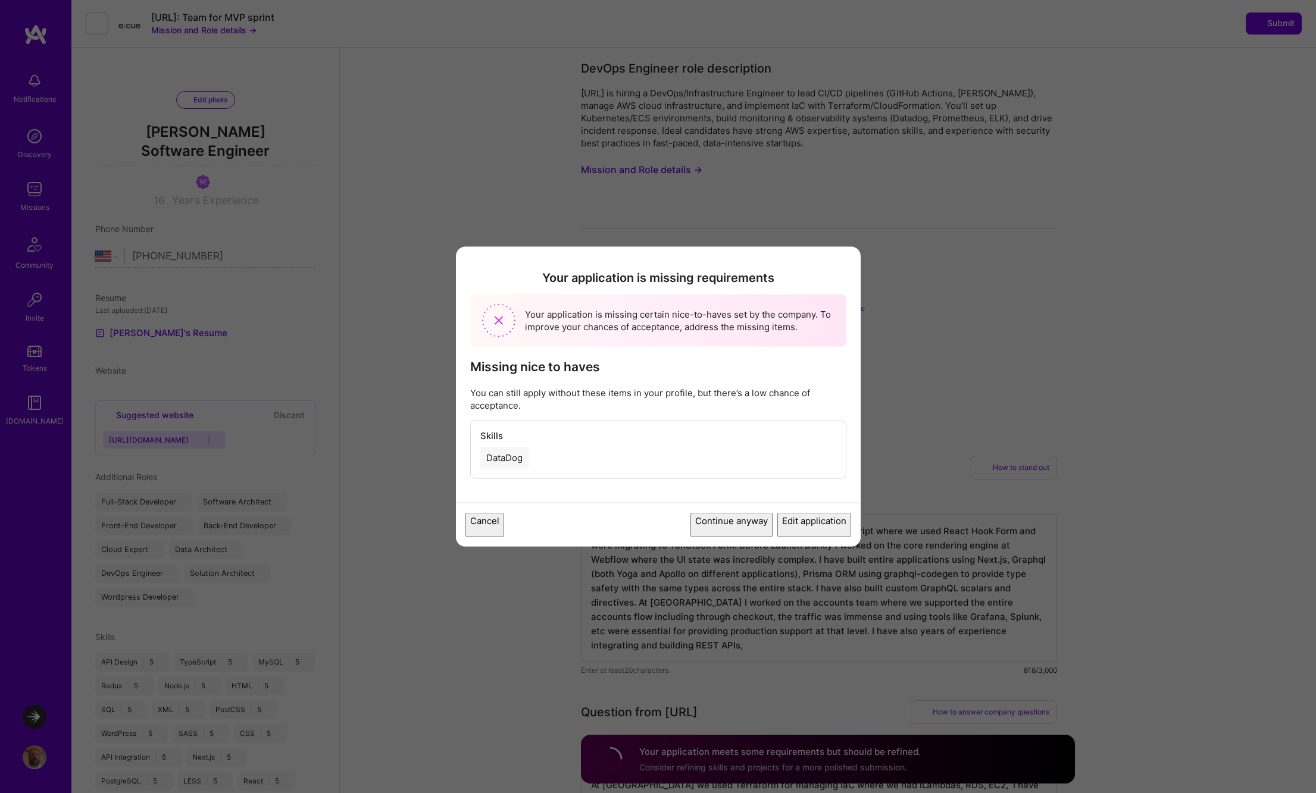
click at [797, 527] on button "Edit application" at bounding box center [814, 525] width 74 height 24
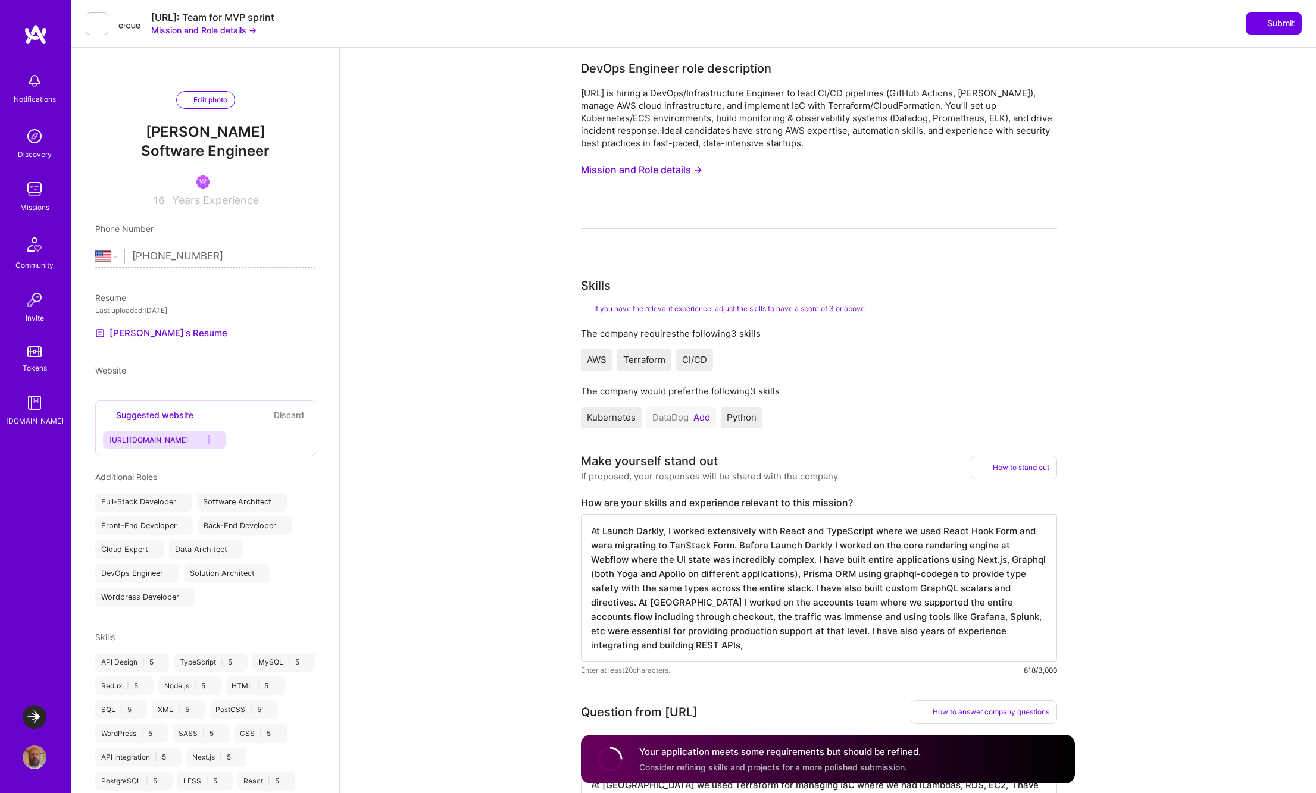
click at [684, 649] on textarea "At Launch Darkly, I worked extensively with React and TypeScript where we used …" at bounding box center [819, 588] width 476 height 148
click at [700, 421] on button "Add" at bounding box center [701, 418] width 17 height 10
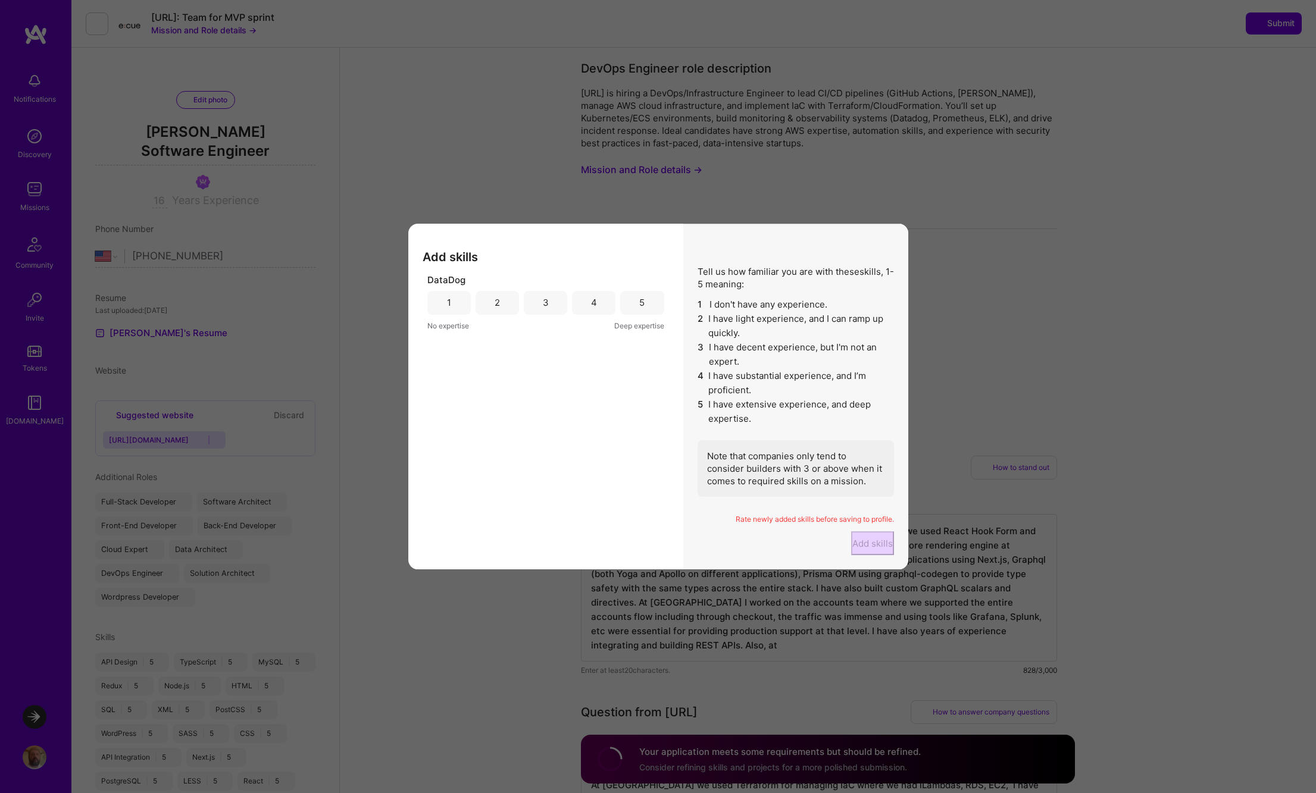
click at [553, 292] on div "3" at bounding box center [545, 303] width 43 height 24
click at [851, 548] on button "Add skills" at bounding box center [872, 543] width 43 height 24
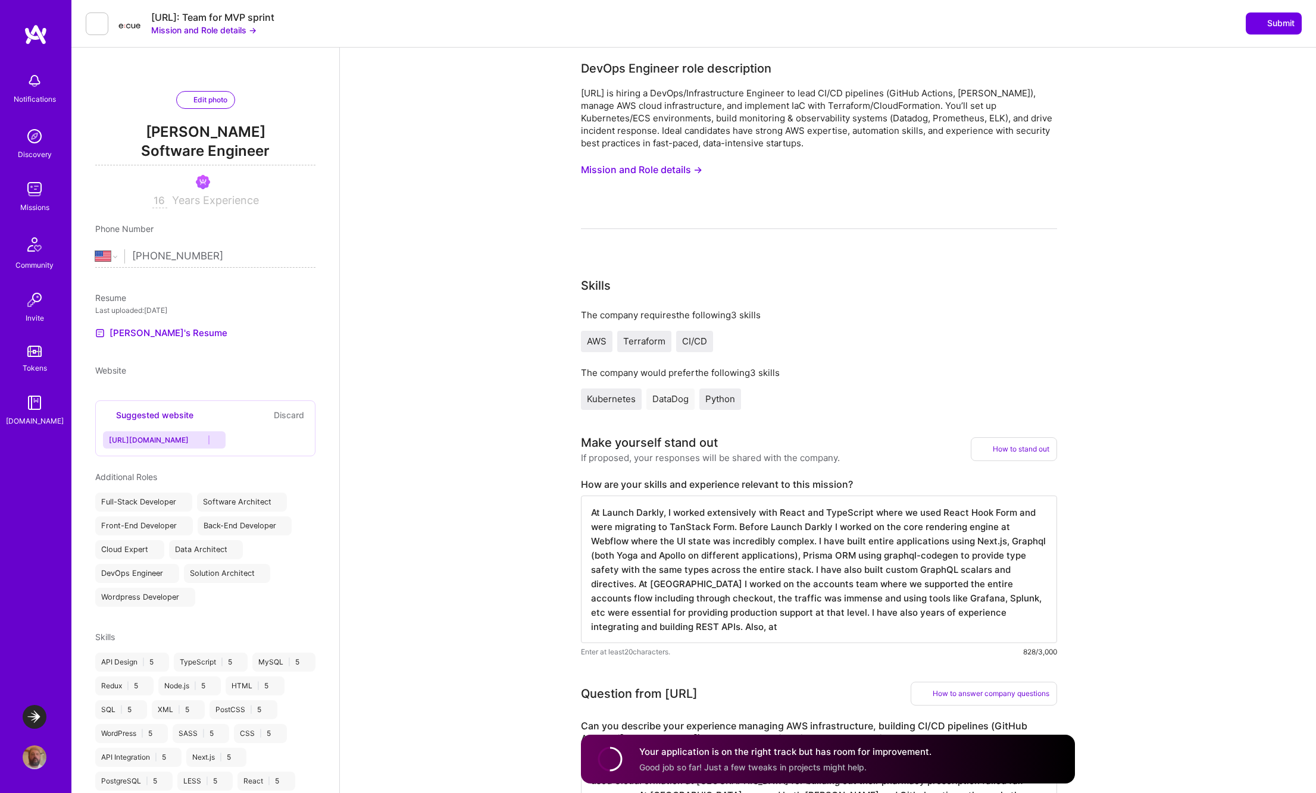
click at [743, 631] on textarea "At Launch Darkly, I worked extensively with React and TypeScript where we used …" at bounding box center [819, 570] width 476 height 148
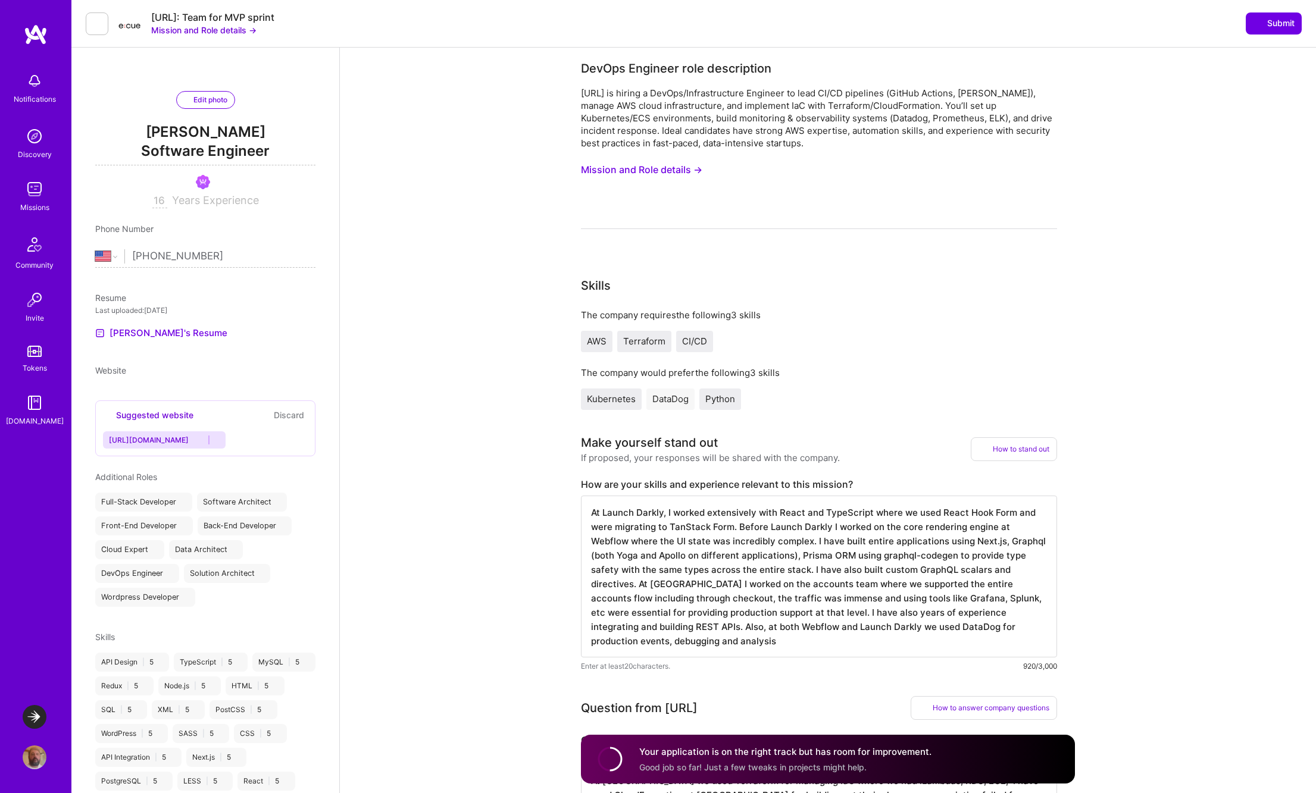
click at [618, 643] on textarea "At Launch Darkly, I worked extensively with React and TypeScript where we used …" at bounding box center [819, 577] width 476 height 162
type textarea "At Launch Darkly, I worked extensively with React and TypeScript where we used …"
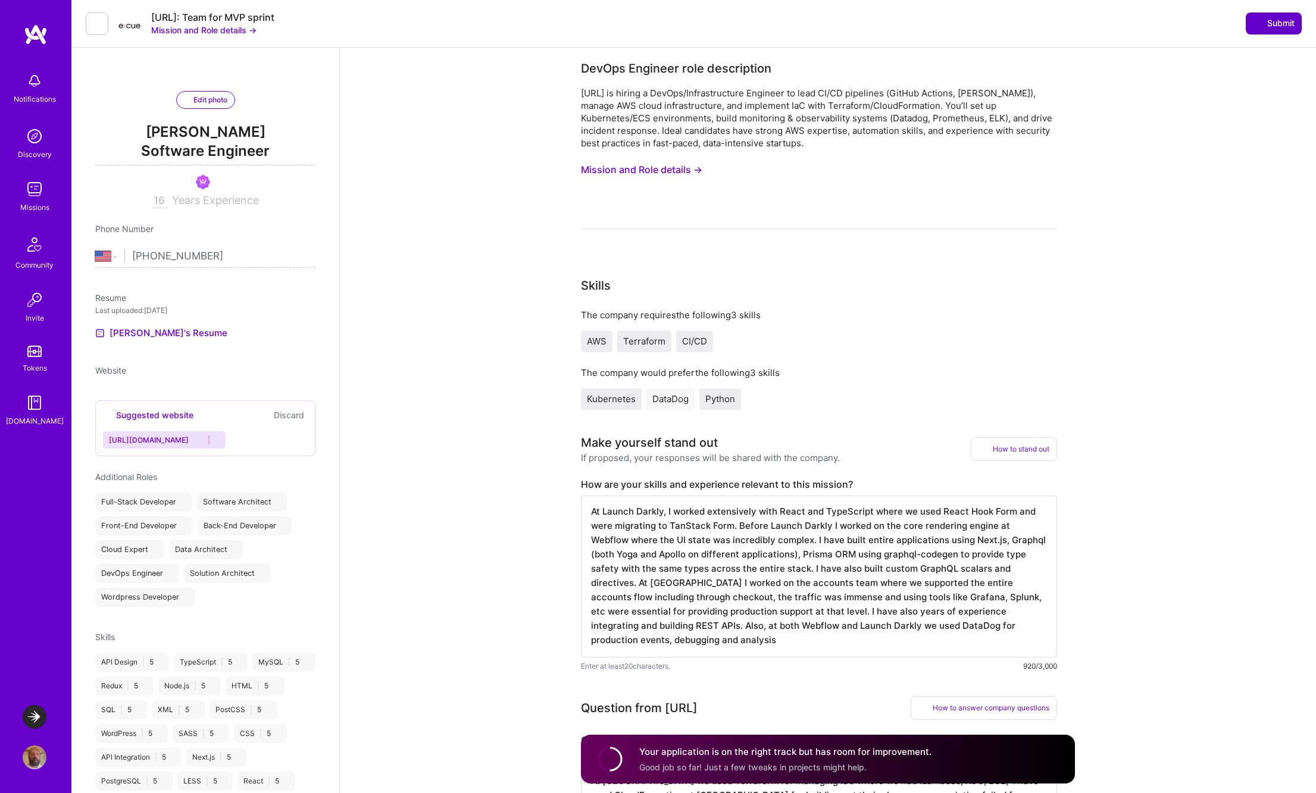
click at [1270, 30] on button "Submit" at bounding box center [1273, 22] width 56 height 21
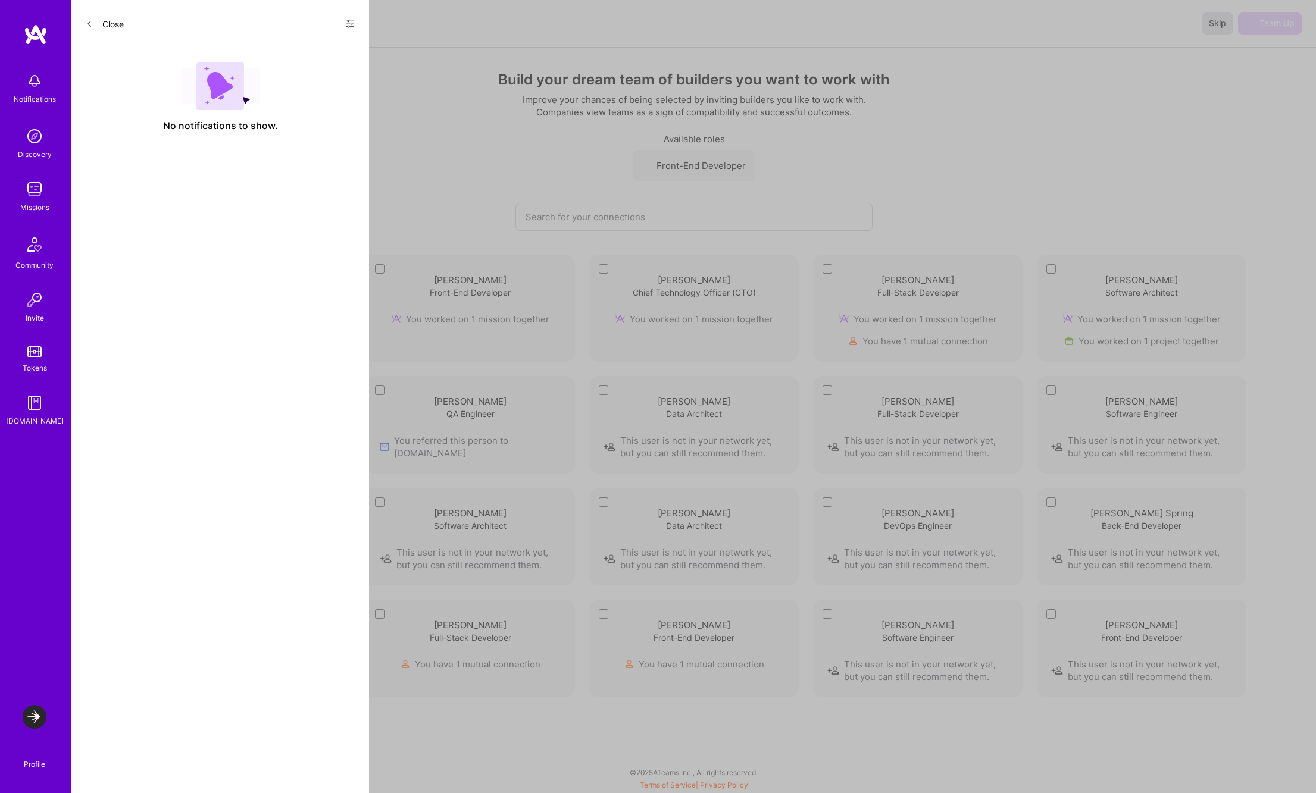
click at [1213, 20] on span "Skip" at bounding box center [1216, 23] width 17 height 12
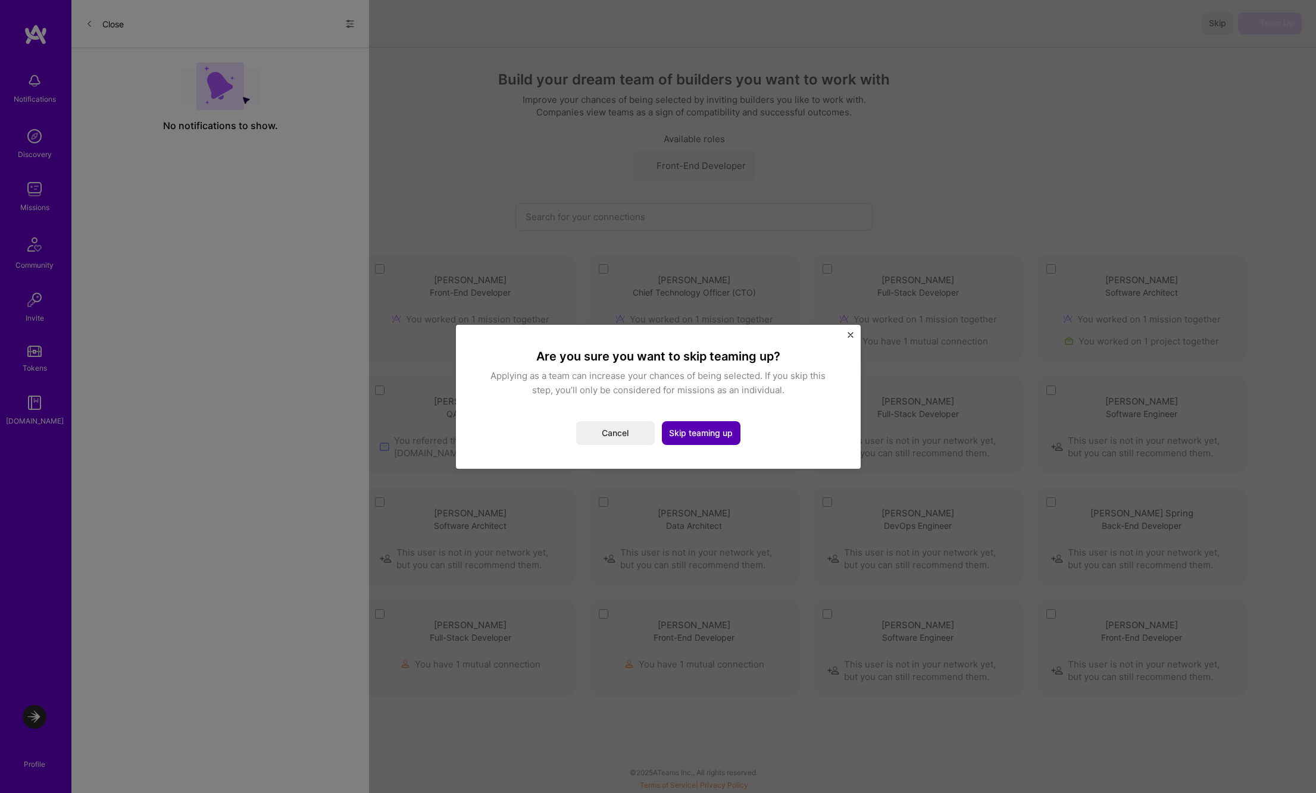
click at [695, 432] on button "Skip teaming up" at bounding box center [701, 433] width 79 height 24
